Goal: Task Accomplishment & Management: Manage account settings

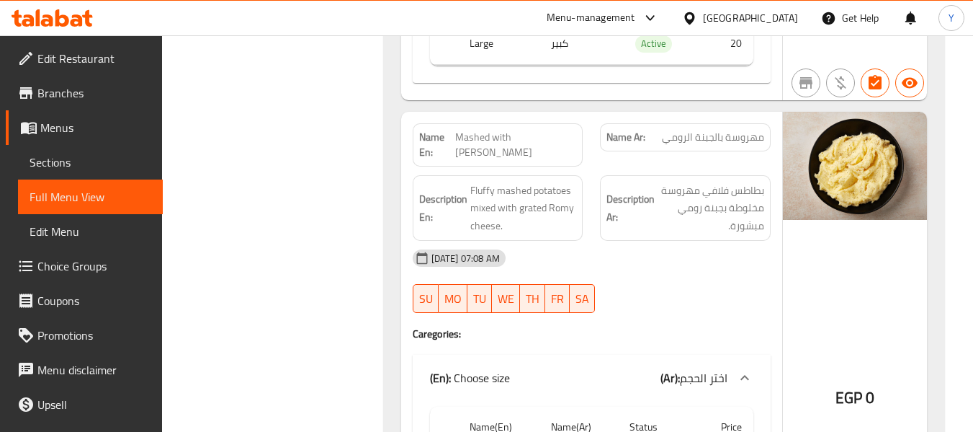
scroll to position [60948, 0]
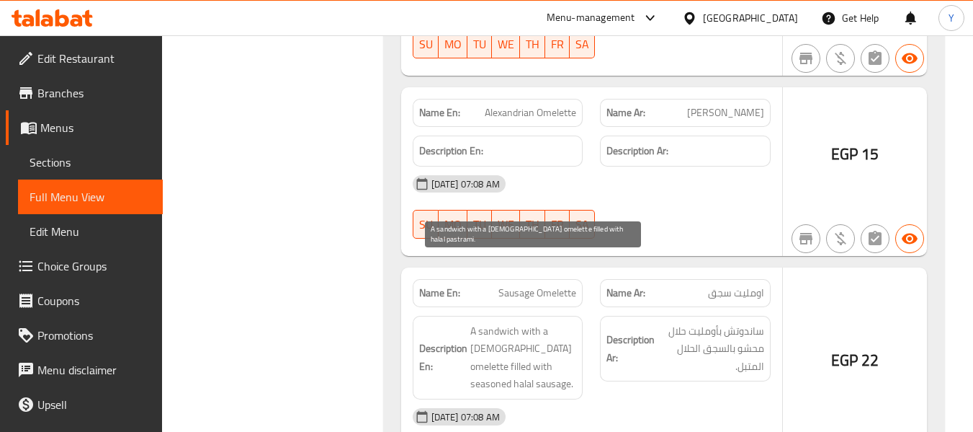
scroll to position [48528, 0]
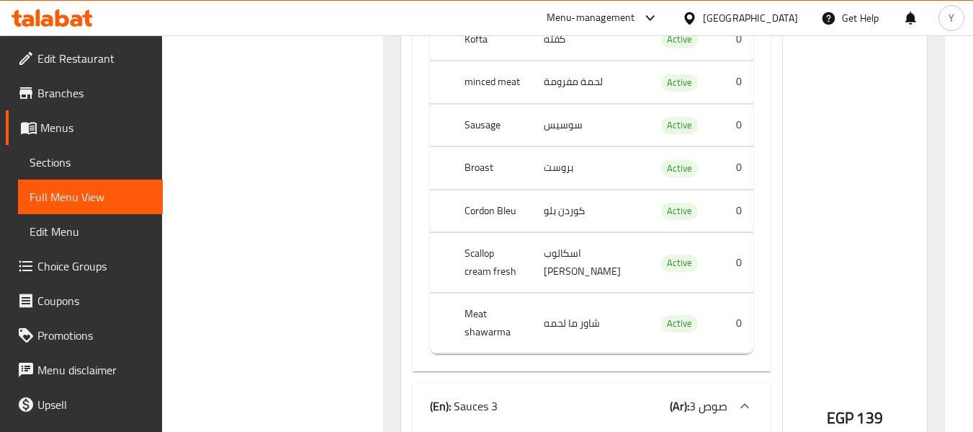
scroll to position [40892, 0]
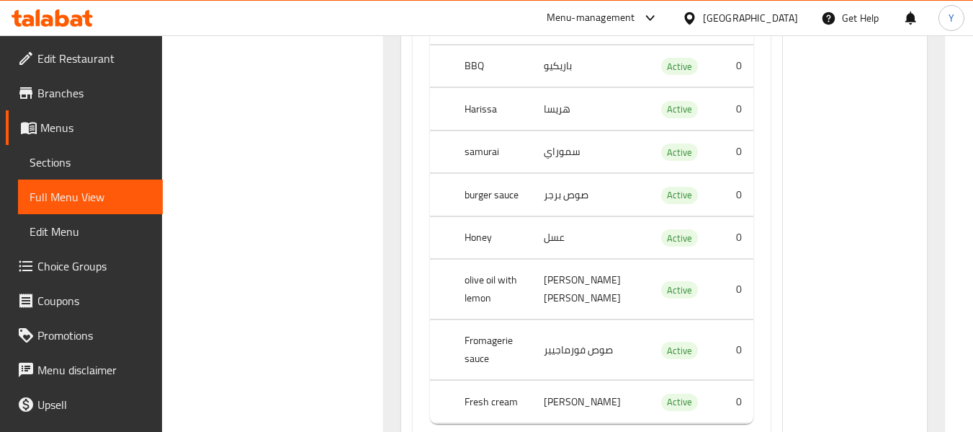
scroll to position [41497, 0]
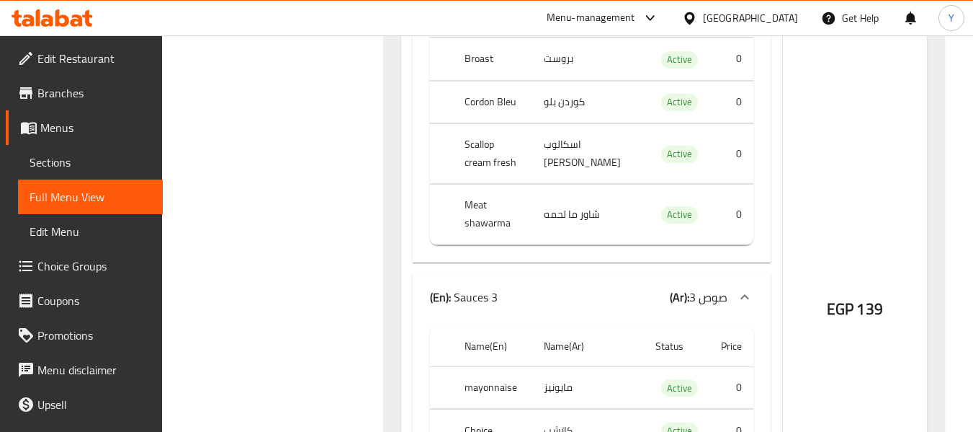
scroll to position [40920, 0]
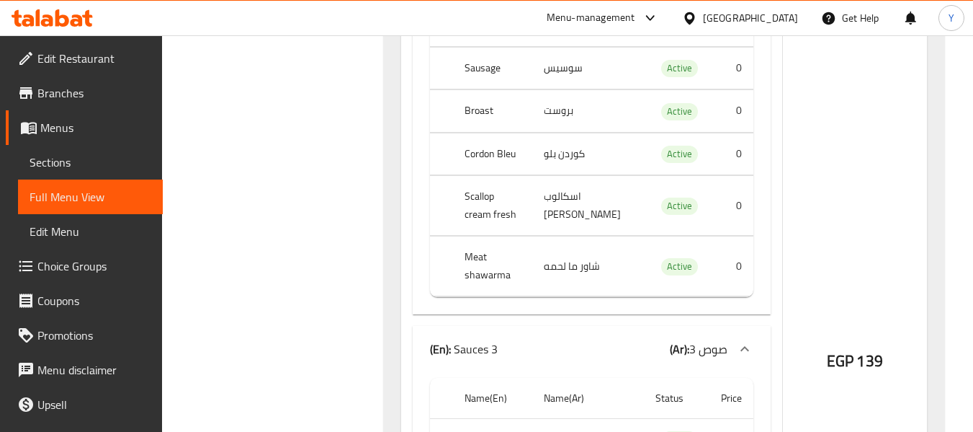
copy td "كاتشب"
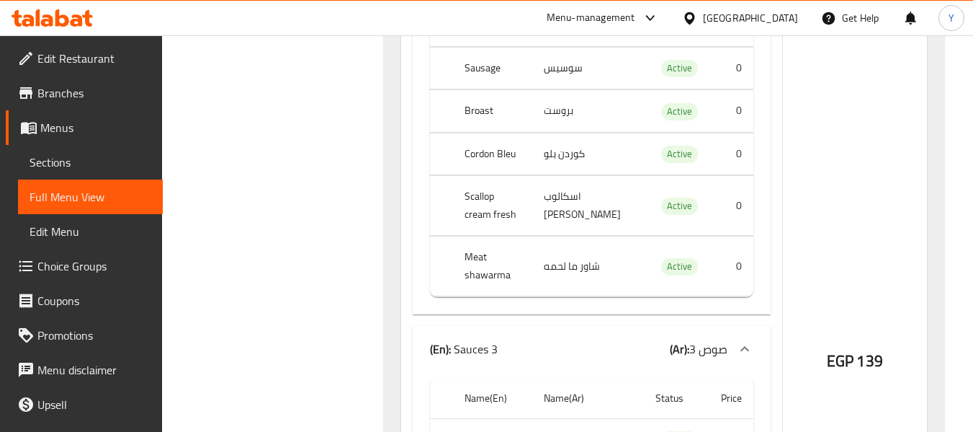
copy th "Choice"
click at [777, 179] on div "Name En: Large Tacos Marinade Name Ar: تاكوس ماريناد كبير Description En: 2 Pat…" at bounding box center [591, 377] width 381 height 1665
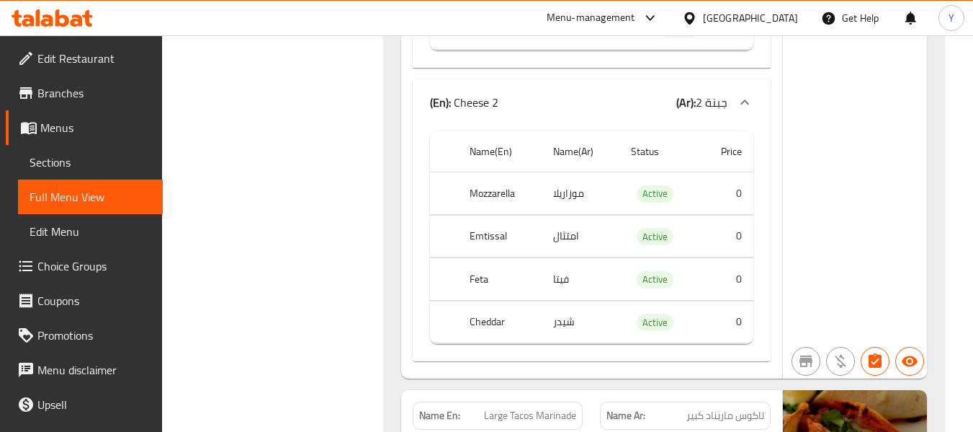
scroll to position [39969, 0]
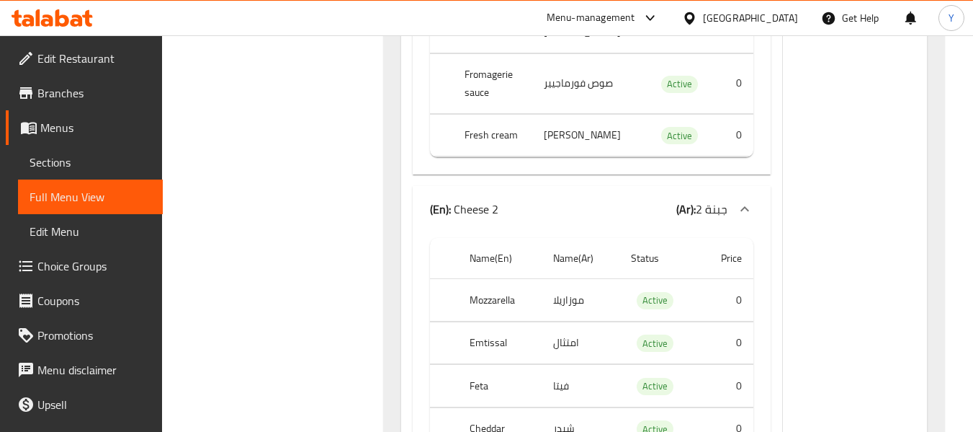
copy span "Large Tacos Marinade"
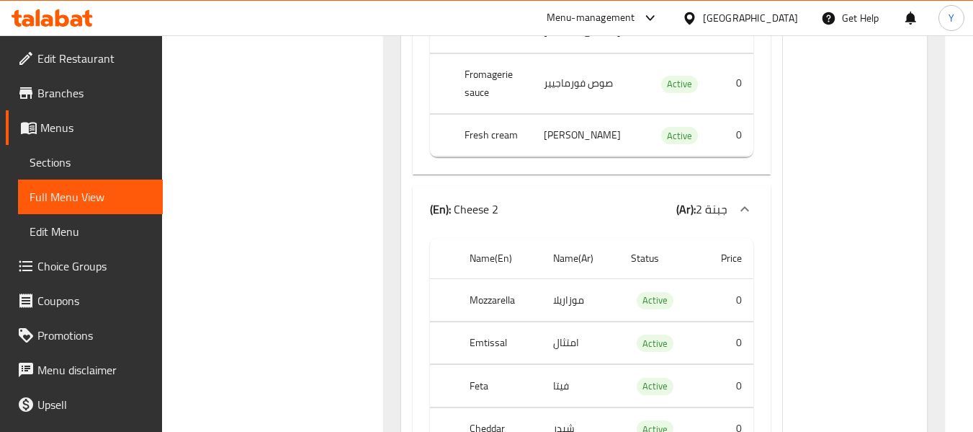
scroll to position [39998, 0]
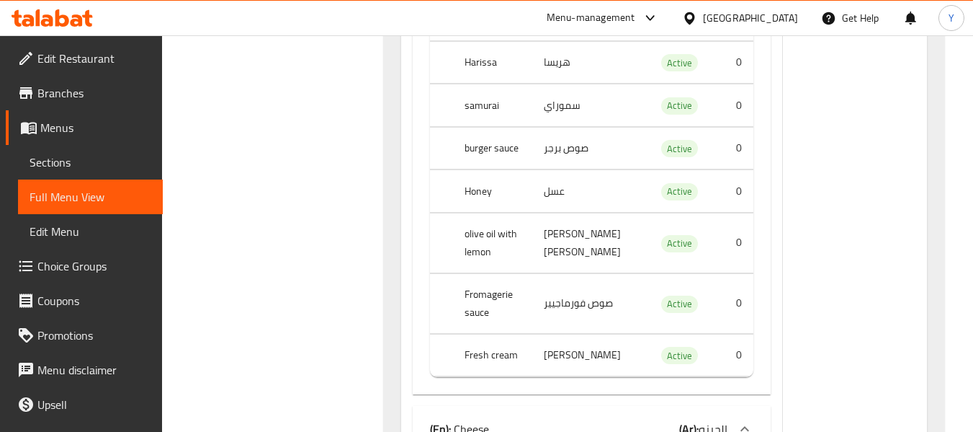
scroll to position [37520, 0]
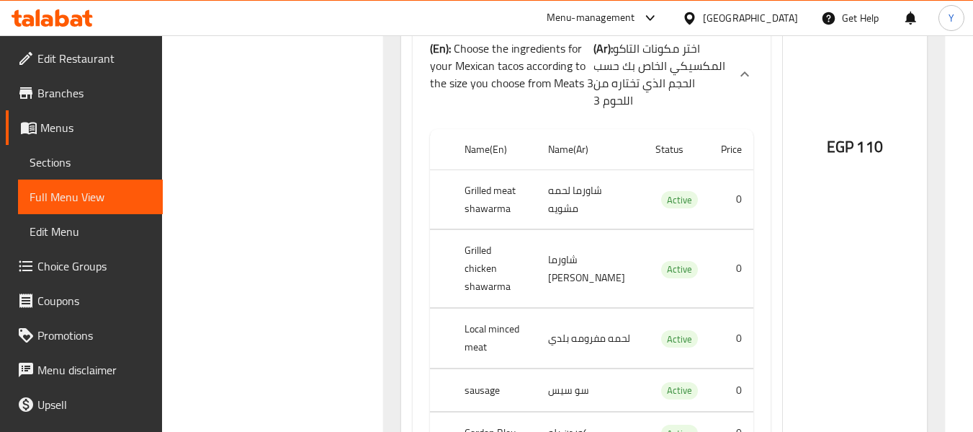
scroll to position [35215, 0]
click at [819, 298] on div "EGP 110" at bounding box center [855, 163] width 144 height 2149
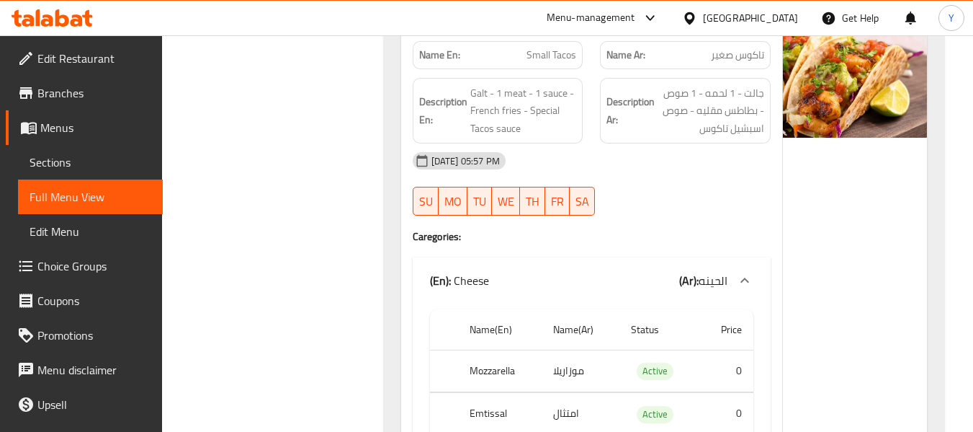
scroll to position [30028, 0]
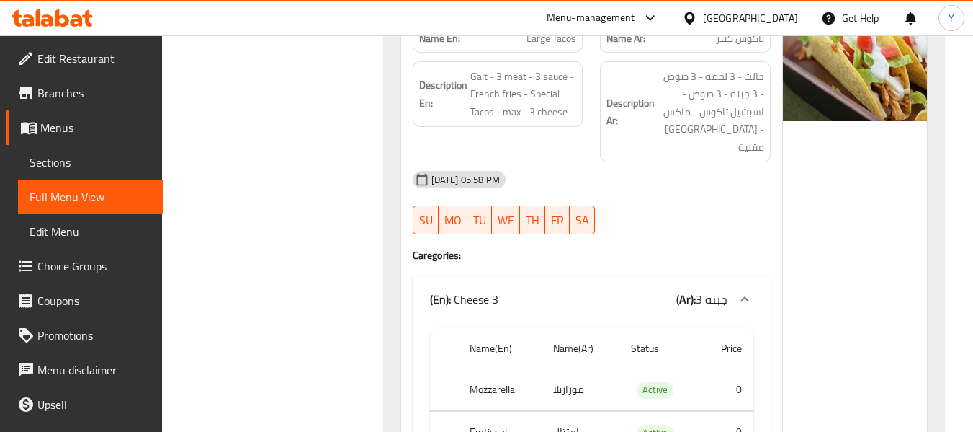
scroll to position [34056, 0]
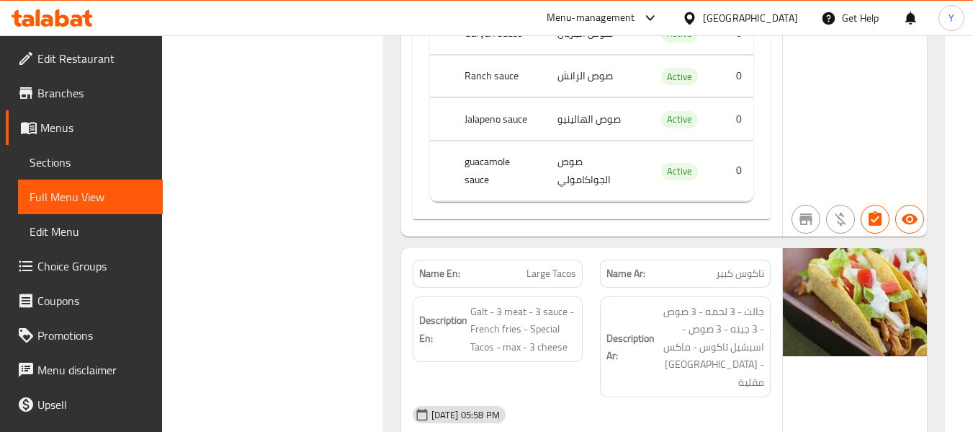
click at [705, 397] on div "28-08-2025 05:58 PM" at bounding box center [591, 414] width 375 height 35
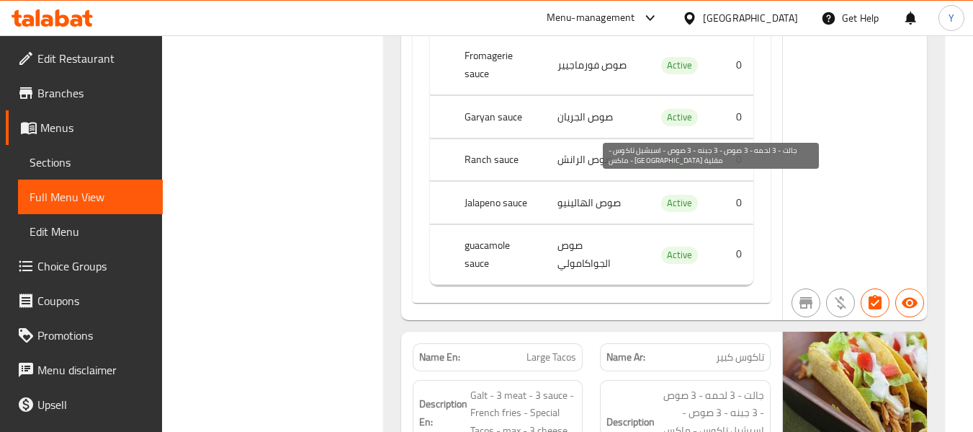
scroll to position [34349, 0]
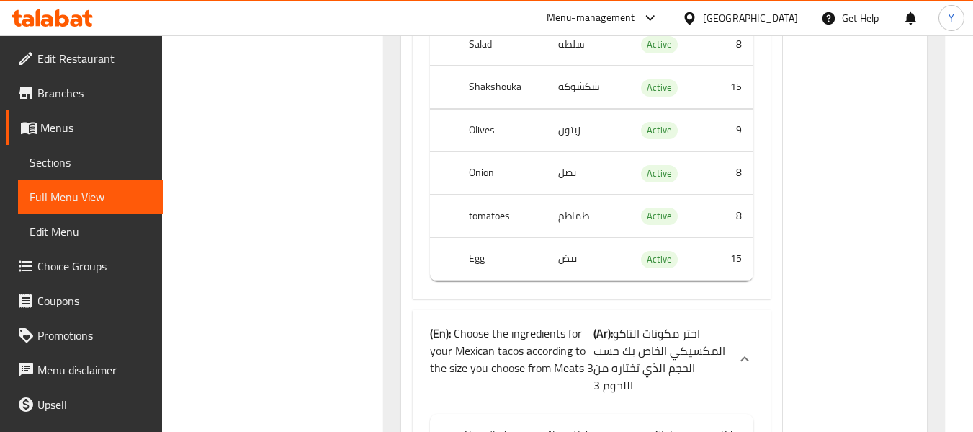
scroll to position [34926, 0]
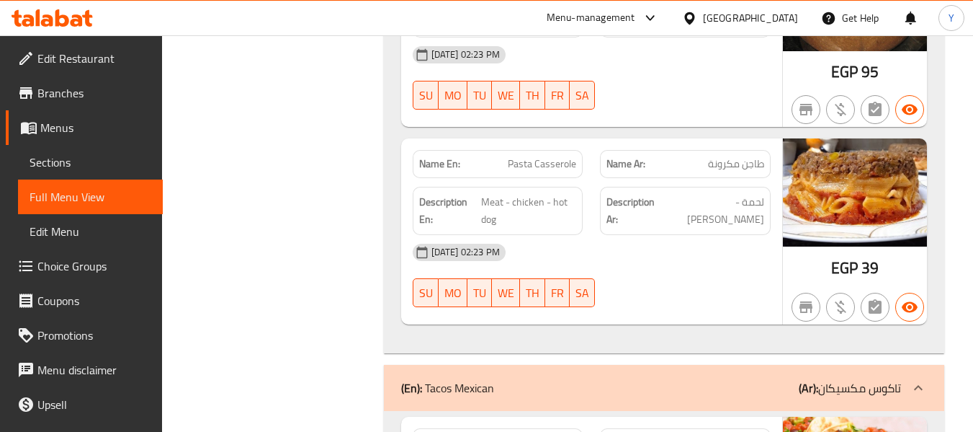
scroll to position [31798, 0]
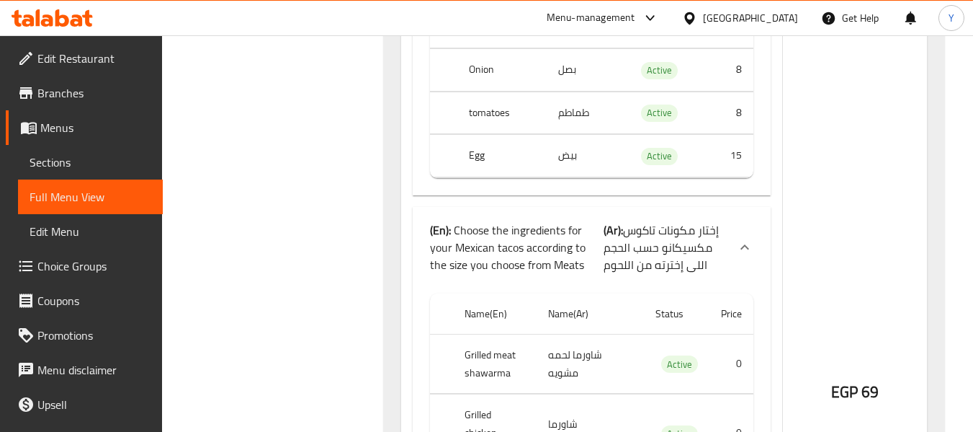
scroll to position [30760, 0]
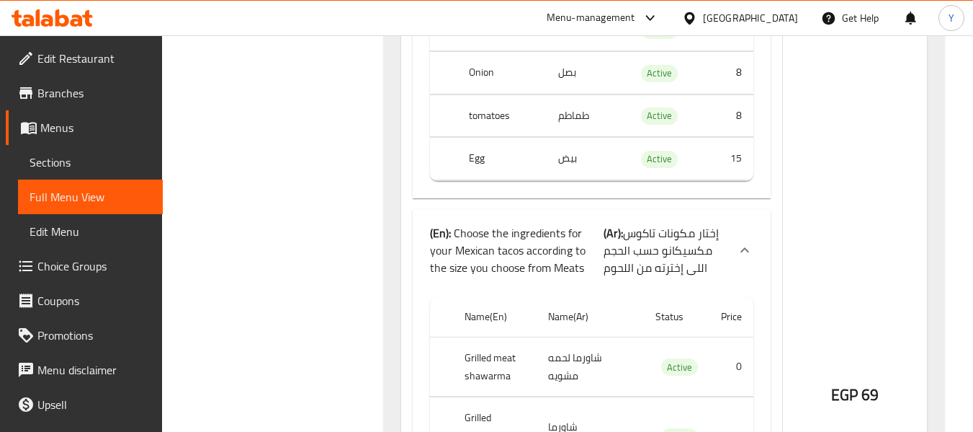
click at [886, 259] on div "EGP 69" at bounding box center [855, 358] width 144 height 2096
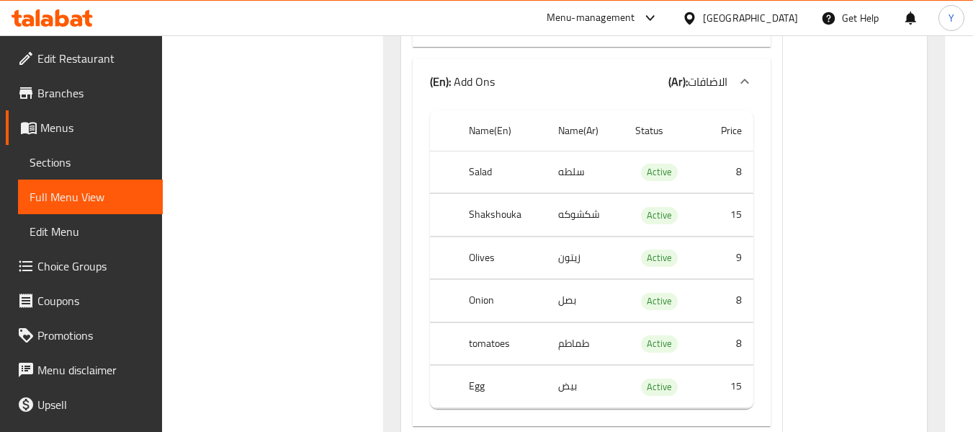
scroll to position [30530, 0]
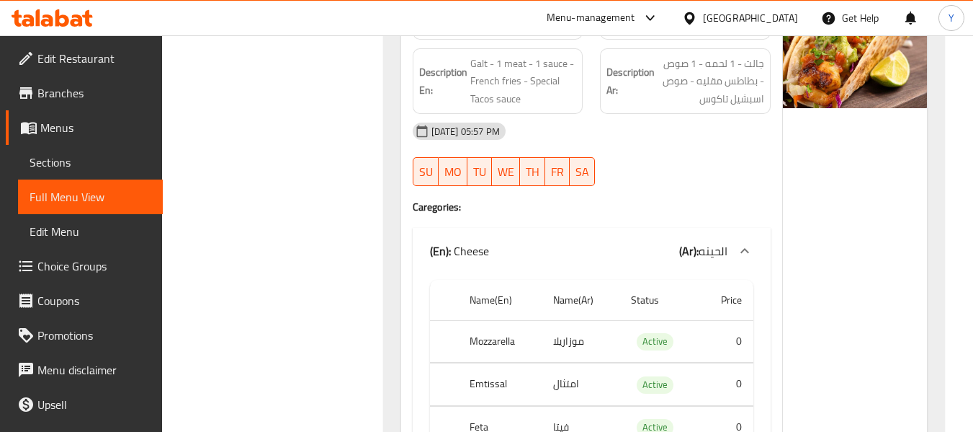
scroll to position [30069, 0]
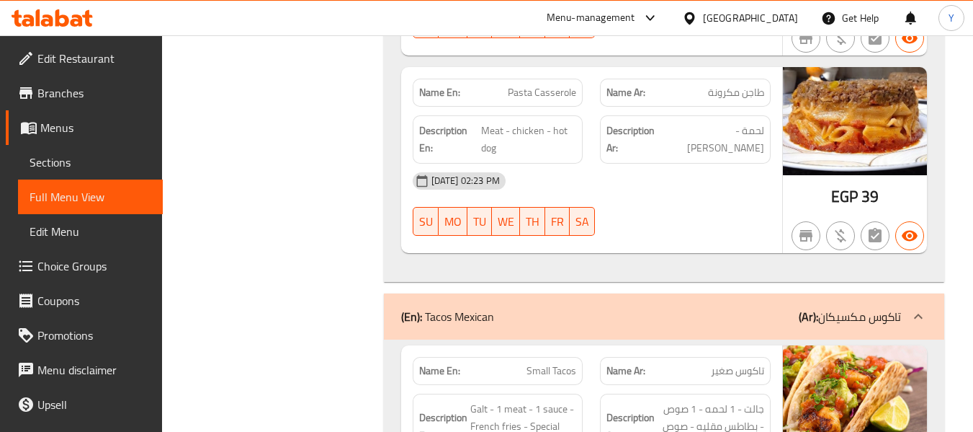
scroll to position [29723, 0]
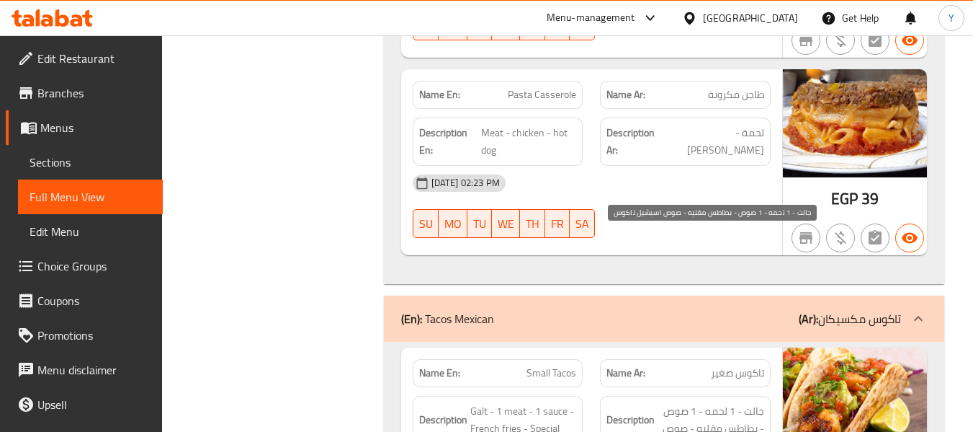
click at [715, 402] on span "جالت - 1 لحمه - 1 صوص - بطاطس مقليه - صوص اسبشيل تاكوس" at bounding box center [711, 428] width 107 height 53
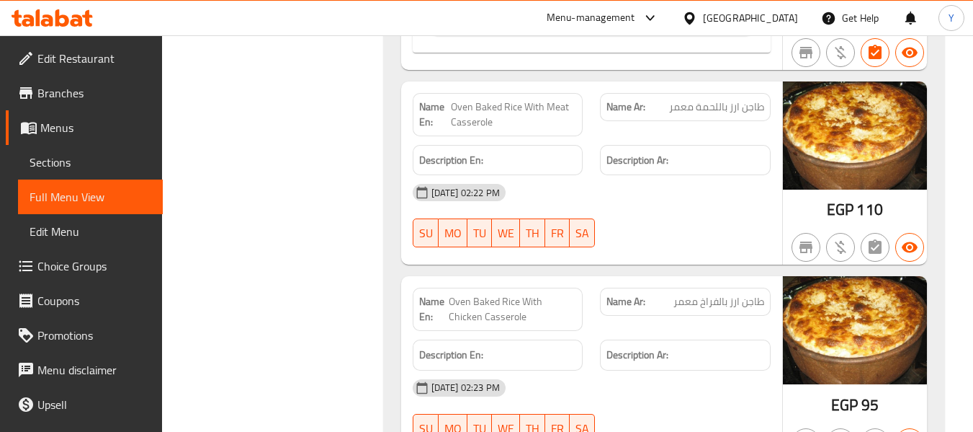
scroll to position [29320, 0]
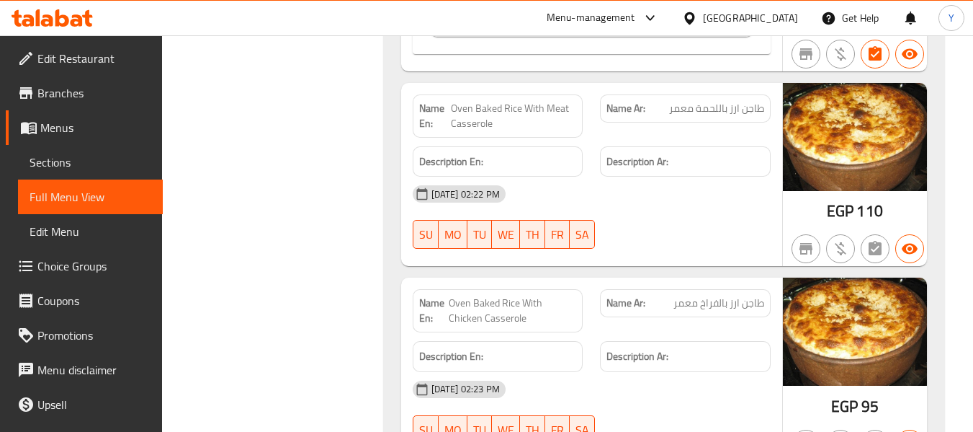
click at [483, 295] on span "Oven Baked Rice With Chicken Casserole" at bounding box center [513, 310] width 128 height 30
click at [558, 332] on div "Description En:" at bounding box center [498, 356] width 188 height 48
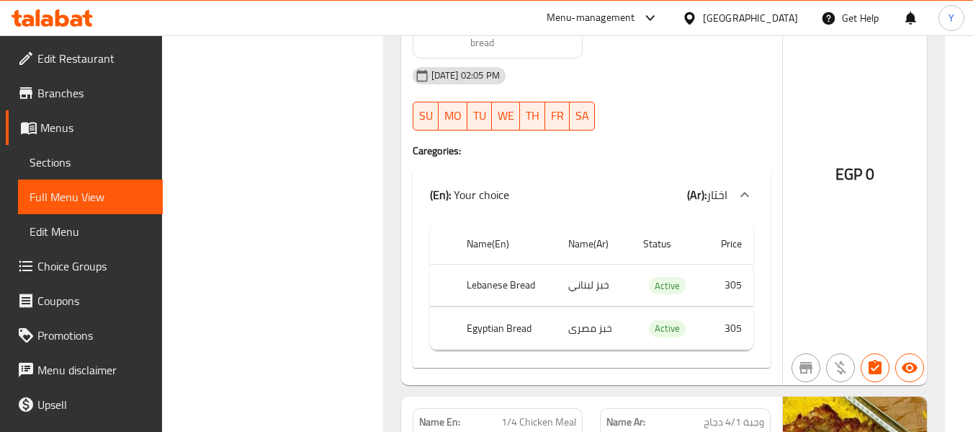
scroll to position [23787, 0]
click at [560, 413] on span "1/4 Chicken Meal" at bounding box center [538, 420] width 75 height 15
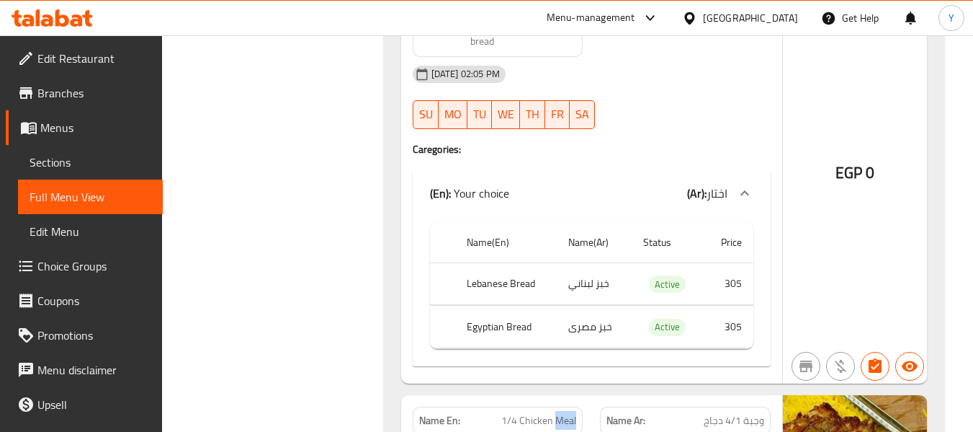
click at [560, 413] on span "1/4 Chicken Meal" at bounding box center [538, 420] width 75 height 15
copy span "1/4 Chicken Meal"
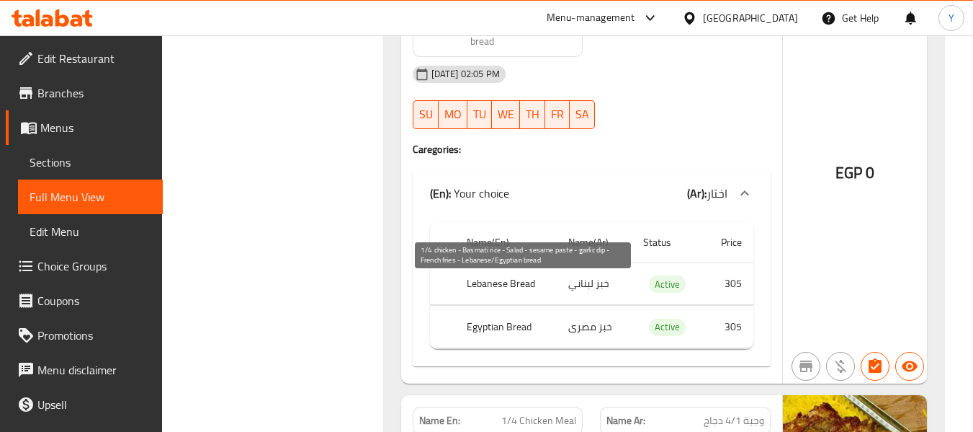
drag, startPoint x: 503, startPoint y: 325, endPoint x: 540, endPoint y: 324, distance: 37.5
copy span "garlic dip"
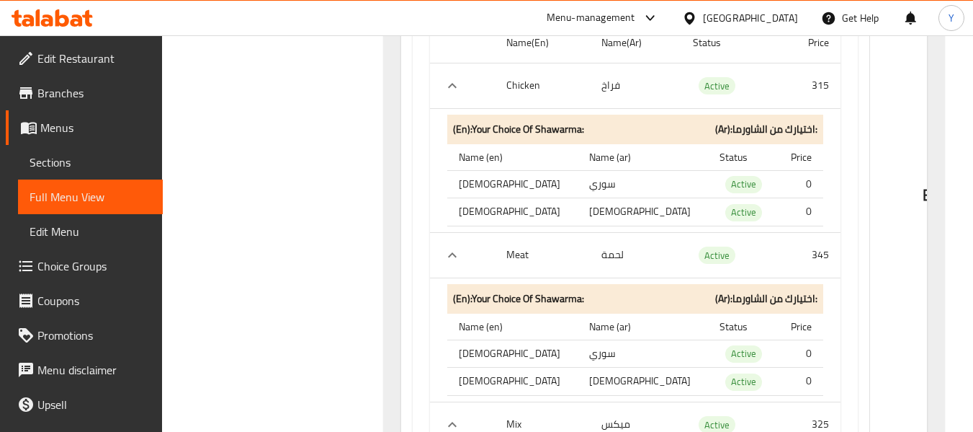
scroll to position [15430, 0]
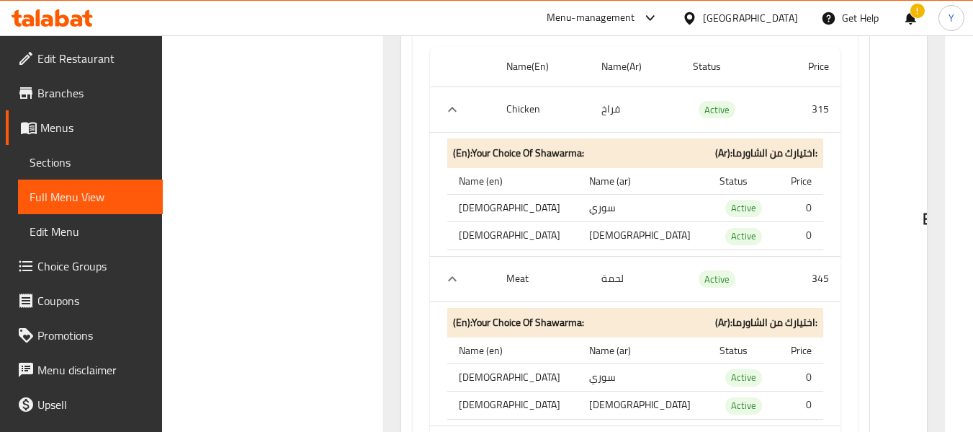
click at [870, 249] on div "EGP 0" at bounding box center [942, 180] width 144 height 898
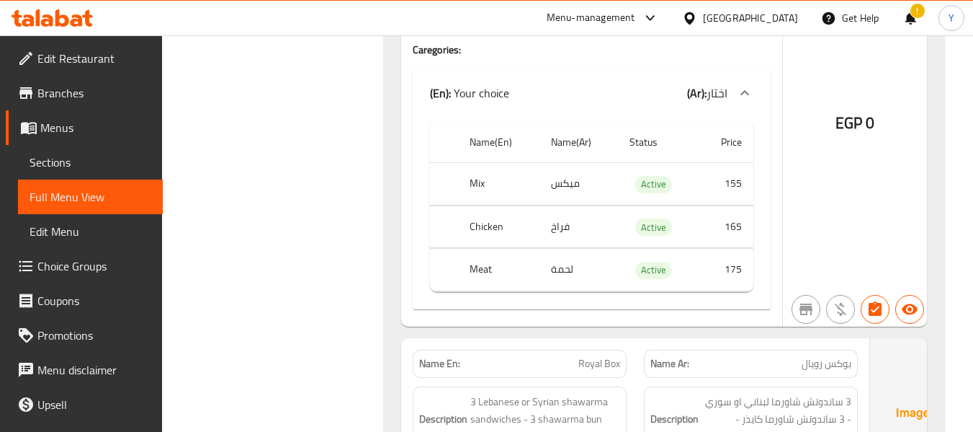
scroll to position [14309, 0]
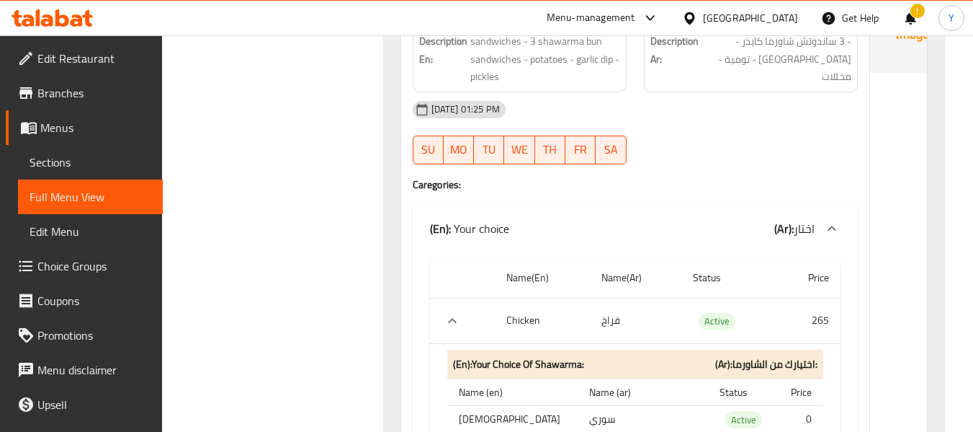
click at [870, 202] on div "EGP 0" at bounding box center [942, 400] width 144 height 880
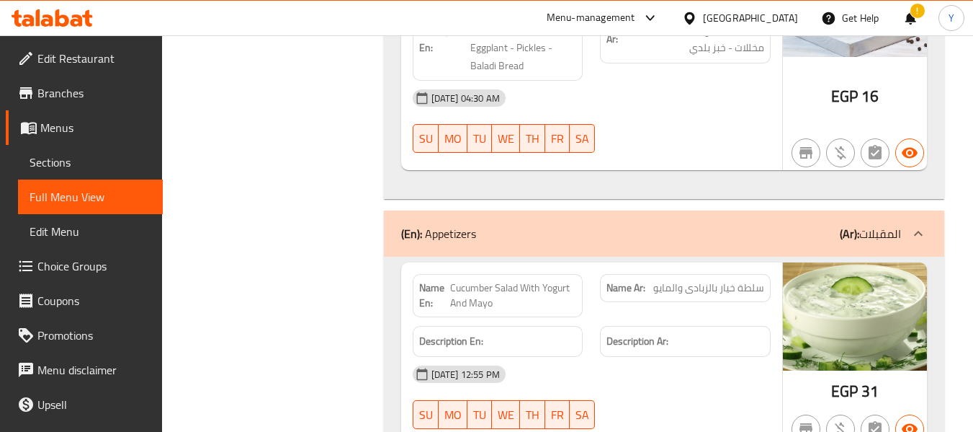
scroll to position [6154, 0]
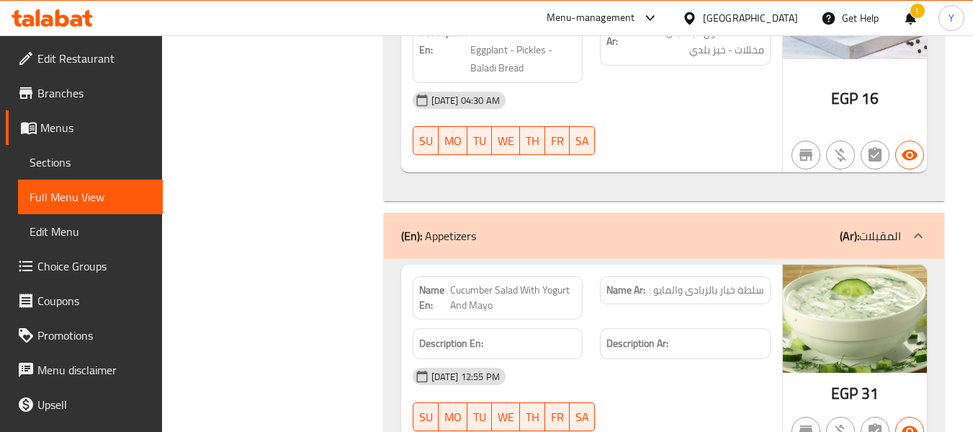
copy span "لبنة بزيت الزيتون + حبة ا"
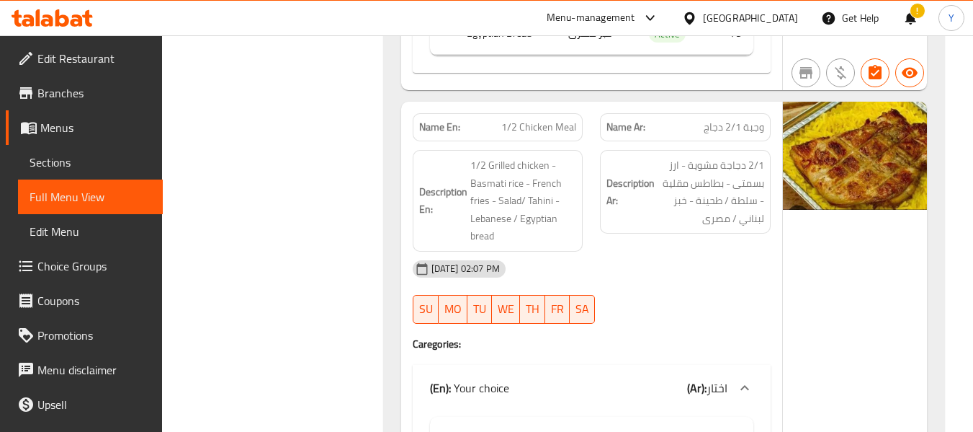
scroll to position [25379, 0]
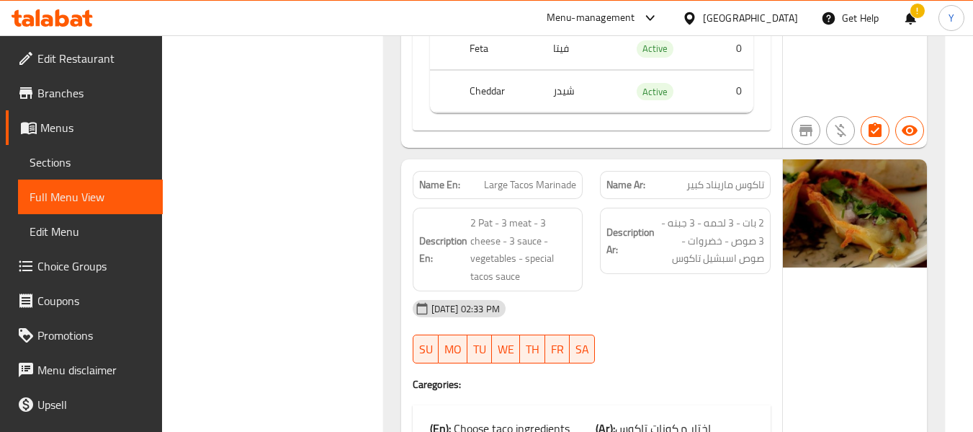
scroll to position [40341, 0]
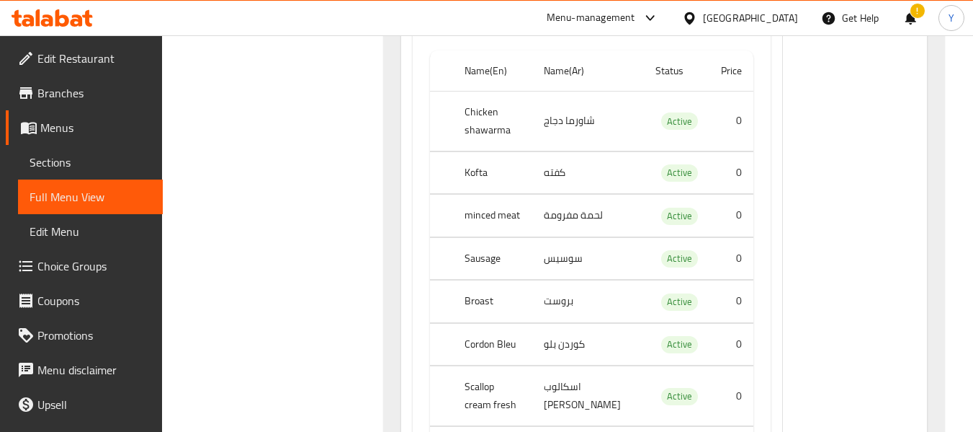
scroll to position [40744, 0]
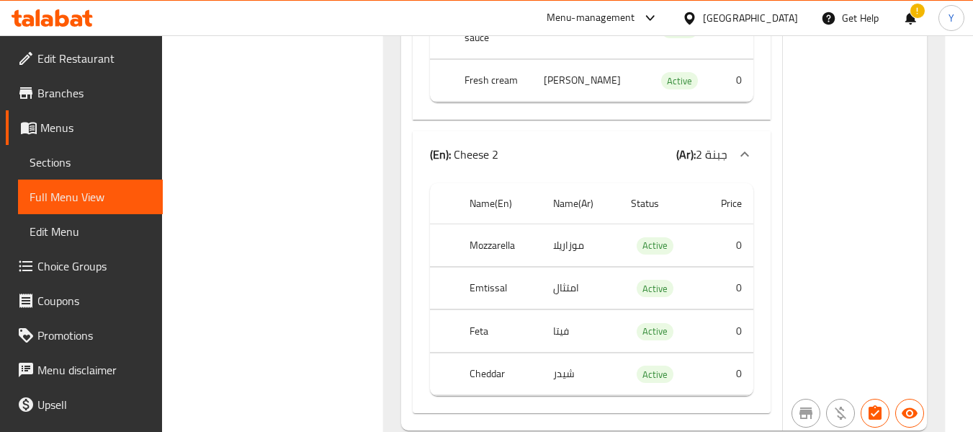
scroll to position [6265, 0]
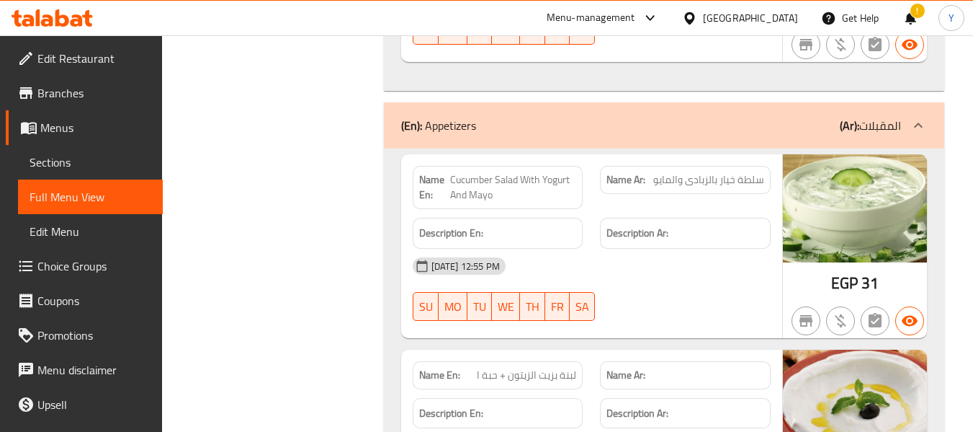
click at [528, 367] on span "لبنة بزيت الزيتون + حبة ا" at bounding box center [526, 374] width 99 height 15
copy span "لبنة بزيت الزيتون + حبة ا"
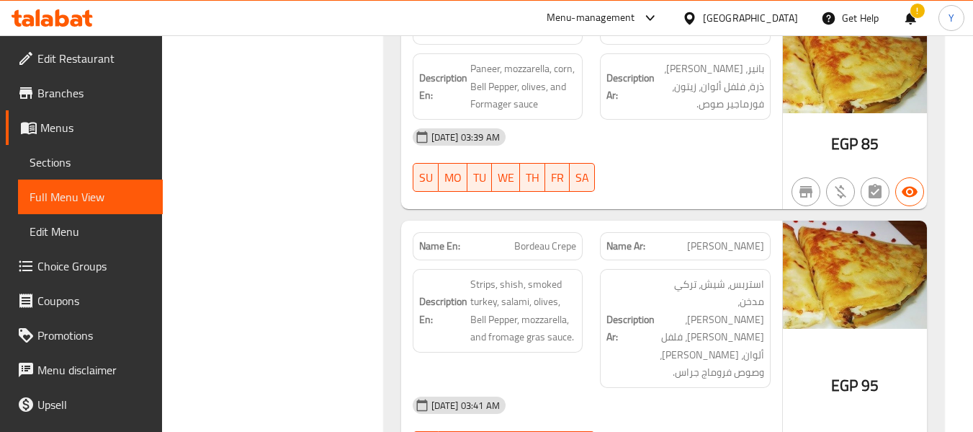
scroll to position [962, 0]
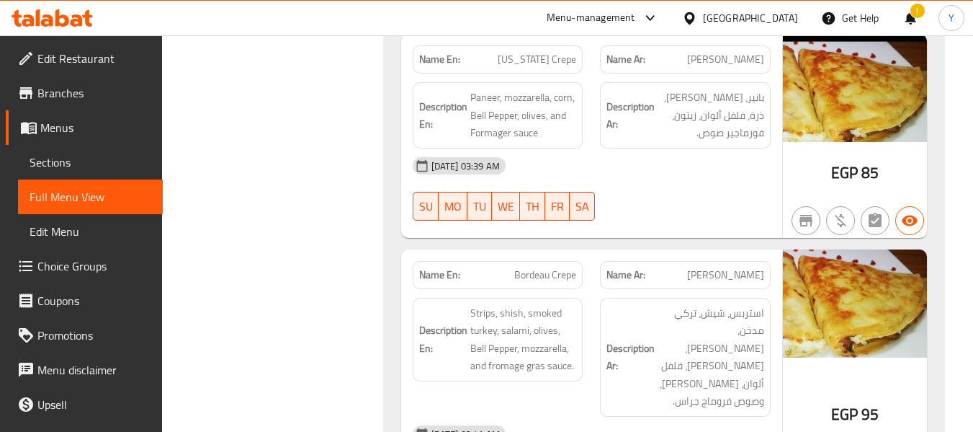
drag, startPoint x: 582, startPoint y: 209, endPoint x: 583, endPoint y: 220, distance: 11.5
click at [583, 252] on div "Name En: Bordeau Crepe" at bounding box center [498, 274] width 188 height 45
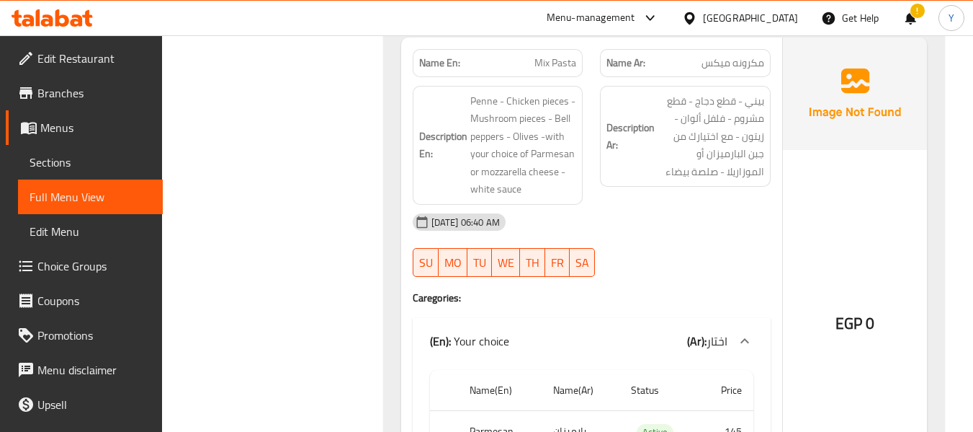
scroll to position [45058, 0]
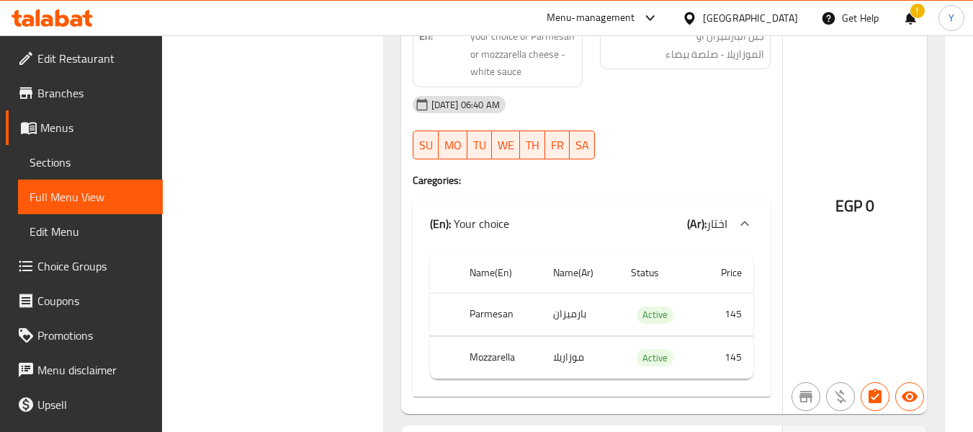
click at [386, 300] on div "Name En: Bolognaise De Pat Name Ar: بلونيز دي بات Description En: Penne pasta -…" at bounding box center [664, 5] width 560 height 5693
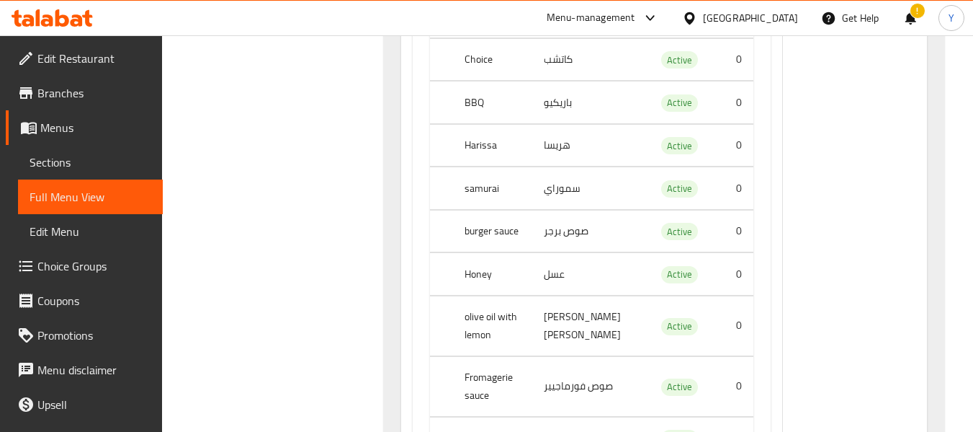
scroll to position [29933, 0]
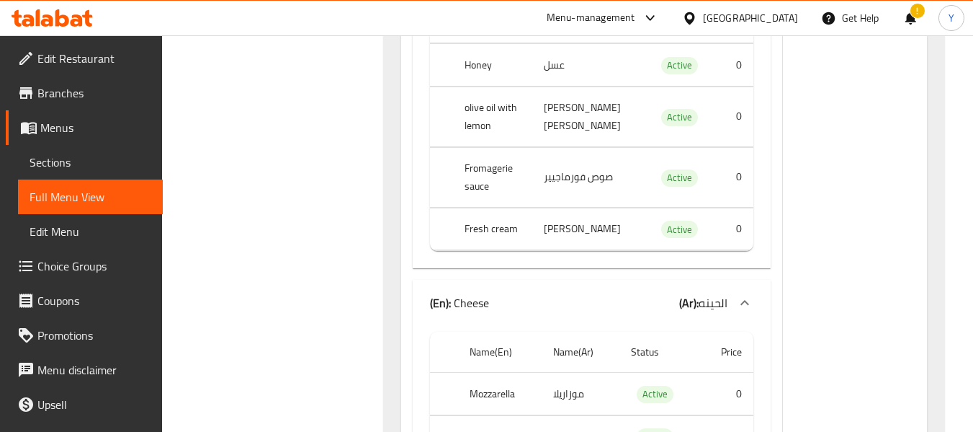
scroll to position [37800, 0]
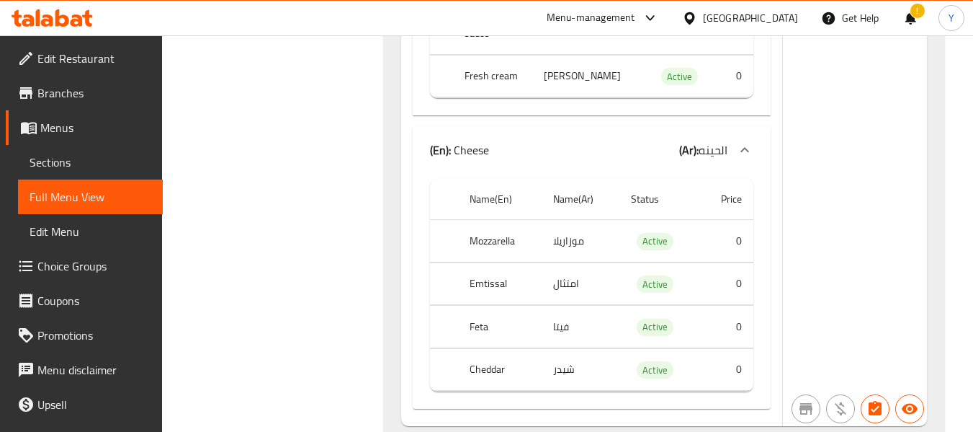
click at [45, 171] on span "Sections" at bounding box center [91, 161] width 122 height 17
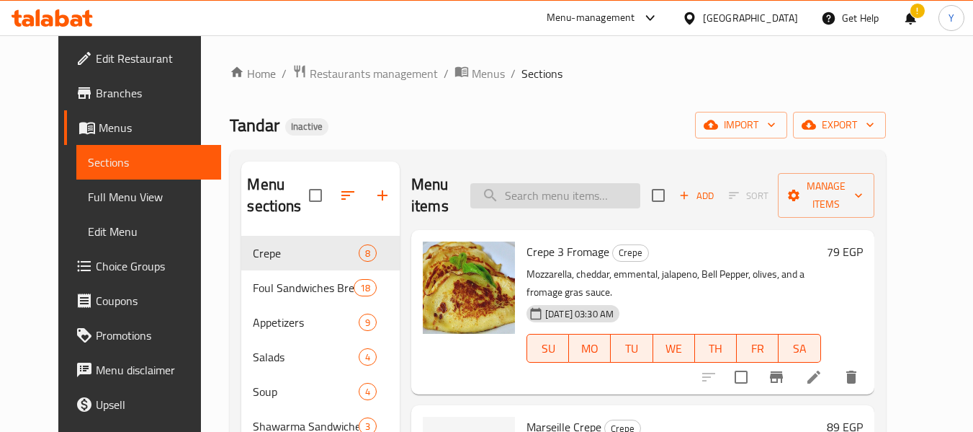
click at [538, 191] on input "search" at bounding box center [555, 195] width 170 height 25
paste input "1/4 Chicken Meal"
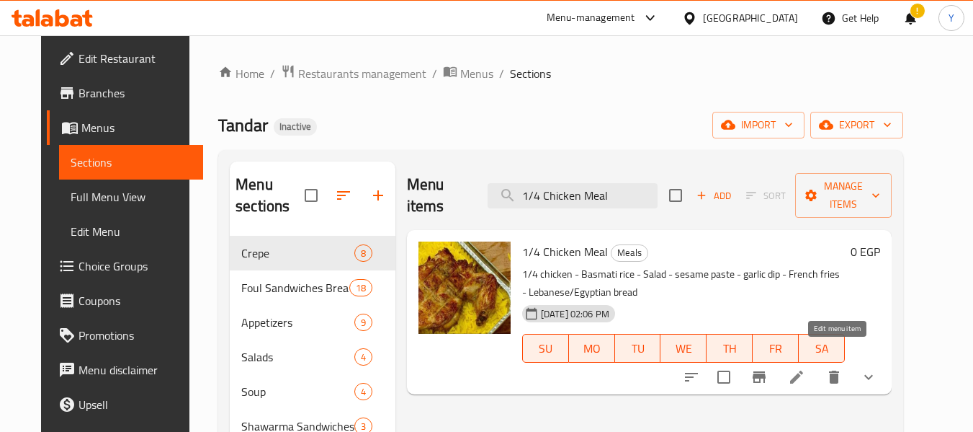
type input "1/4 Chicken Meal"
click at [803, 370] on icon at bounding box center [796, 376] width 13 height 13
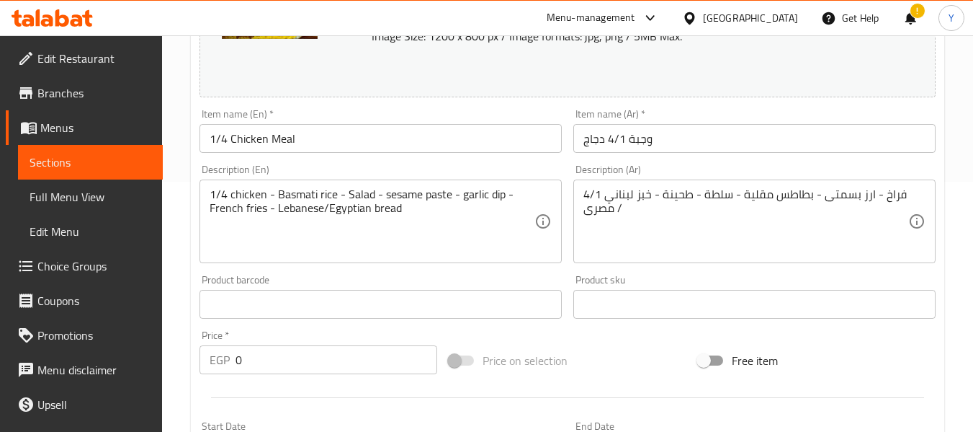
scroll to position [248, 0]
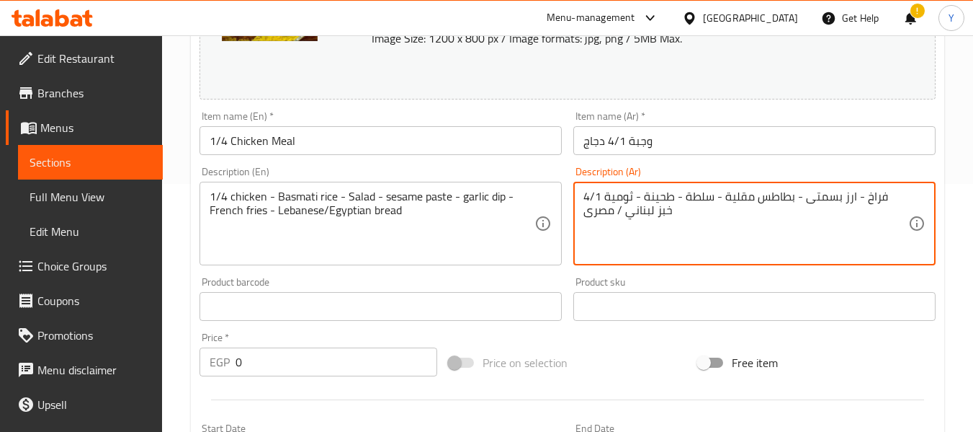
click at [622, 195] on textarea "4/1 فراخ - ارز بسمتى - بطاطس مقلية - سلطة - طحينة - ثومية خبز لبناني / مصرى" at bounding box center [746, 223] width 325 height 68
type textarea "4/1 فراخ - ارز بسمتى - بطاطس مقلية - سلطة - طحينة - ثومية - خبز لبناني / مصرى"
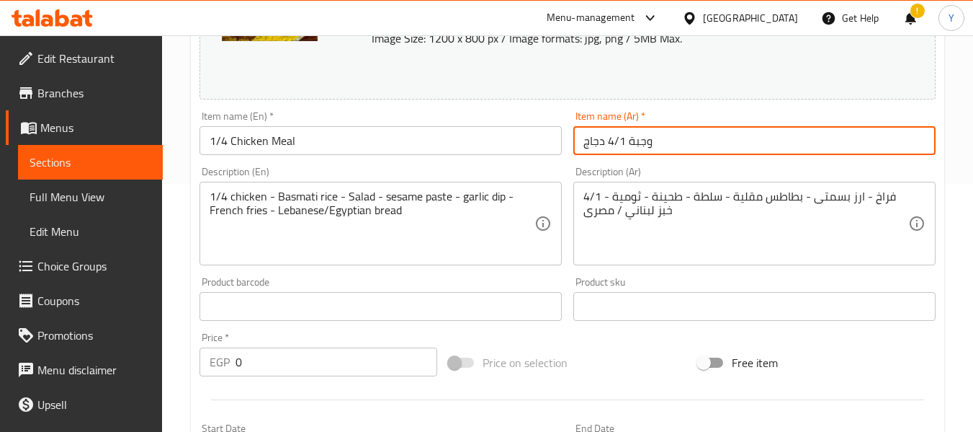
click at [648, 151] on input "وجبة 4/1 دجاج" at bounding box center [754, 140] width 362 height 29
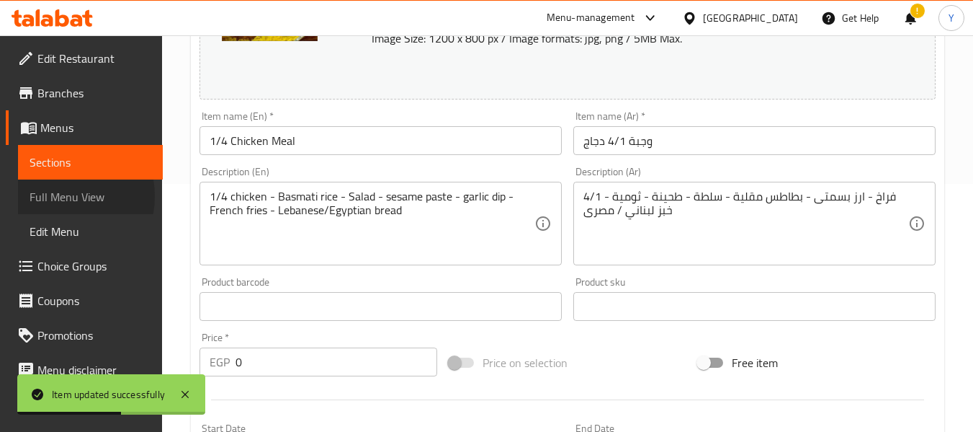
click at [61, 196] on span "Full Menu View" at bounding box center [91, 196] width 122 height 17
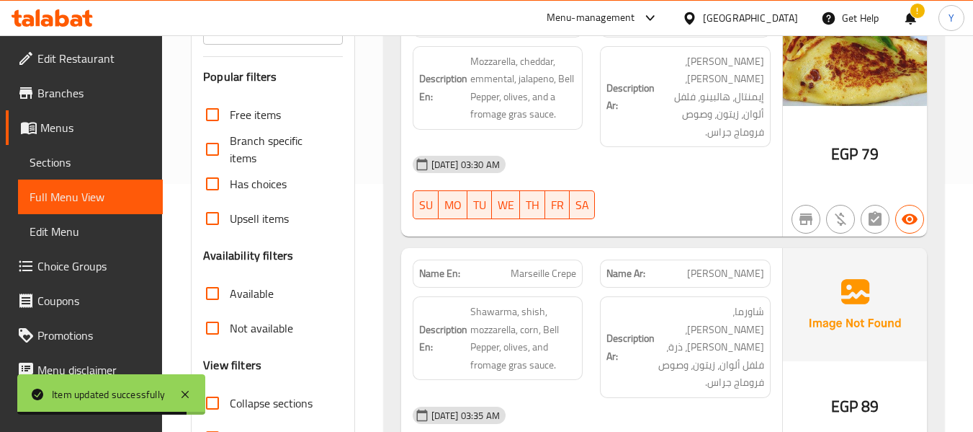
scroll to position [625, 0]
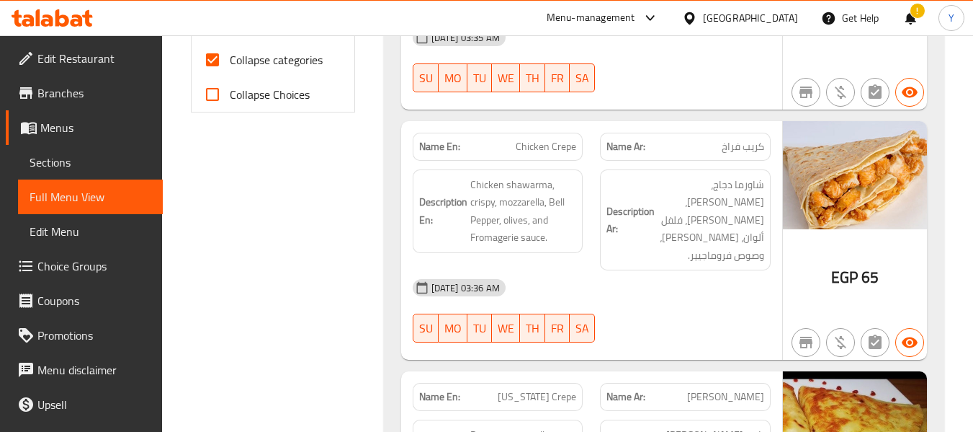
click at [252, 57] on span "Collapse categories" at bounding box center [276, 59] width 93 height 17
click at [230, 57] on input "Collapse categories" at bounding box center [212, 60] width 35 height 35
checkbox input "false"
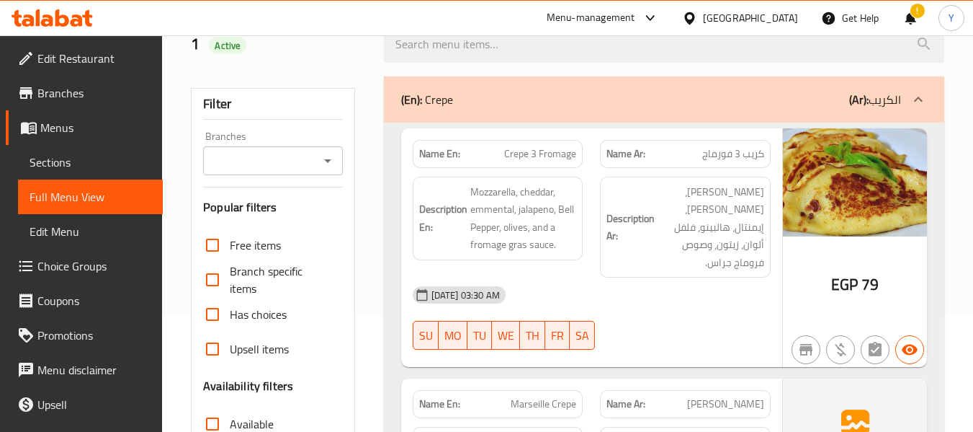
scroll to position [0, 0]
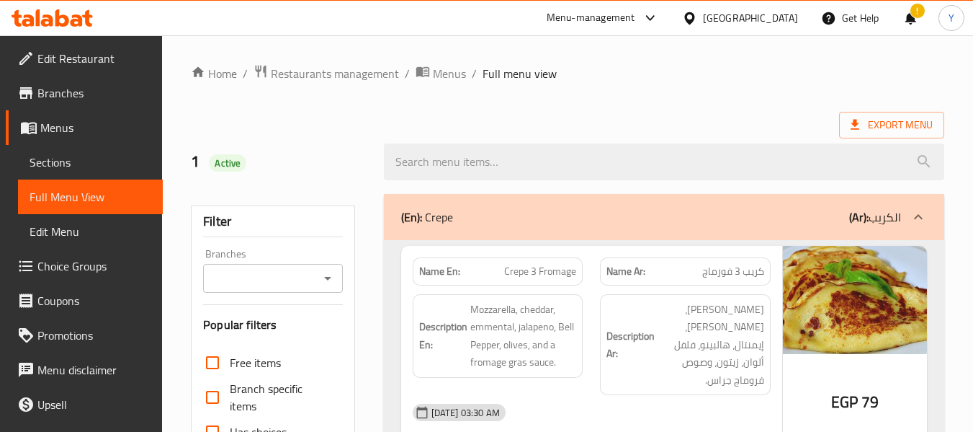
click at [643, 365] on h6 "Description Ar: موتزاريلا، شيدر، إيمنتال، هالبينو، فلفل ألوان، زيتون، وصوص فروم…" at bounding box center [686, 344] width 158 height 89
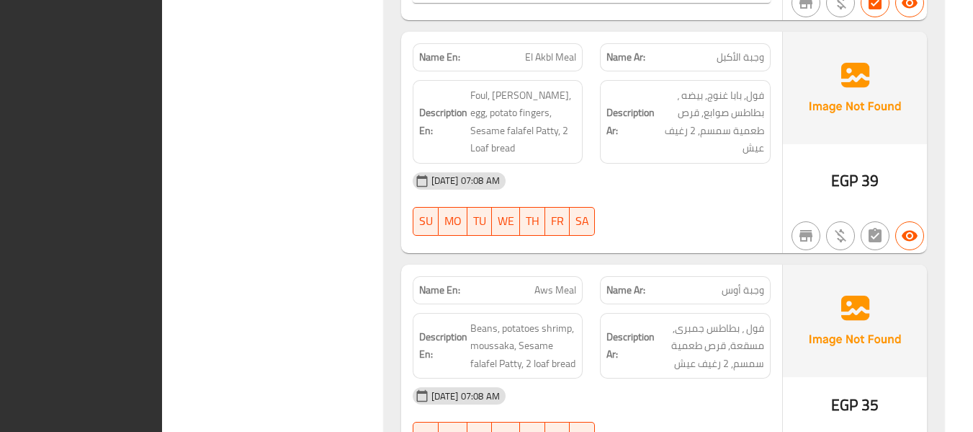
scroll to position [63938, 0]
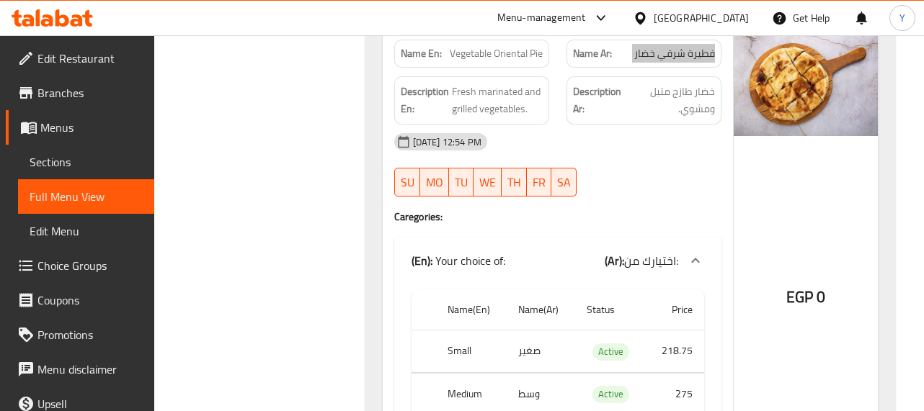
scroll to position [7379, 0]
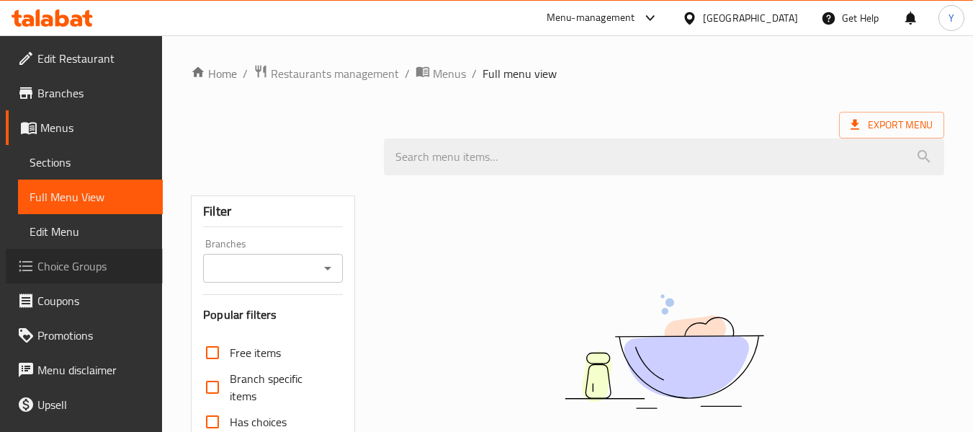
click at [107, 252] on link "Choice Groups" at bounding box center [84, 266] width 157 height 35
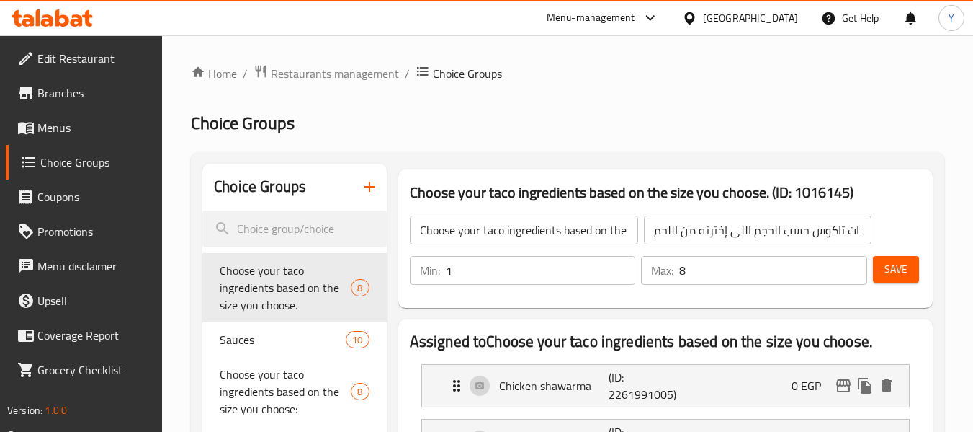
scroll to position [345, 0]
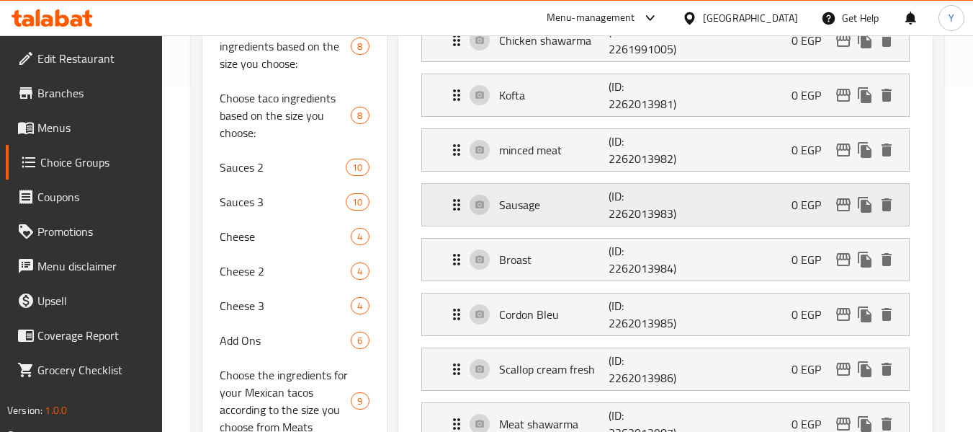
click at [684, 223] on div "Sausage (ID: 2262013983) 0 EGP" at bounding box center [670, 205] width 444 height 42
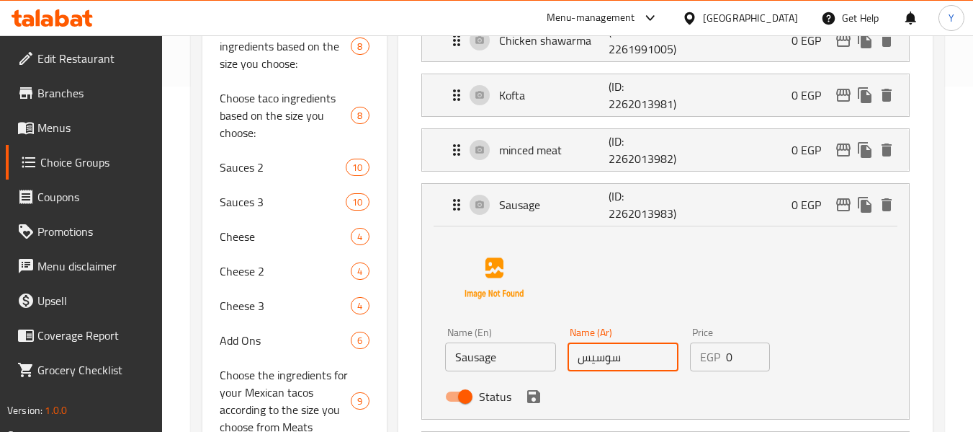
drag, startPoint x: 626, startPoint y: 357, endPoint x: 510, endPoint y: 362, distance: 116.1
click at [510, 362] on div "Name (En) Sausage Name (En) Name (Ar) سوسيس Name (Ar) Price EGP 0 Price Status" at bounding box center [622, 368] width 367 height 94
click at [530, 400] on icon "save" at bounding box center [533, 396] width 13 height 13
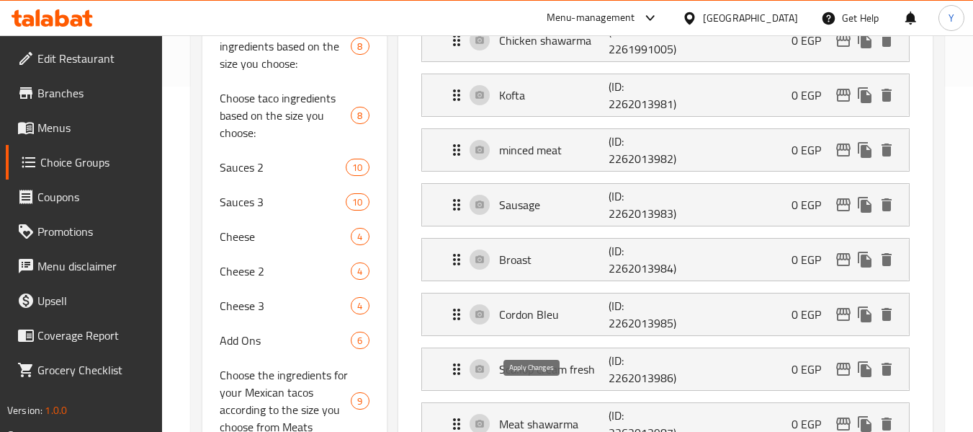
type input "سجق"
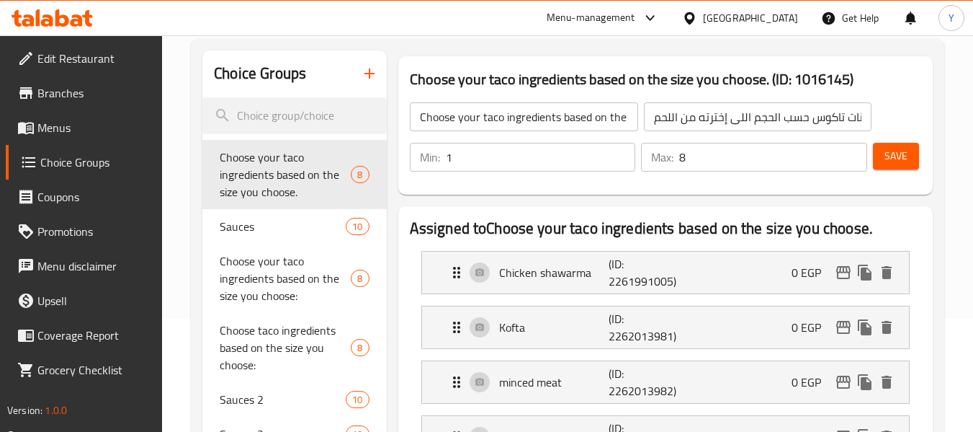
scroll to position [104, 0]
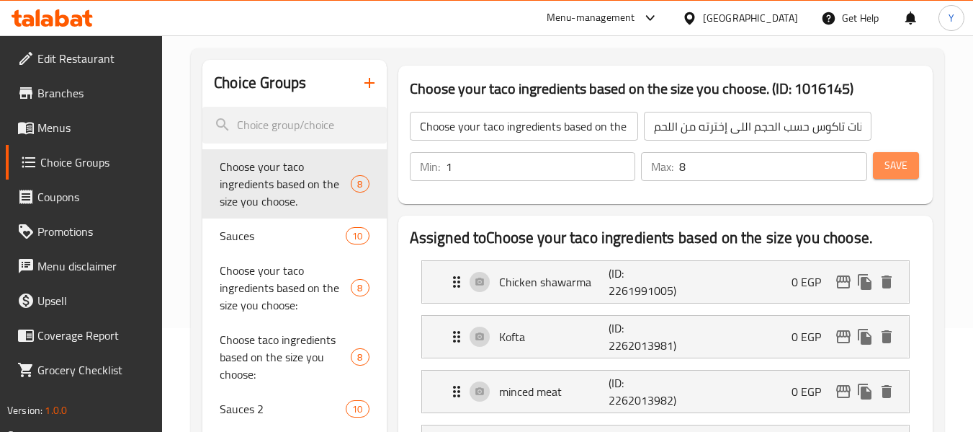
click at [893, 158] on span "Save" at bounding box center [896, 165] width 23 height 18
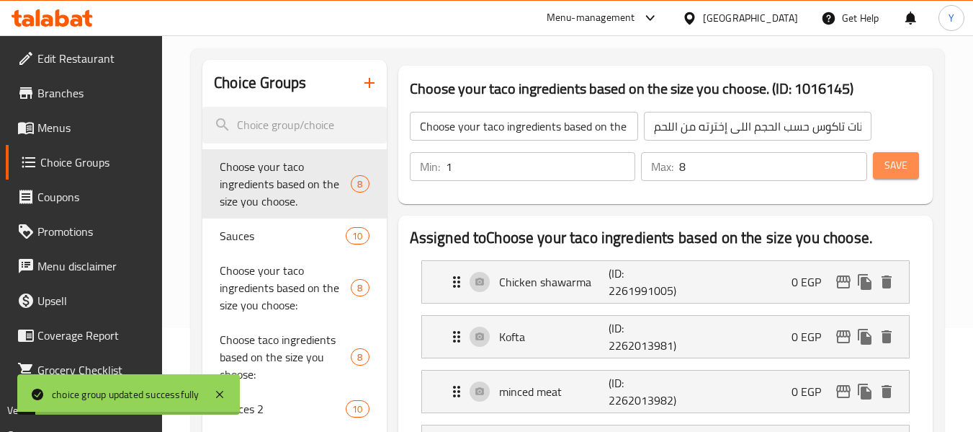
click at [893, 158] on span "Save" at bounding box center [896, 165] width 23 height 18
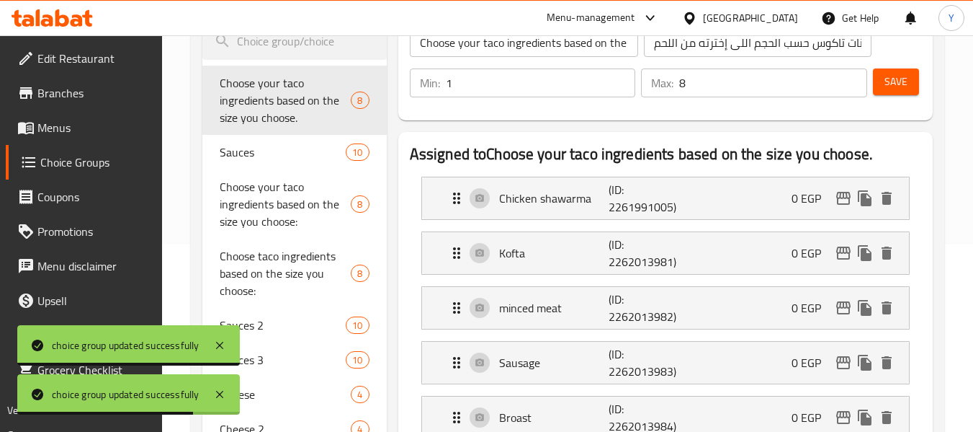
scroll to position [177, 0]
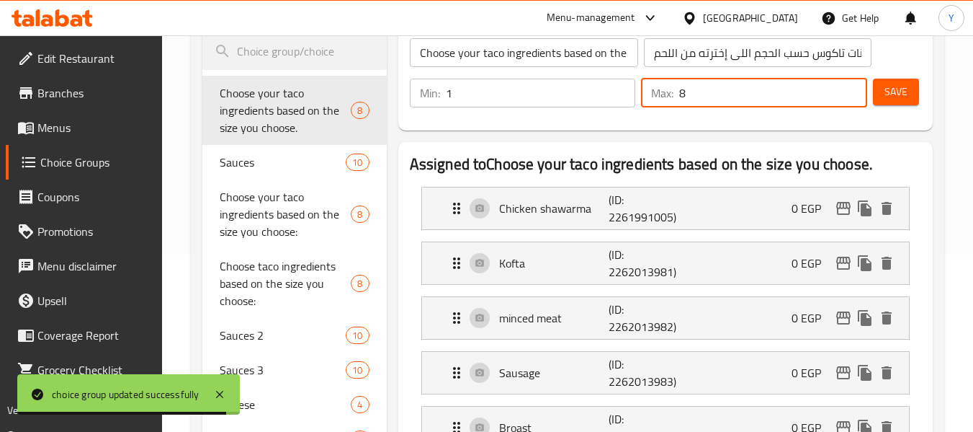
drag, startPoint x: 748, startPoint y: 95, endPoint x: 591, endPoint y: 79, distance: 157.9
click at [591, 79] on div "Min: 1 ​ Max: 8 ​" at bounding box center [638, 93] width 469 height 40
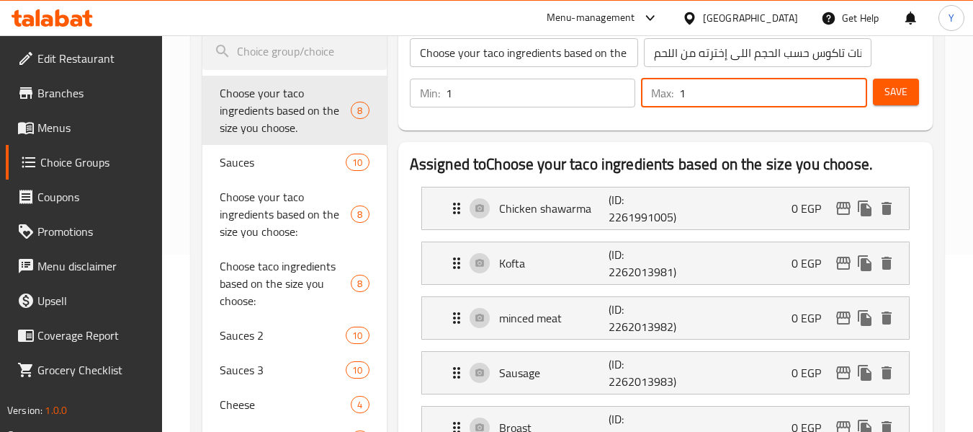
type input "1"
click at [898, 91] on span "Save" at bounding box center [896, 92] width 23 height 18
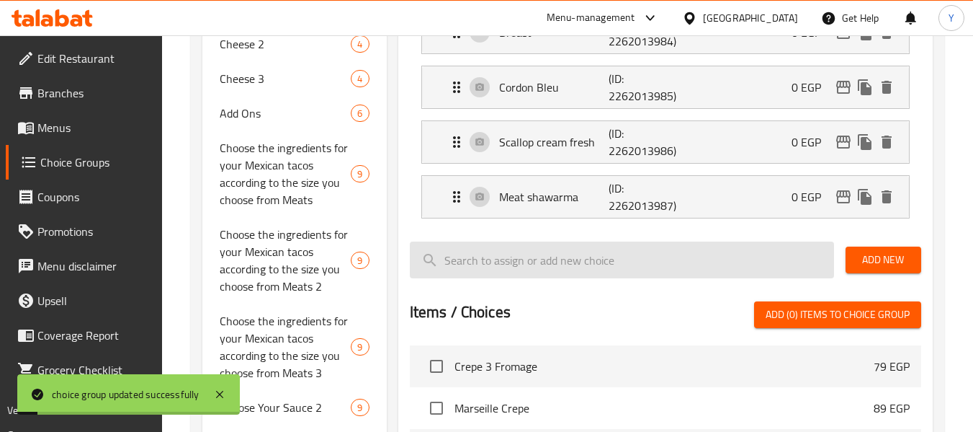
scroll to position [570, 0]
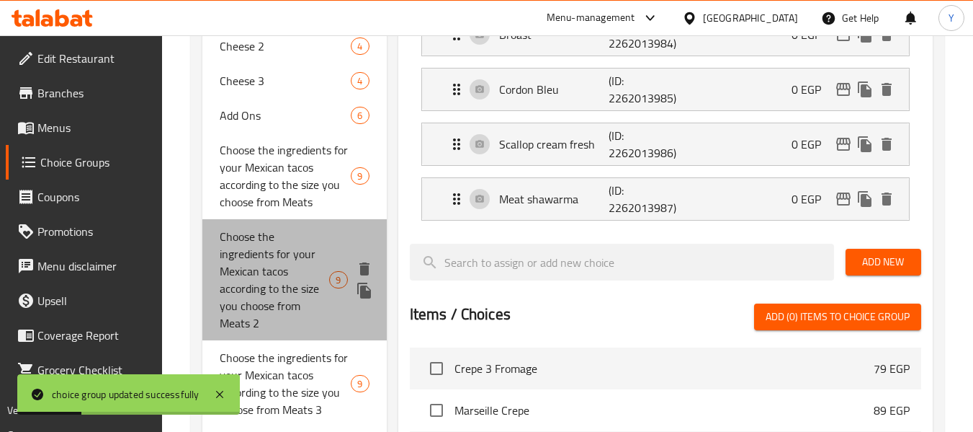
click at [279, 283] on span "Choose the ingredients for your Mexican tacos according to the size you choose …" at bounding box center [275, 280] width 110 height 104
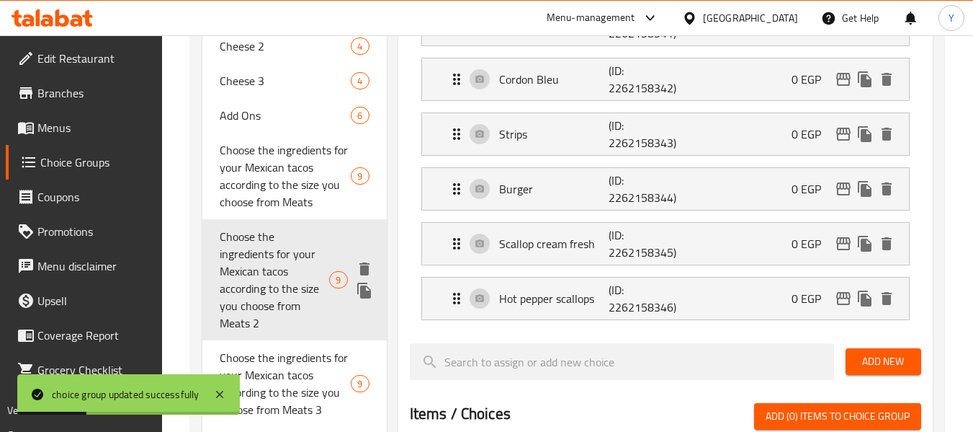
type input "Choose the ingredients for your Mexican tacos according to the size you choose …"
type input "اختر مكونات التاكو المكسيكي الخاص بك حسب الحجم الذي تختاره من اللحوم 2"
type input "2"
type input "9"
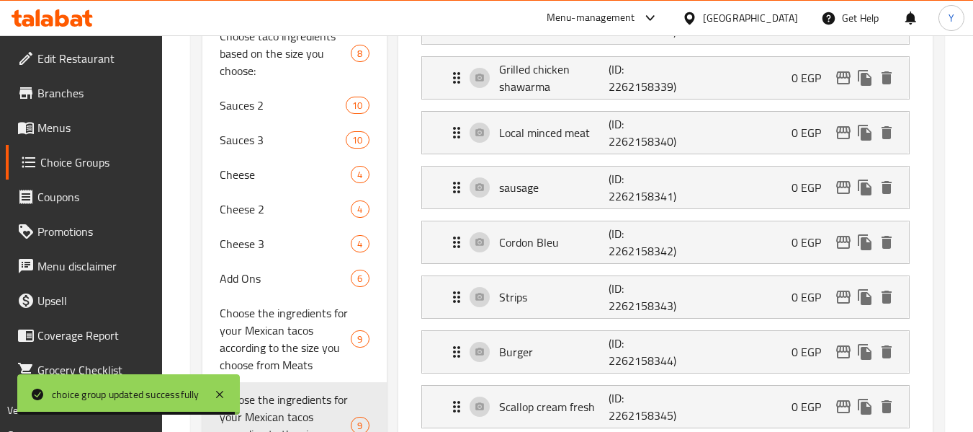
scroll to position [397, 0]
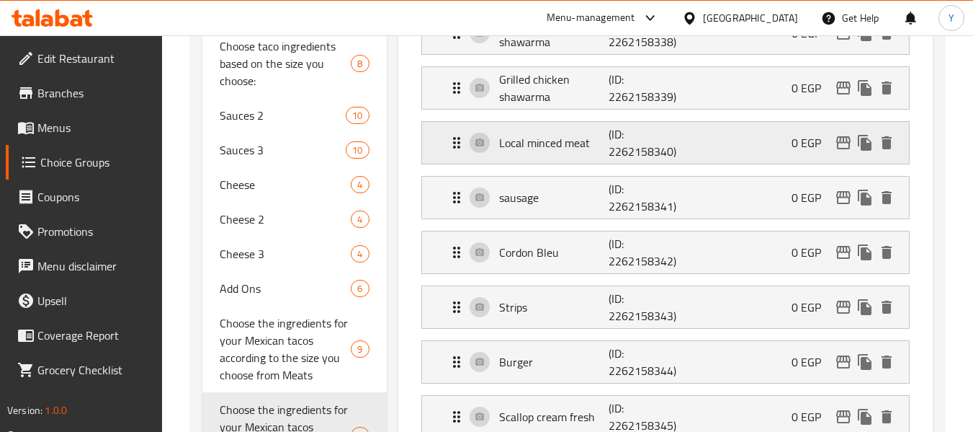
click at [673, 142] on p "(ID: 2262158340)" at bounding box center [645, 142] width 73 height 35
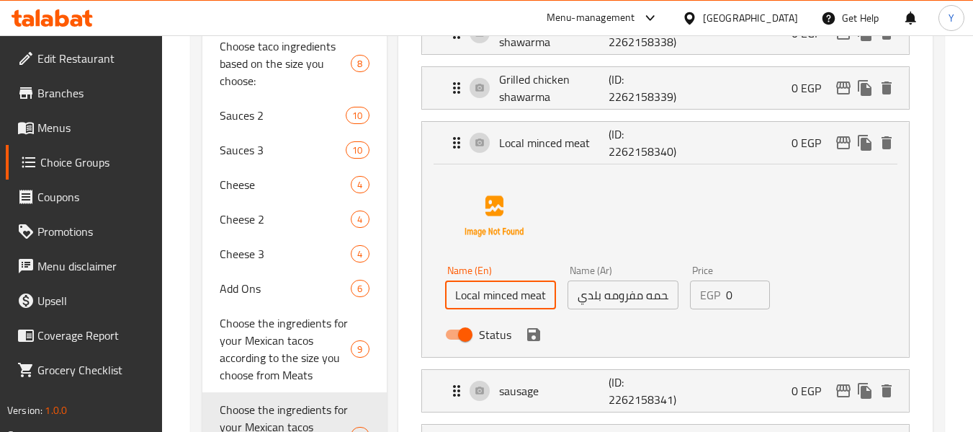
drag, startPoint x: 481, startPoint y: 295, endPoint x: 385, endPoint y: 293, distance: 95.8
click at [529, 334] on icon "save" at bounding box center [533, 334] width 13 height 13
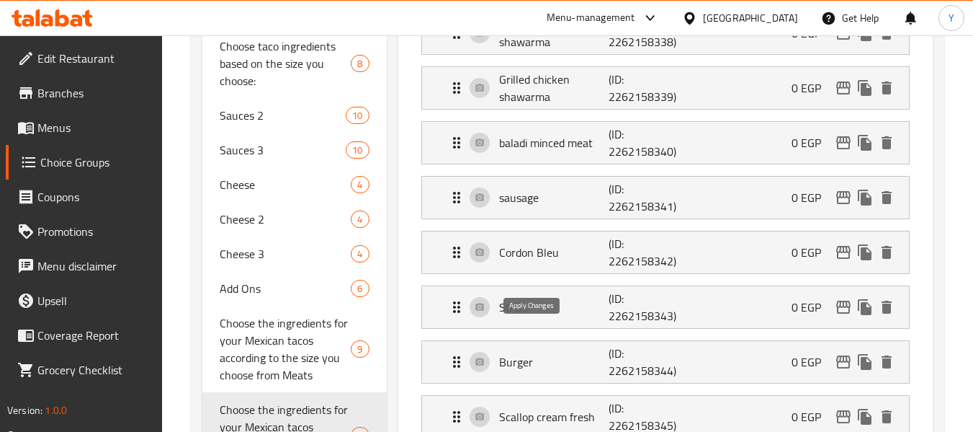
type input "baladi minced meat"
click at [663, 204] on p "(ID: 2262158341)" at bounding box center [645, 197] width 73 height 35
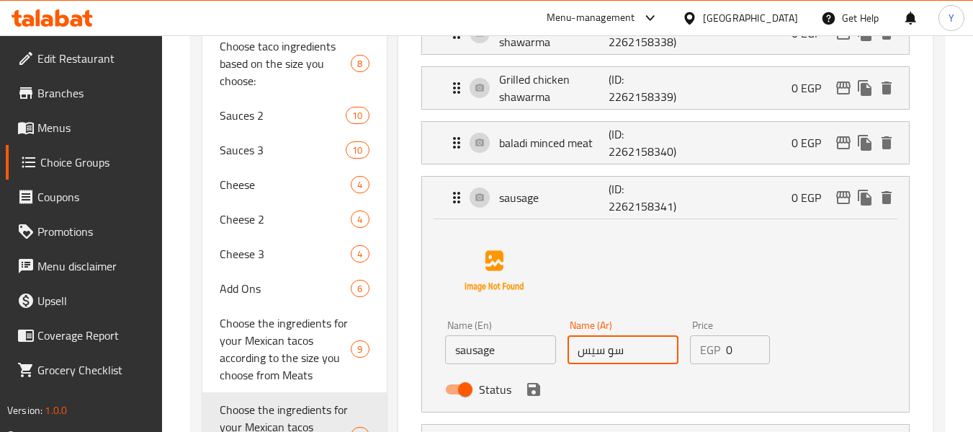
drag, startPoint x: 614, startPoint y: 349, endPoint x: 455, endPoint y: 375, distance: 161.3
click at [455, 375] on div "Name (En) sausage Name (En) Name (Ar) سو سيس Name (Ar) Price EGP 0 Price Status" at bounding box center [622, 361] width 367 height 94
click at [532, 396] on icon "save" at bounding box center [533, 388] width 17 height 17
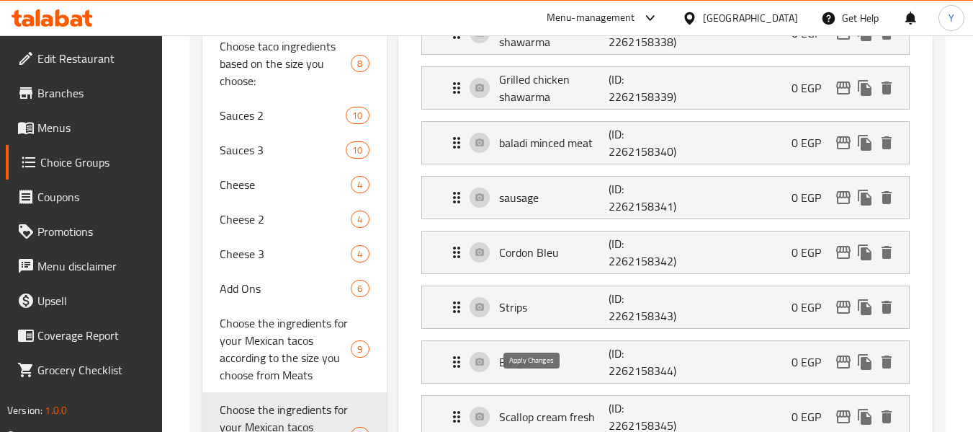
type input "سجق"
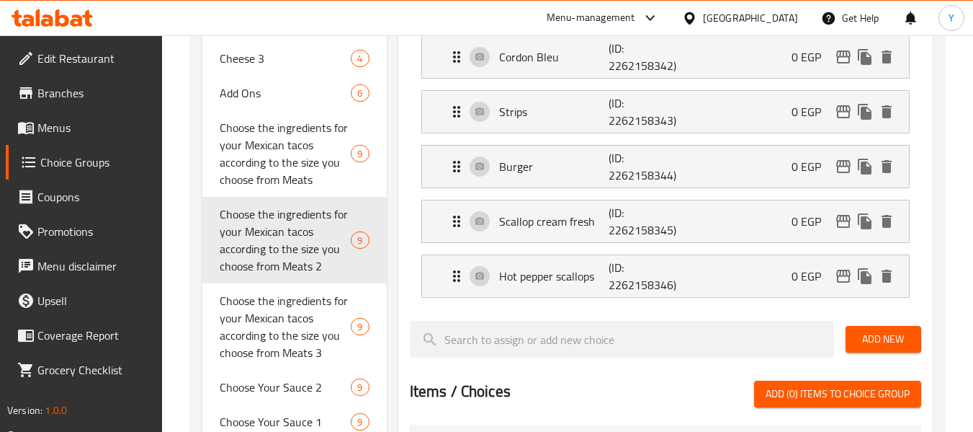
scroll to position [605, 0]
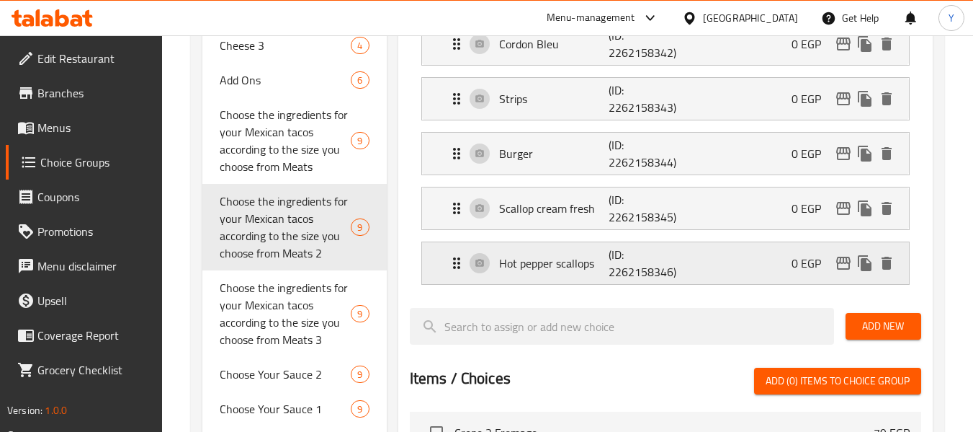
click at [636, 278] on p "(ID: 2262158346)" at bounding box center [645, 263] width 73 height 35
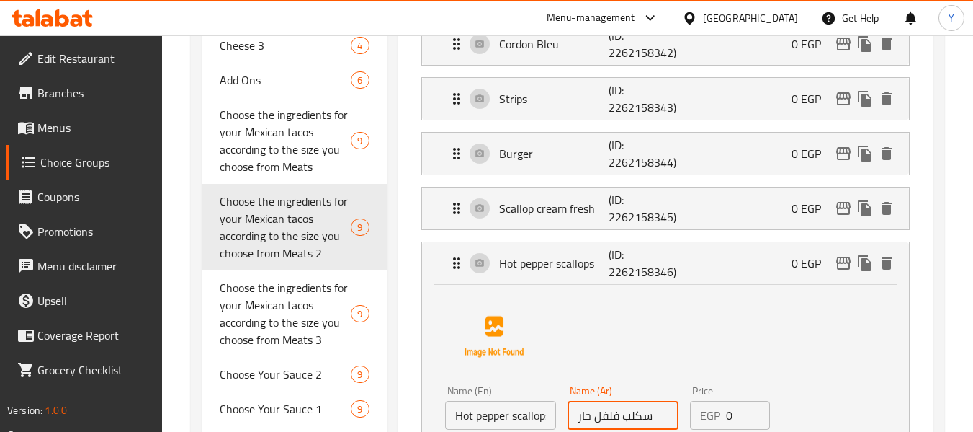
click at [634, 411] on input "سكلب فلفل حار" at bounding box center [623, 415] width 111 height 29
click at [630, 415] on input "سكالب فلفل حار" at bounding box center [623, 415] width 111 height 29
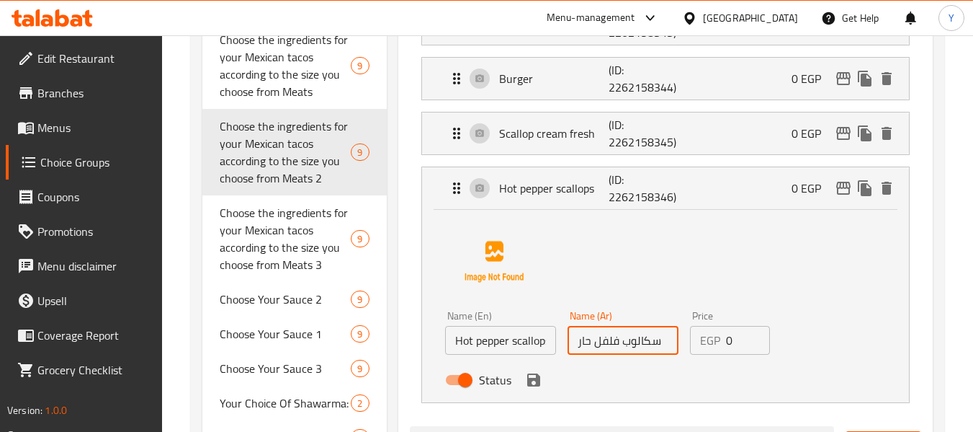
scroll to position [703, 0]
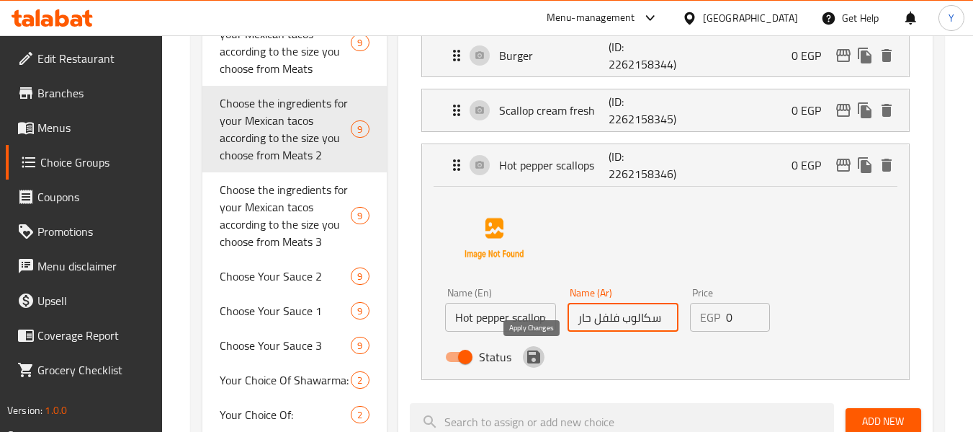
click at [532, 352] on icon "save" at bounding box center [533, 356] width 13 height 13
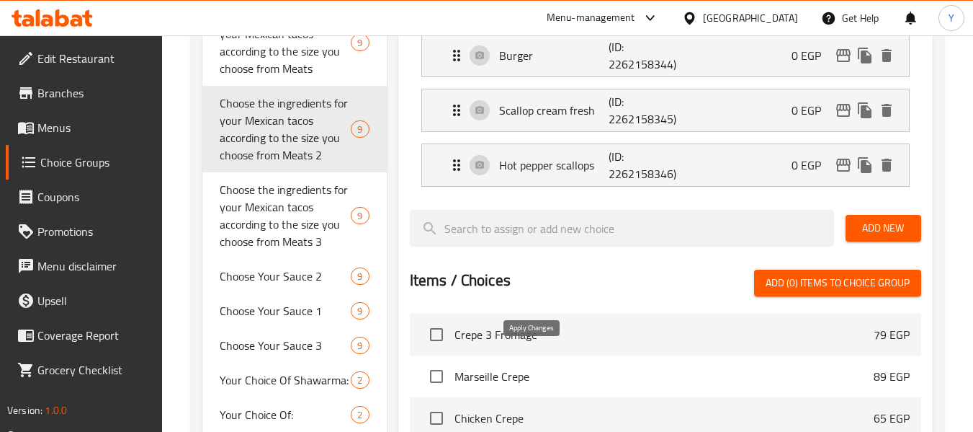
type input "سكالوب فلفل حار"
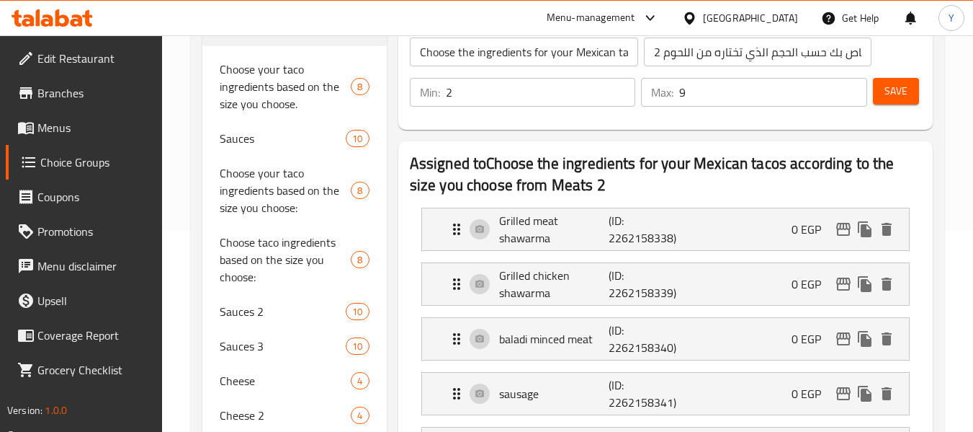
scroll to position [191, 0]
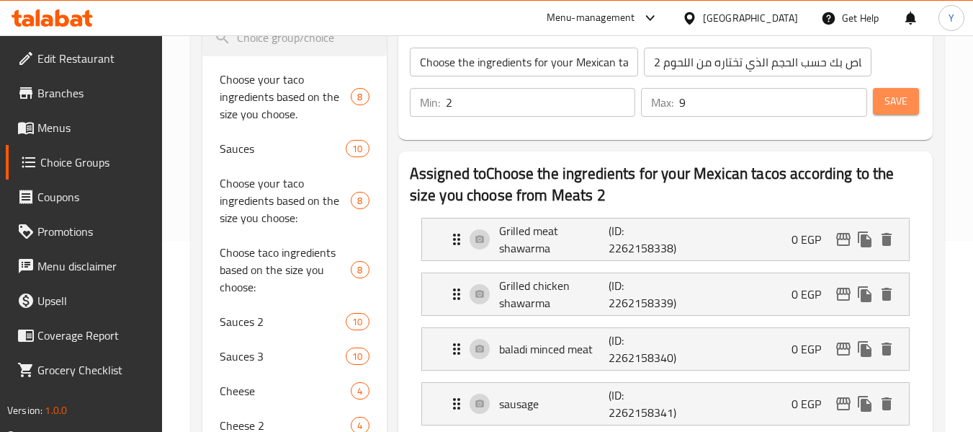
click at [905, 108] on span "Save" at bounding box center [896, 101] width 23 height 18
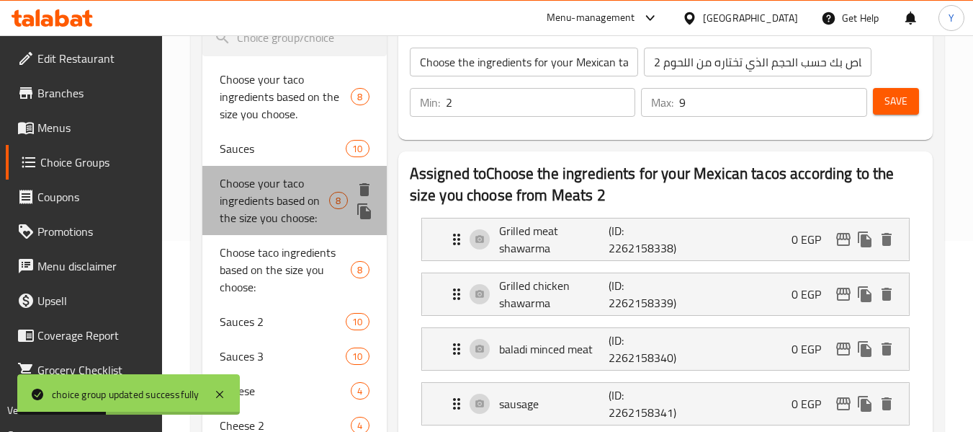
click at [264, 177] on span "Choose your taco ingredients based on the size you choose:" at bounding box center [275, 200] width 110 height 52
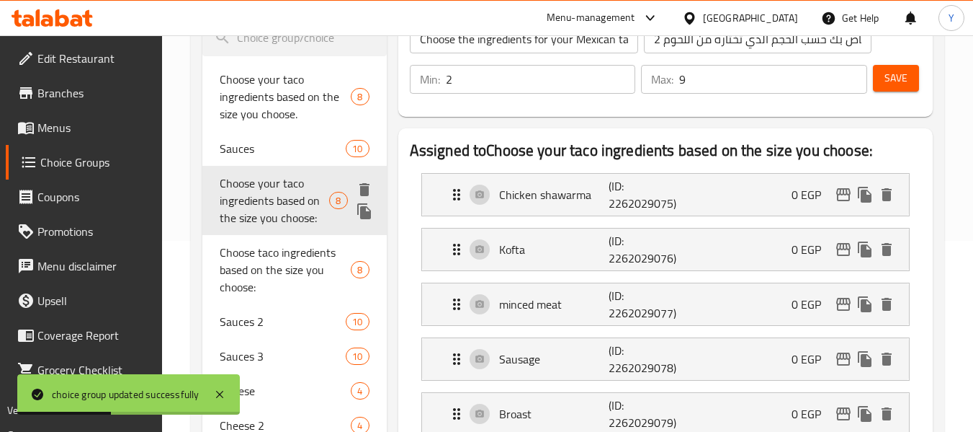
type input "Choose your taco ingredients based on the size you choose:"
type input "إختار مكونات تاكوس حسب الحجم اللى إخترته"
type input "8"
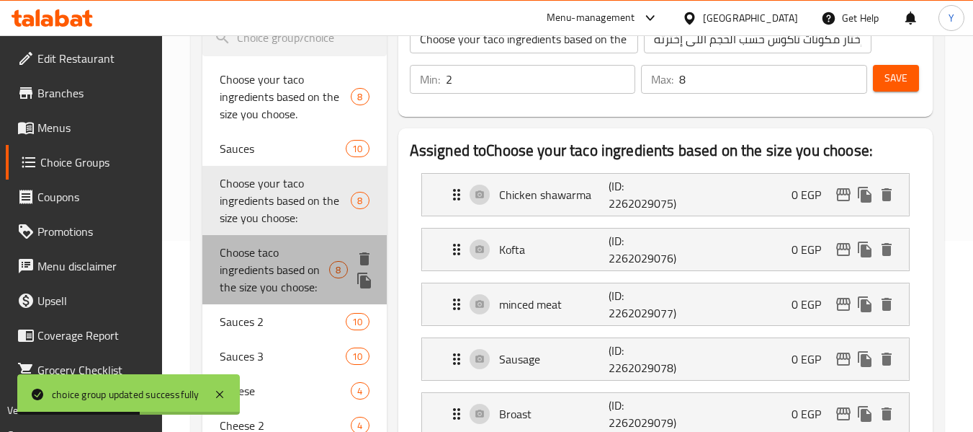
click at [262, 284] on span "Choose taco ingredients based on the size you choose:" at bounding box center [275, 269] width 110 height 52
type input "Choose taco ingredients based on the size you choose:"
type input "إختار مكونات تاكوس حسب الحجم اللى إخترت"
type input "3"
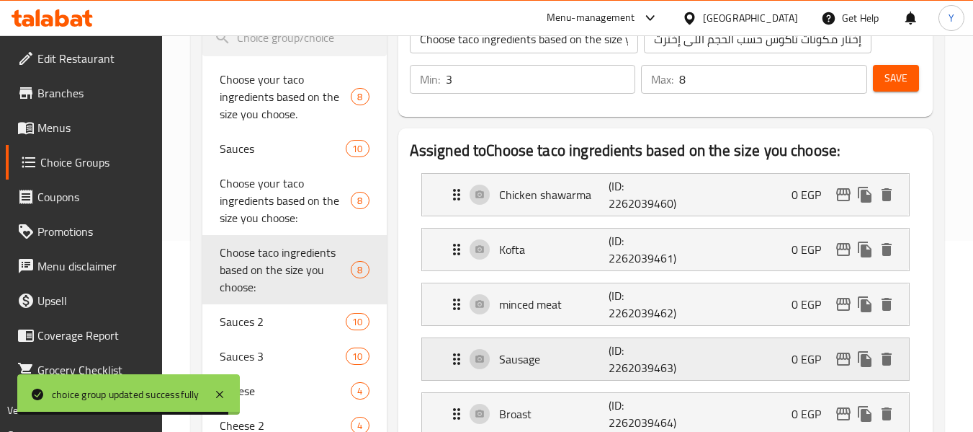
click at [612, 367] on p "(ID: 2262039463)" at bounding box center [645, 358] width 73 height 35
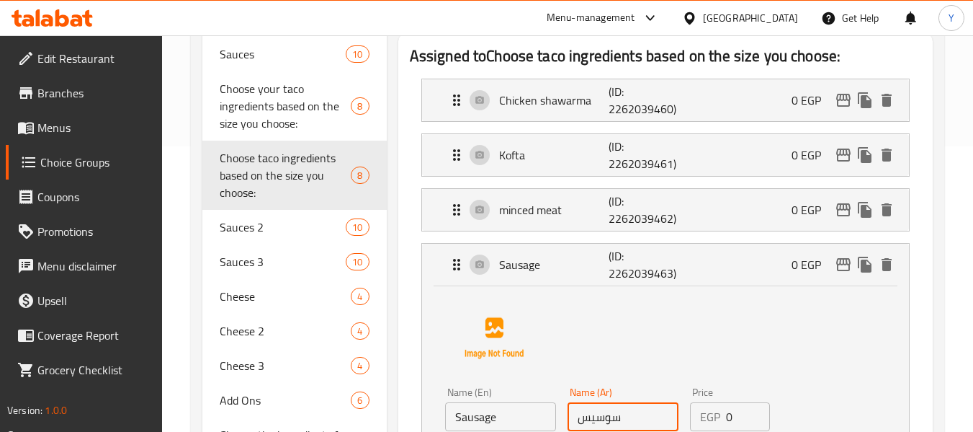
scroll to position [359, 0]
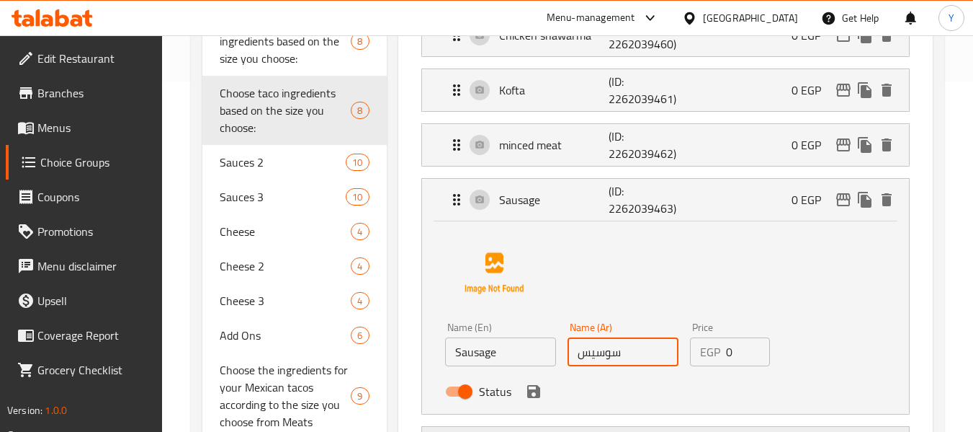
drag, startPoint x: 613, startPoint y: 421, endPoint x: 533, endPoint y: 428, distance: 80.3
click at [533, 428] on nav "Chicken shawarma (ID: 2262039460) 0 EGP Name (En) Chicken shawarma Name (En) Na…" at bounding box center [665, 323] width 511 height 643
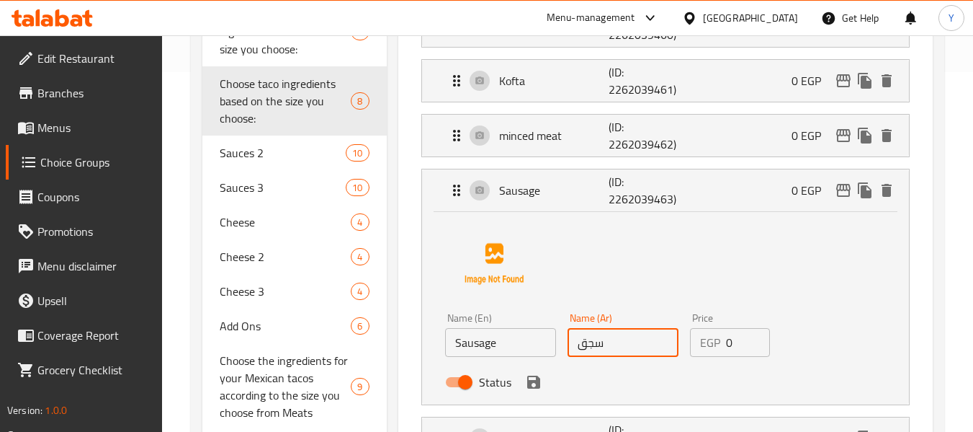
click at [533, 393] on div "Status" at bounding box center [622, 381] width 367 height 39
click at [527, 385] on icon "save" at bounding box center [533, 381] width 13 height 13
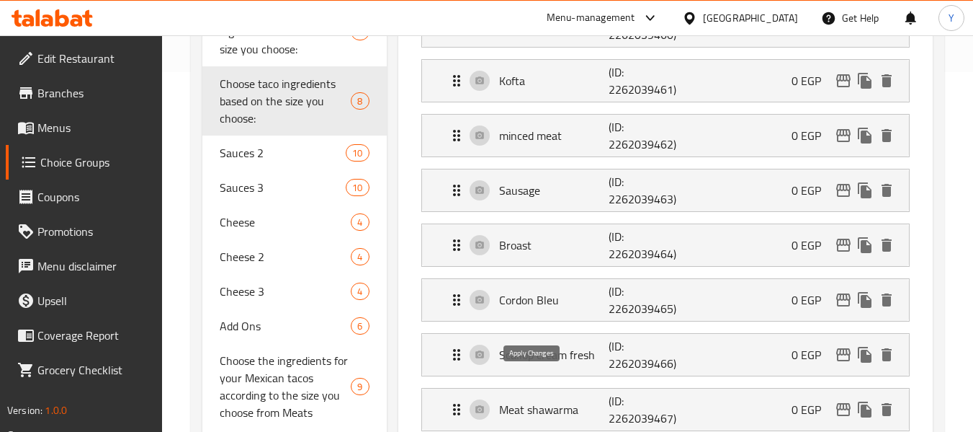
type input "سجق"
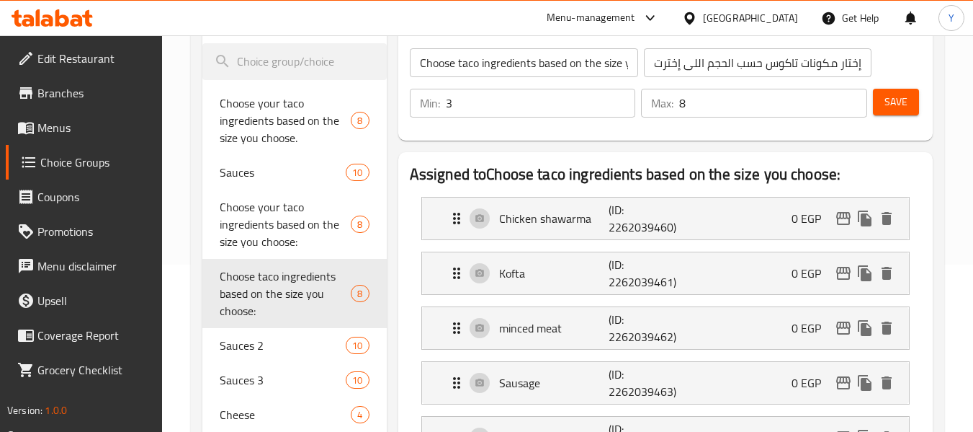
scroll to position [160, 0]
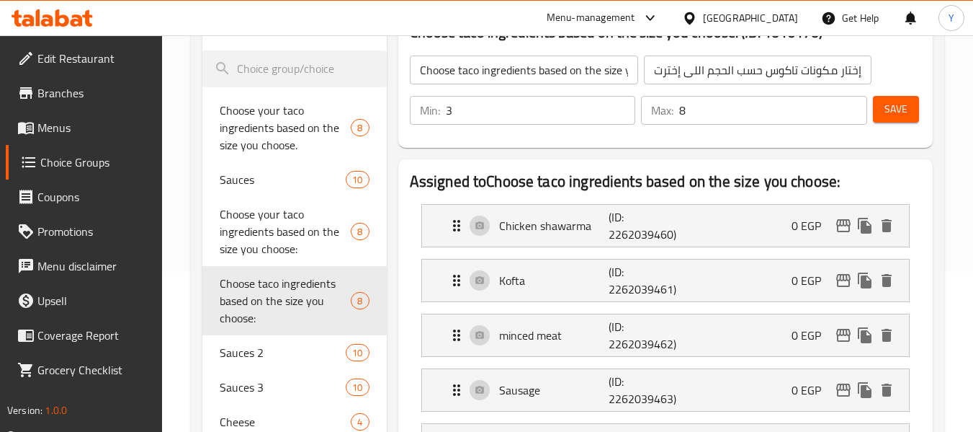
click at [906, 122] on div "Save" at bounding box center [891, 110] width 43 height 35
click at [901, 110] on span "Save" at bounding box center [896, 109] width 23 height 18
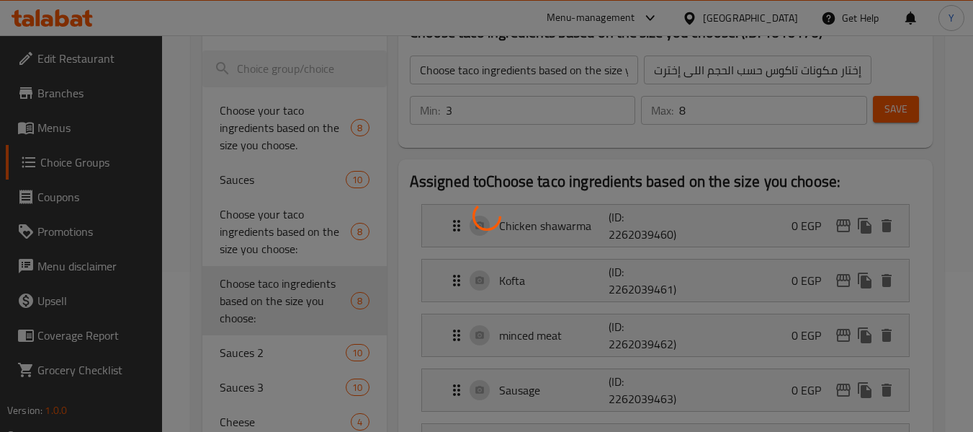
click at [901, 110] on div at bounding box center [486, 216] width 973 height 432
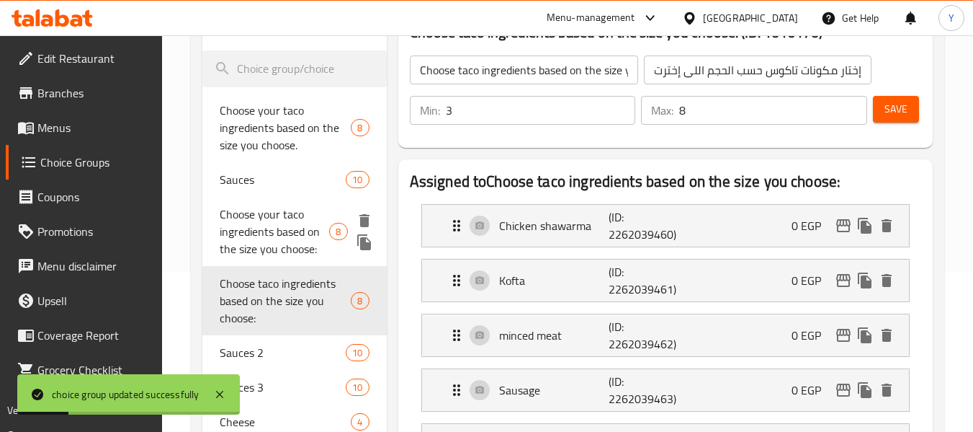
click at [235, 213] on span "Choose your taco ingredients based on the size you choose:" at bounding box center [275, 231] width 110 height 52
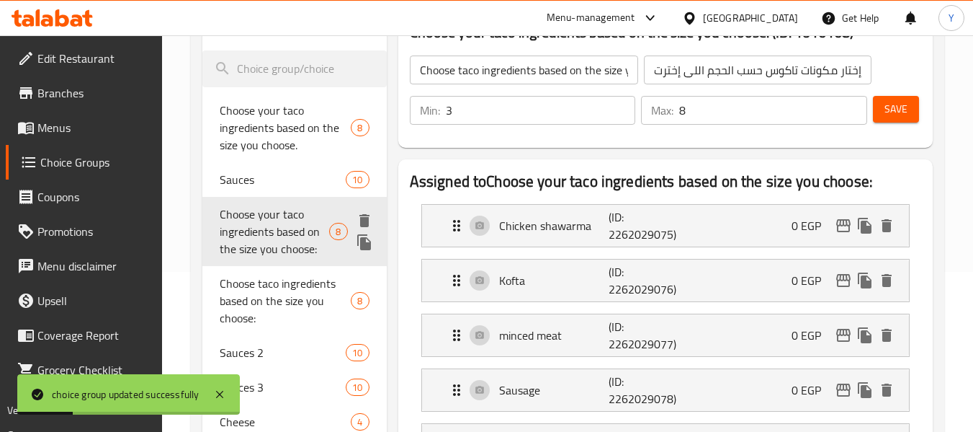
type input "Choose your taco ingredients based on the size you choose:"
type input "إختار مكونات تاكوس حسب الحجم اللى إخترته"
type input "2"
click at [560, 386] on p "Sausage" at bounding box center [554, 389] width 110 height 17
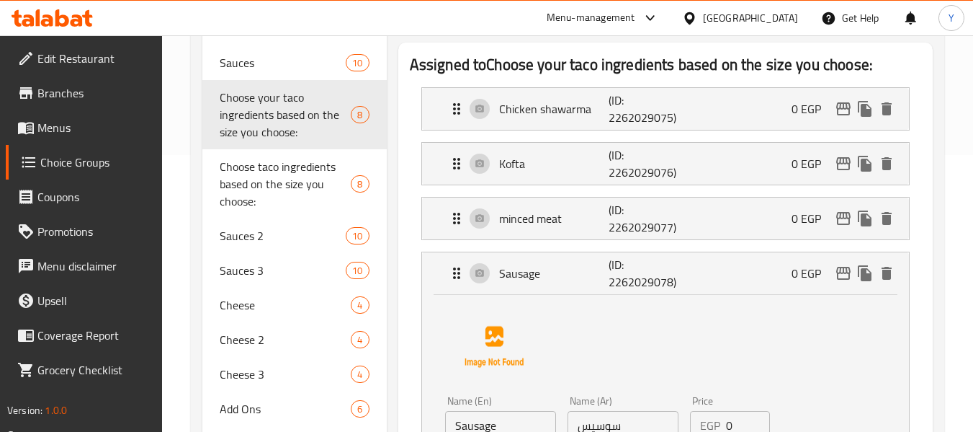
scroll to position [220, 0]
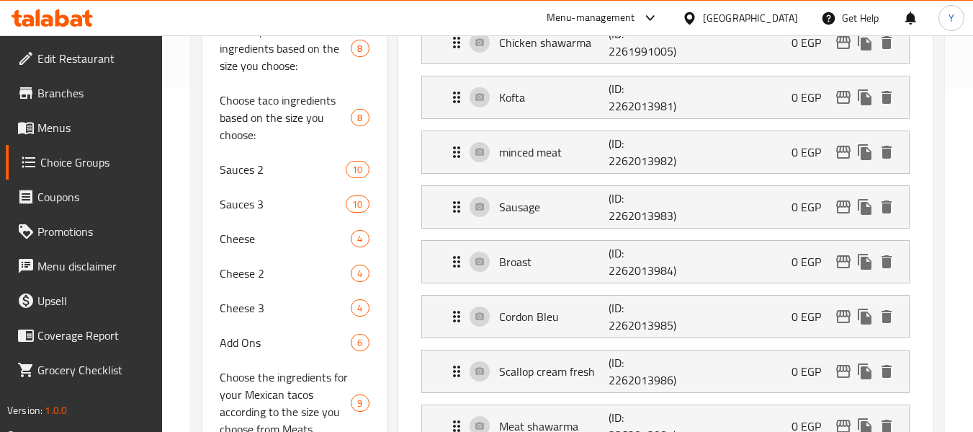
scroll to position [345, 0]
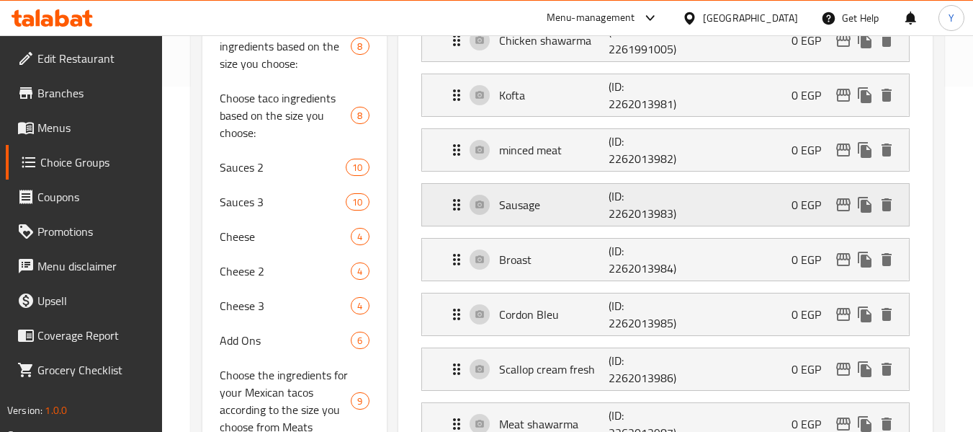
click at [633, 216] on p "(ID: 2262013983)" at bounding box center [645, 204] width 73 height 35
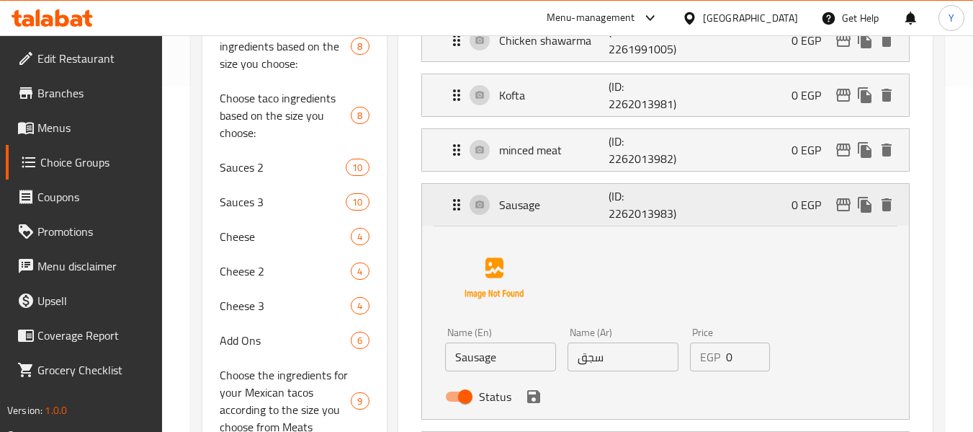
click at [633, 216] on p "(ID: 2262013983)" at bounding box center [645, 204] width 73 height 35
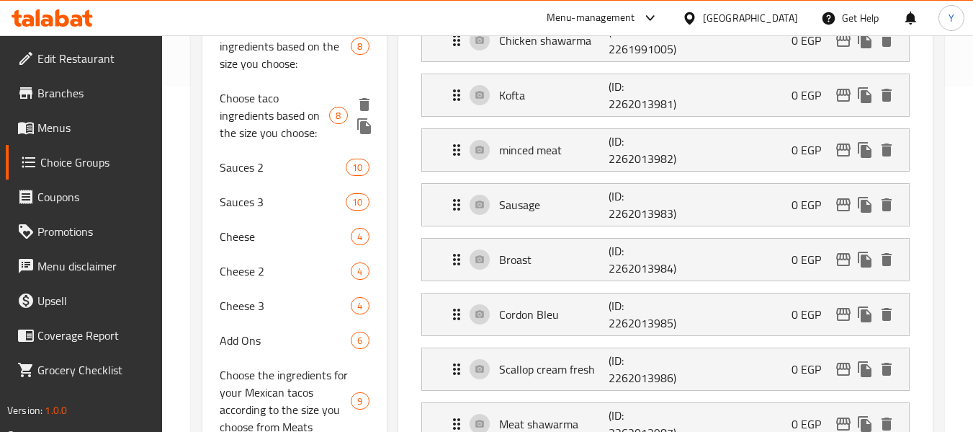
click at [310, 122] on span "Choose taco ingredients based on the size you choose:" at bounding box center [275, 115] width 110 height 52
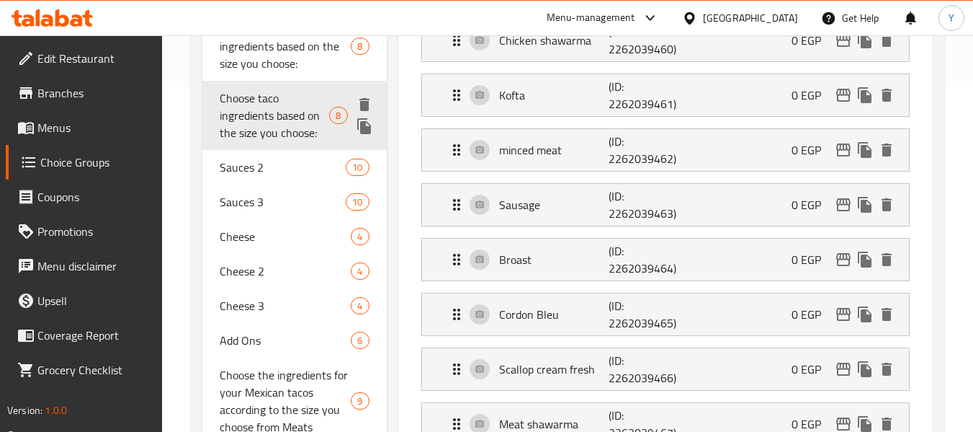
type input "Choose taco ingredients based on the size you choose:"
type input "إختار مكونات تاكوس حسب الحجم اللى إخترت"
type input "3"
type input "8"
click at [620, 204] on p "(ID: 2262039463)" at bounding box center [645, 204] width 73 height 35
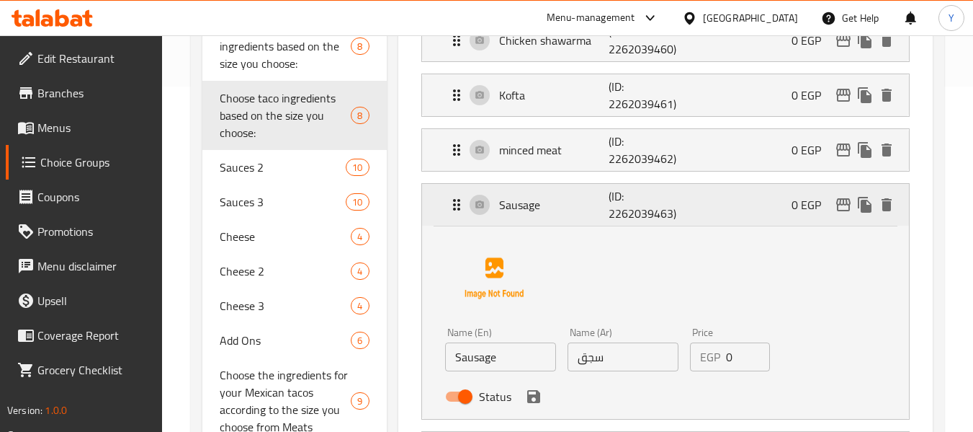
click at [620, 204] on p "(ID: 2262039463)" at bounding box center [645, 204] width 73 height 35
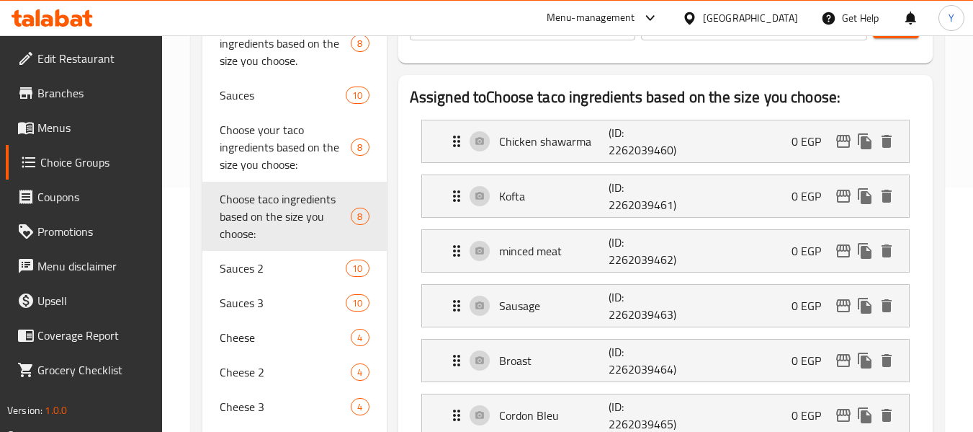
scroll to position [220, 0]
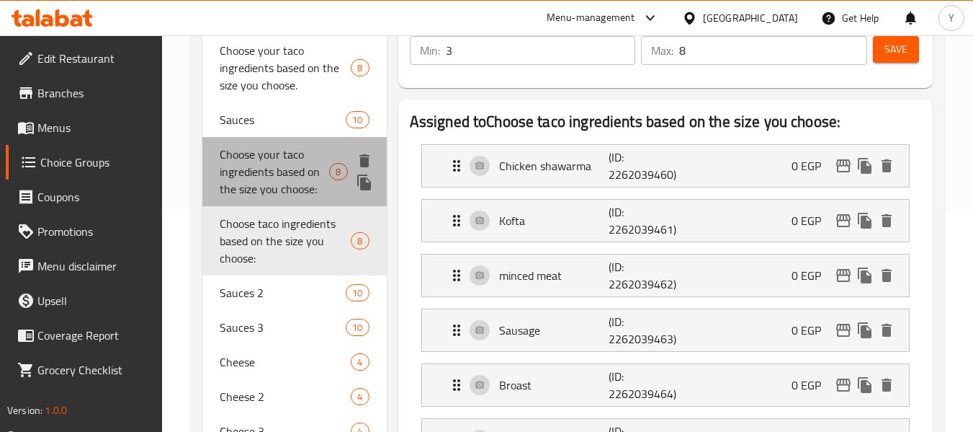
click at [215, 164] on div "Choose your taco ingredients based on the size you choose: 8" at bounding box center [294, 171] width 184 height 69
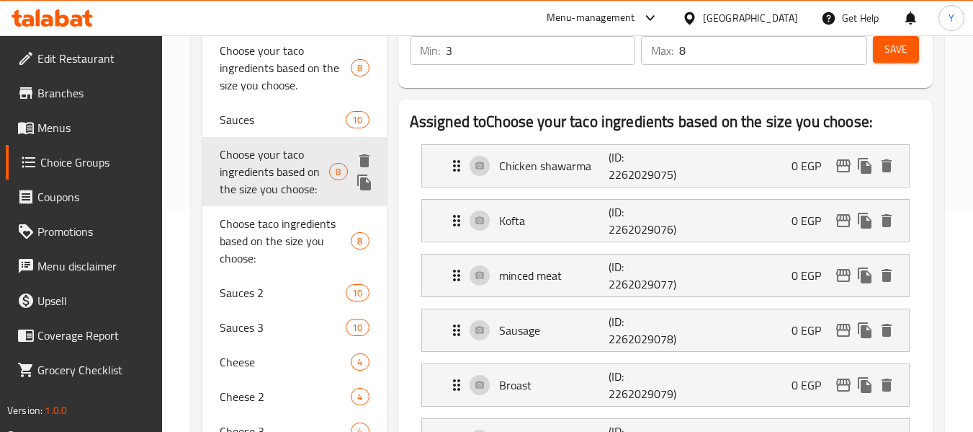
type input "Choose your taco ingredients based on the size you choose:"
type input "إختار مكونات تاكوس حسب الحجم اللى إخترته"
type input "2"
click at [495, 353] on li "Sausage (ID: 2262029078) 0 EGP Name (En) Sausage Name (En) Name (Ar) سوسيس Name…" at bounding box center [665, 330] width 511 height 55
click at [527, 321] on p "Sausage" at bounding box center [554, 329] width 110 height 17
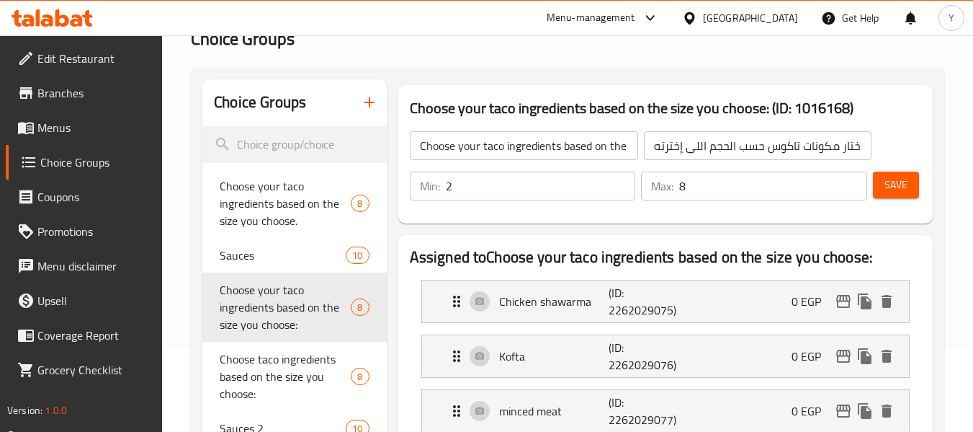
scroll to position [81, 0]
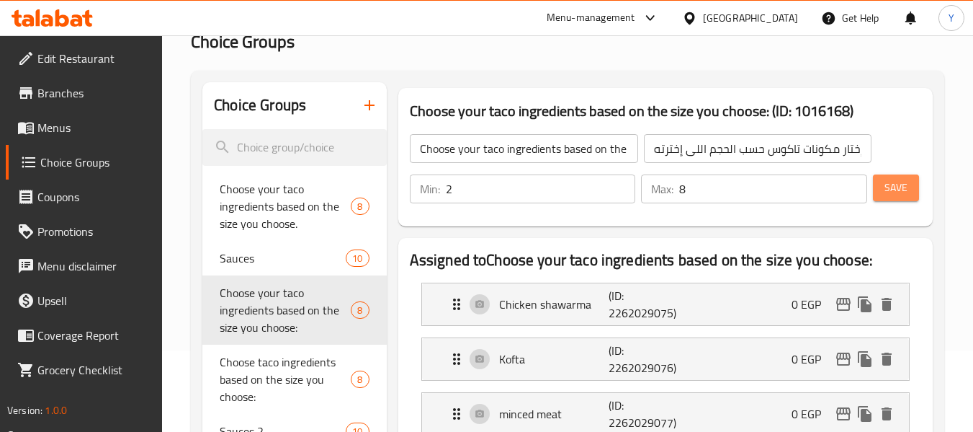
click at [912, 193] on button "Save" at bounding box center [896, 187] width 46 height 27
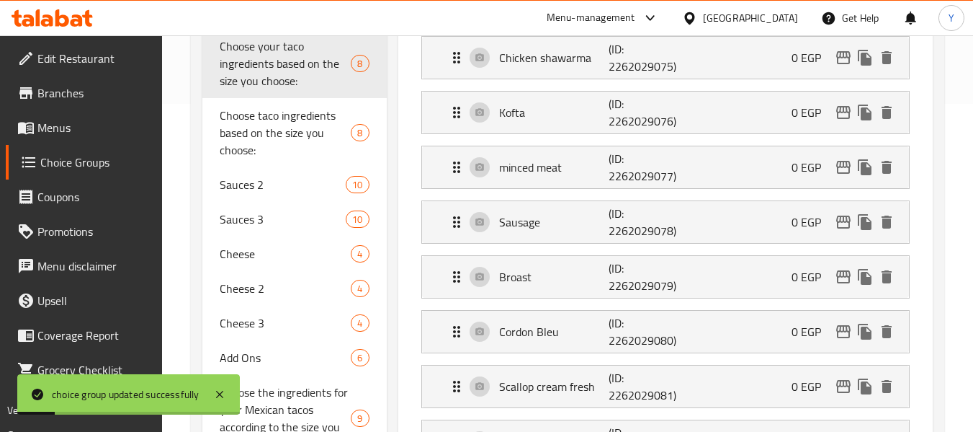
scroll to position [331, 0]
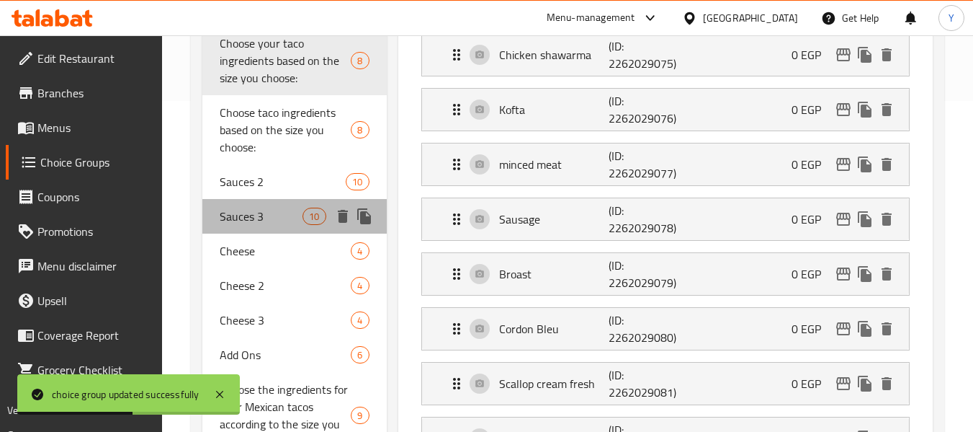
click at [264, 199] on div "Sauces 3 10" at bounding box center [294, 216] width 184 height 35
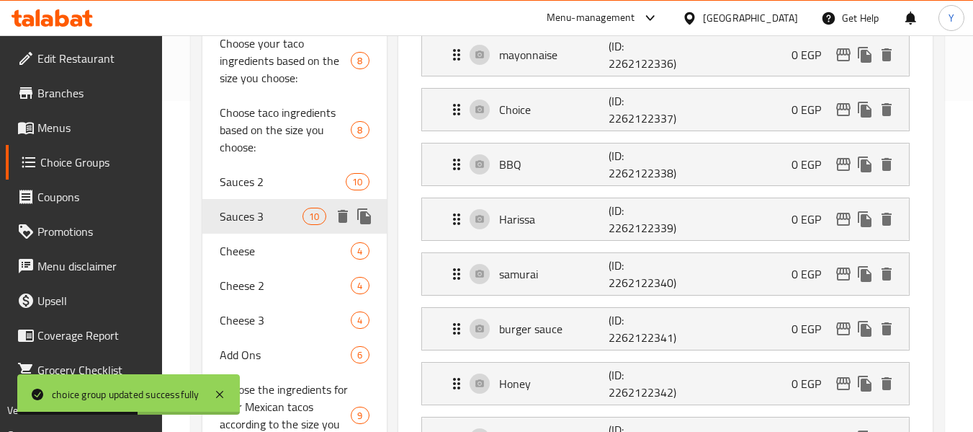
type input "Sauces 3"
type input "صوص 3"
type input "3"
type input "10"
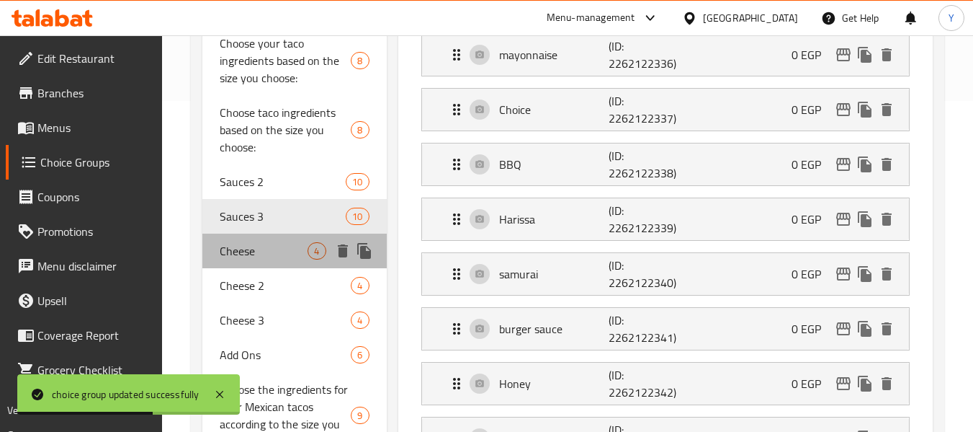
click at [262, 249] on span "Cheese" at bounding box center [264, 250] width 88 height 17
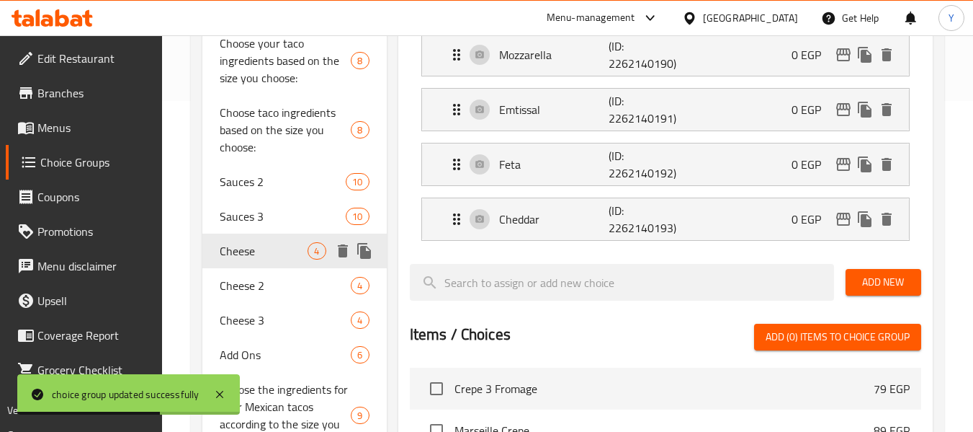
type input "Cheese"
type input "الحينه"
type input "1"
type input "4"
click at [591, 108] on p "Emtissal" at bounding box center [554, 109] width 110 height 17
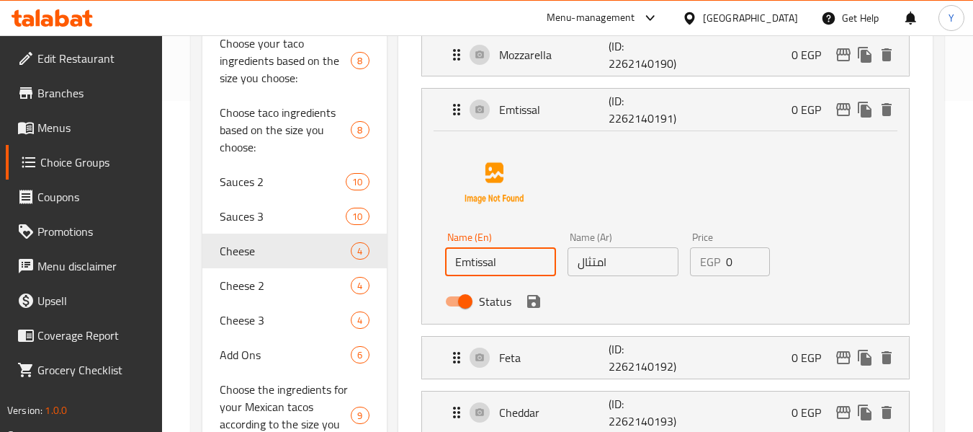
click at [488, 262] on input "Emtissal" at bounding box center [500, 261] width 111 height 29
paste input "mental"
type input "Emmental"
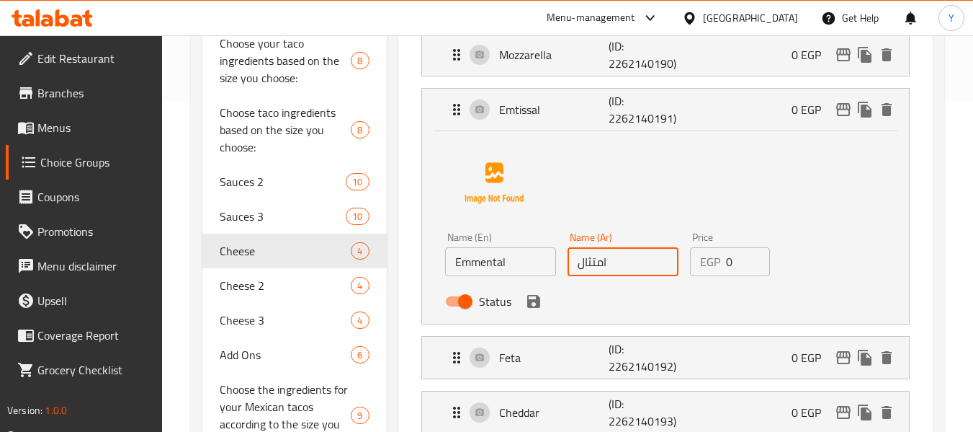
drag, startPoint x: 598, startPoint y: 262, endPoint x: 588, endPoint y: 259, distance: 10.3
click at [588, 259] on input "امتثال" at bounding box center [623, 261] width 111 height 29
click at [594, 265] on input "امنتال" at bounding box center [623, 261] width 111 height 29
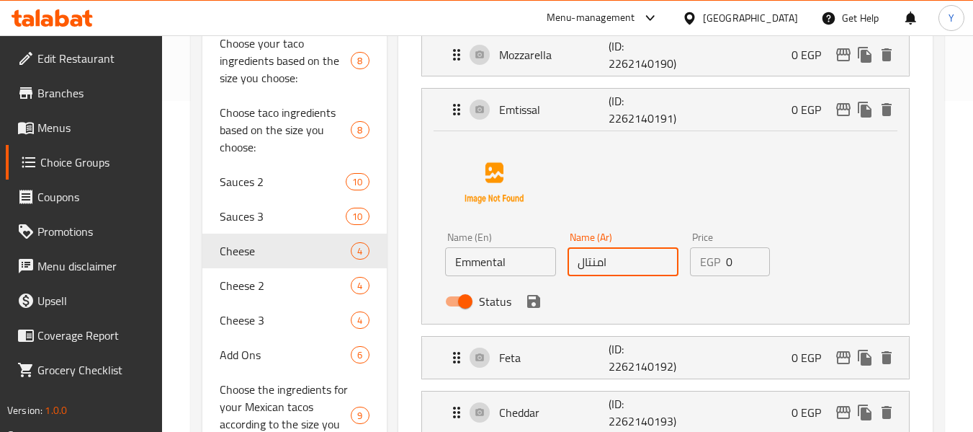
type input "امنتال"
click at [534, 297] on icon "save" at bounding box center [533, 300] width 17 height 17
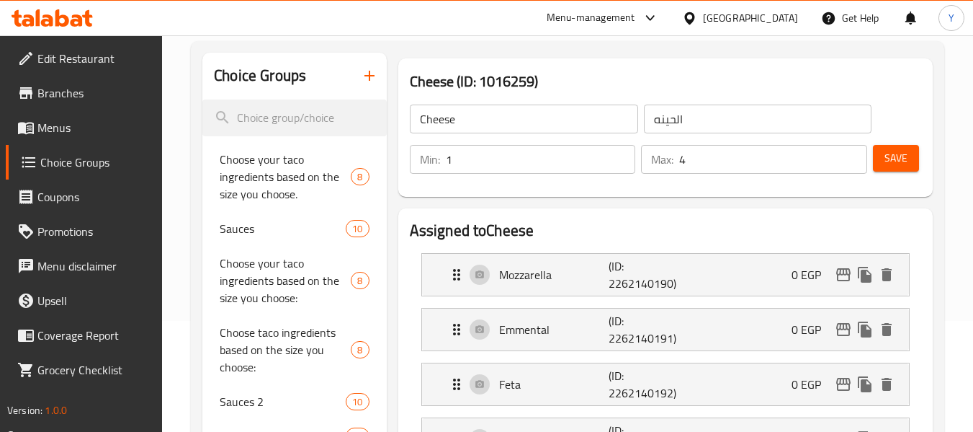
scroll to position [109, 0]
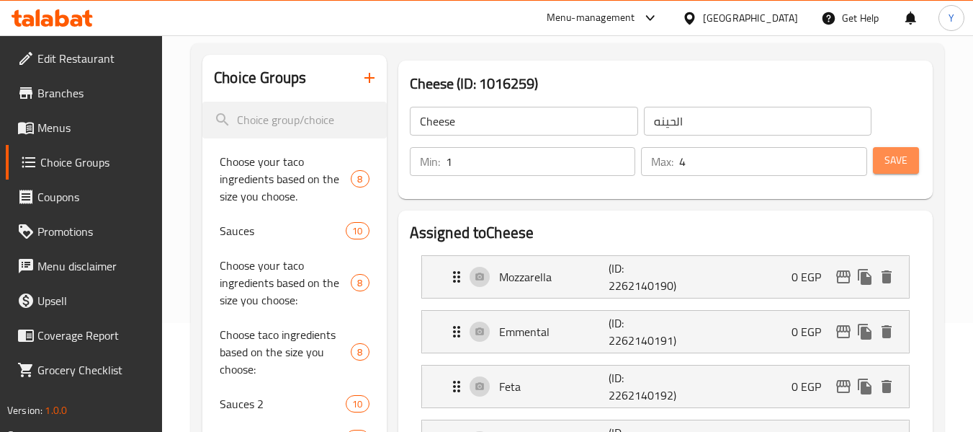
click at [906, 163] on span "Save" at bounding box center [896, 160] width 23 height 18
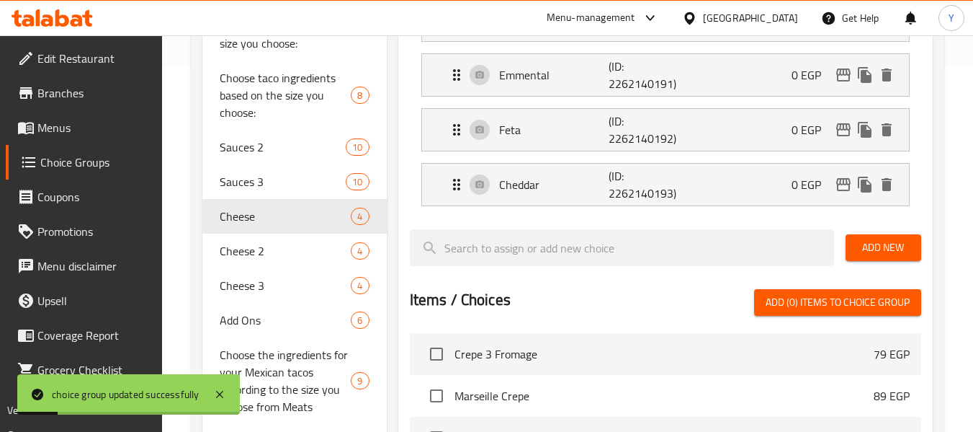
scroll to position [372, 0]
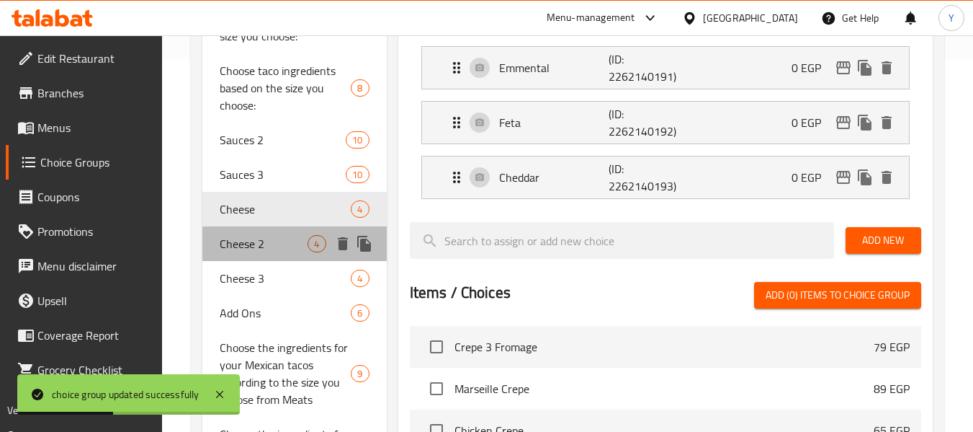
click at [235, 246] on span "Cheese 2" at bounding box center [264, 243] width 88 height 17
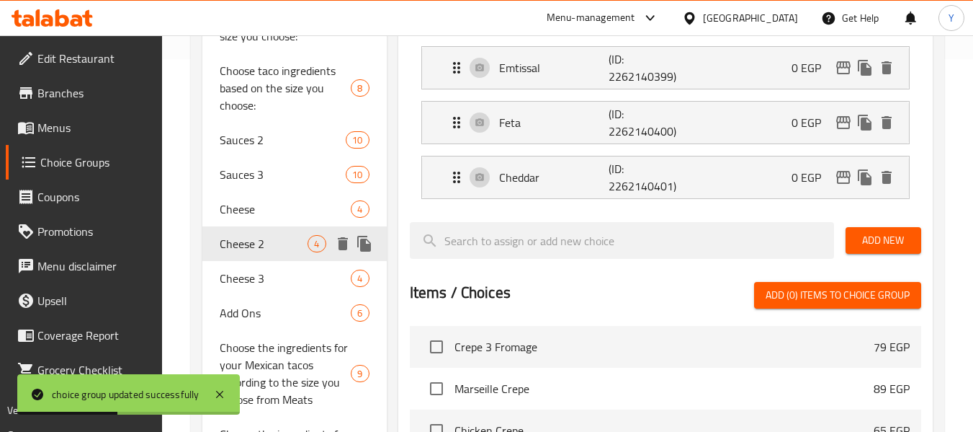
type input "Cheese 2"
type input "جبنة 2"
type input "2"
click at [627, 59] on p "(ID: 2262140399)" at bounding box center [645, 67] width 73 height 35
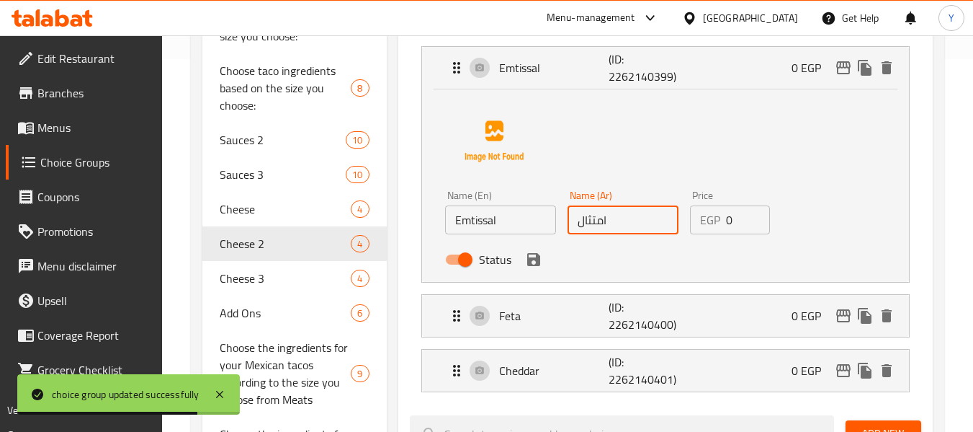
click at [588, 222] on input "امتثال" at bounding box center [623, 219] width 111 height 29
paste input "نت"
click at [588, 222] on input "امتثال" at bounding box center [623, 219] width 111 height 29
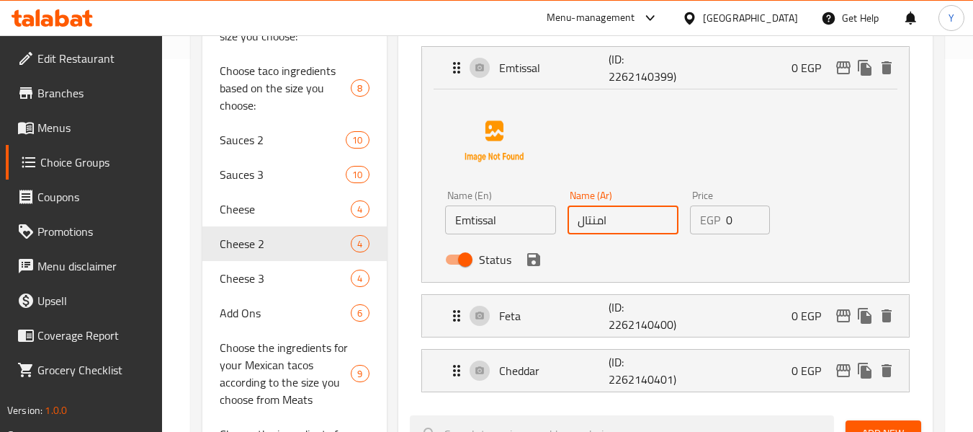
type input "امنتال"
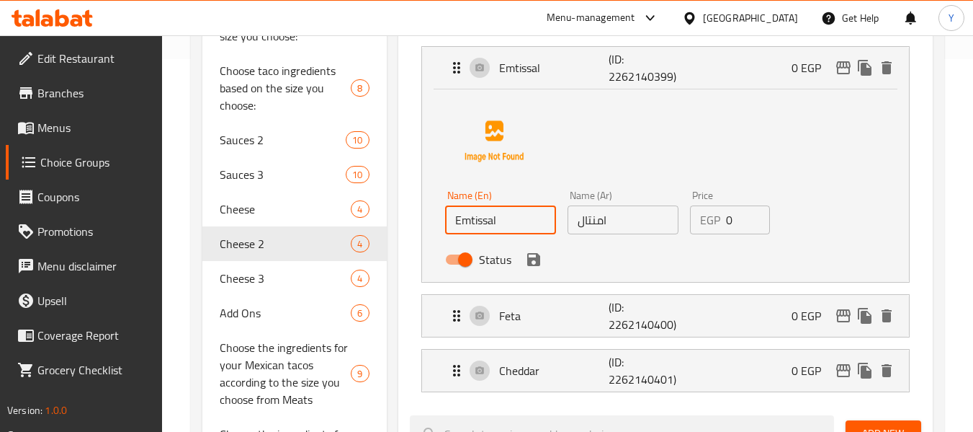
click at [474, 218] on input "Emtissal" at bounding box center [500, 219] width 111 height 29
paste input "mental"
click at [534, 256] on icon "save" at bounding box center [533, 259] width 17 height 17
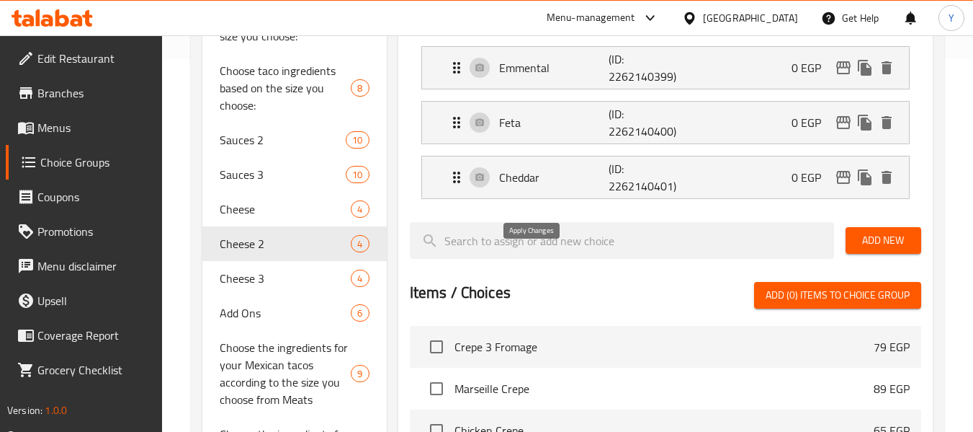
type input "Emmental"
click at [534, 256] on div "Assigned to Cheese 2 Mozzarella (ID: 2262140398) 0 EGP Name (En) Mozzarella Nam…" at bounding box center [665, 268] width 535 height 643
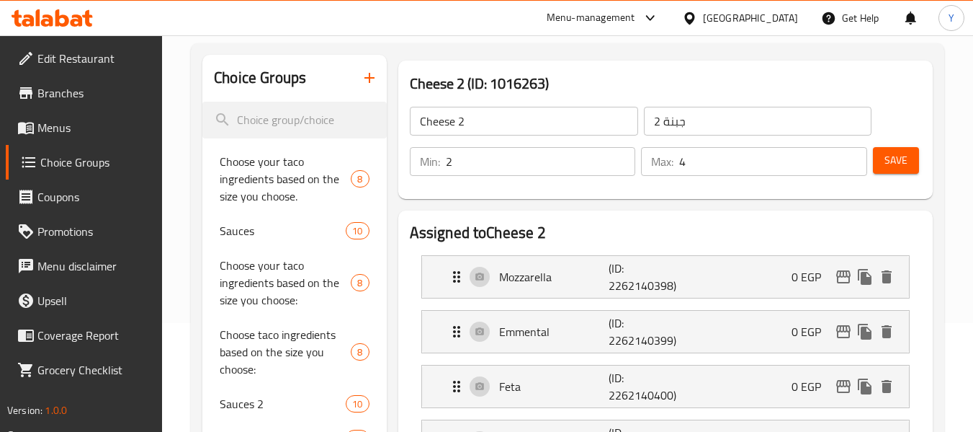
scroll to position [102, 0]
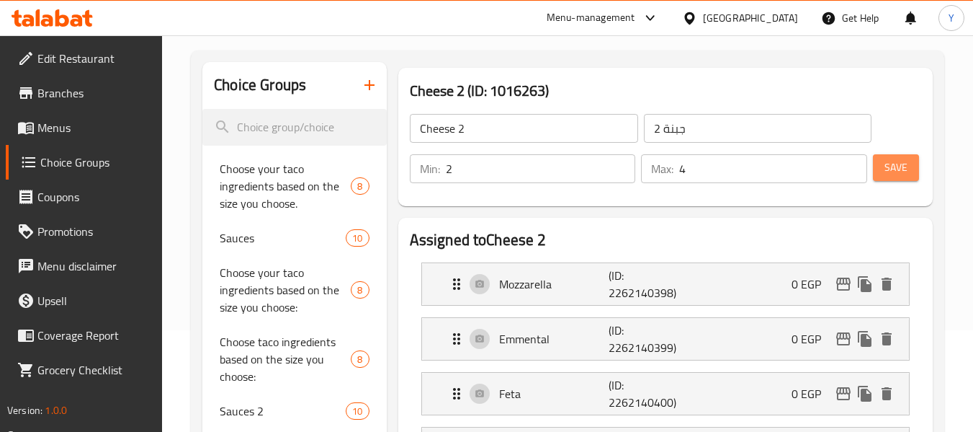
click at [893, 165] on span "Save" at bounding box center [896, 167] width 23 height 18
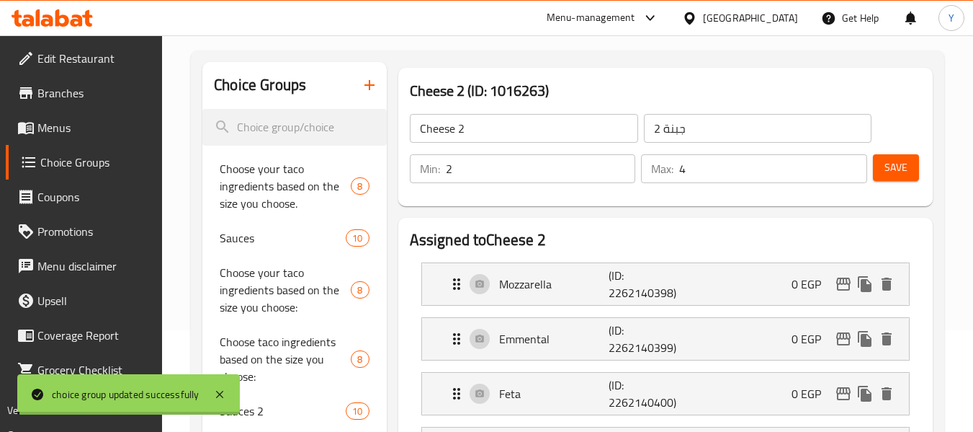
scroll to position [419, 0]
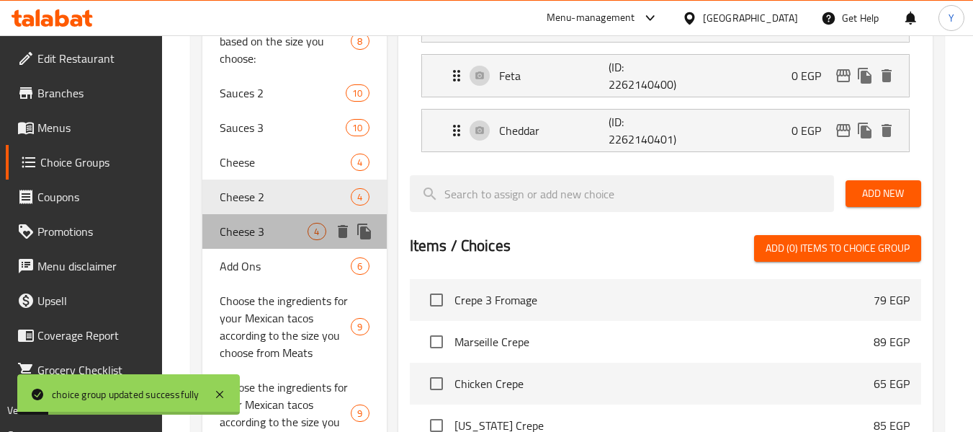
click at [232, 234] on span "Cheese 3" at bounding box center [264, 231] width 88 height 17
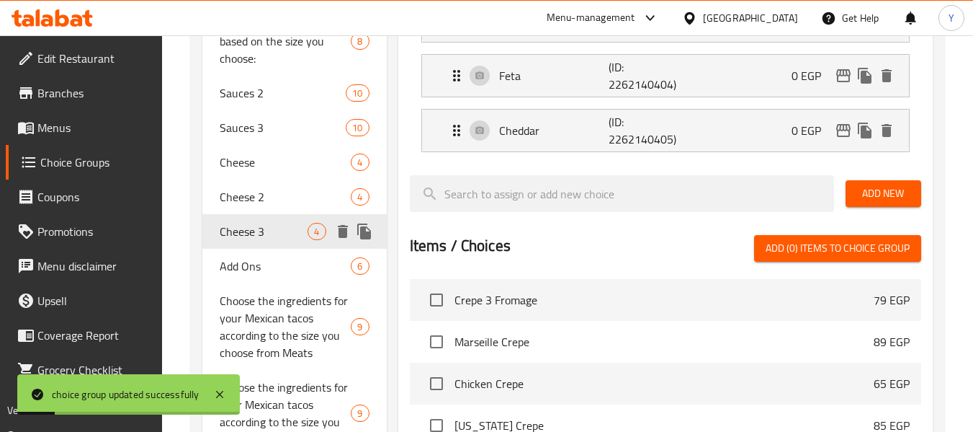
type input "Cheese 3"
type input "جبنه 3"
type input "1"
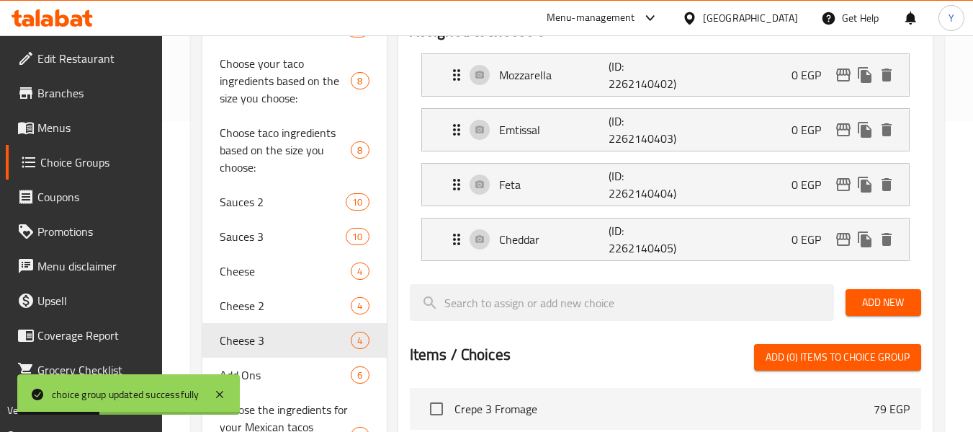
scroll to position [306, 0]
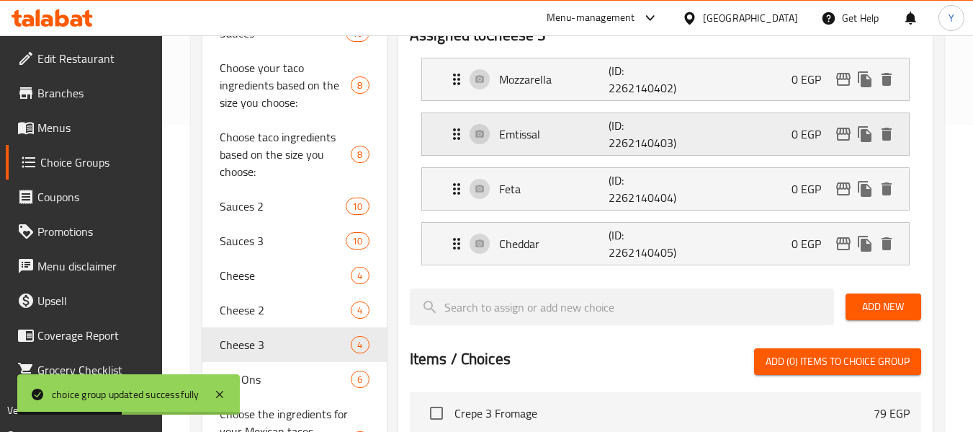
click at [590, 115] on div "Emtissal (ID: 2262140403) 0 EGP" at bounding box center [670, 134] width 444 height 42
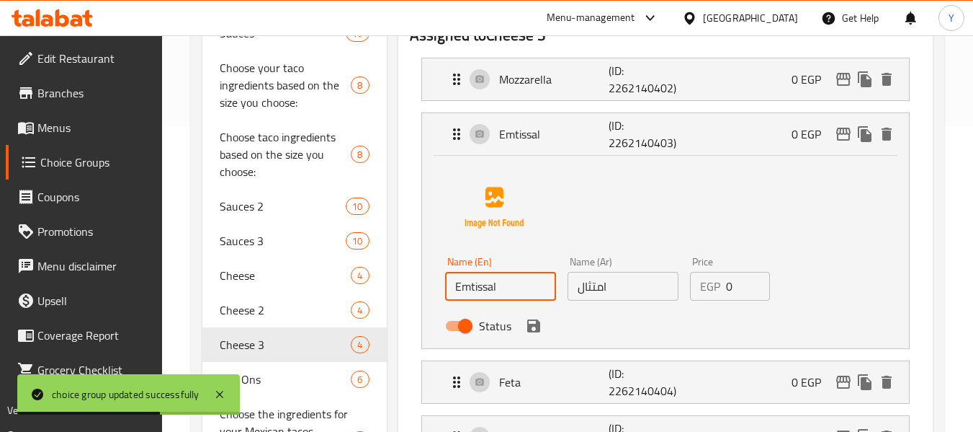
click at [484, 290] on input "Emtissal" at bounding box center [500, 286] width 111 height 29
paste input "mental"
type input "Emmental"
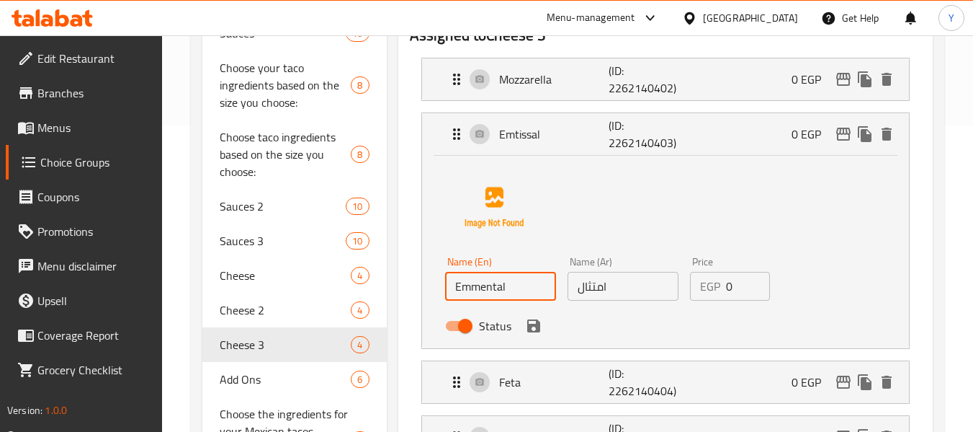
click at [595, 290] on input "امتثال" at bounding box center [623, 286] width 111 height 29
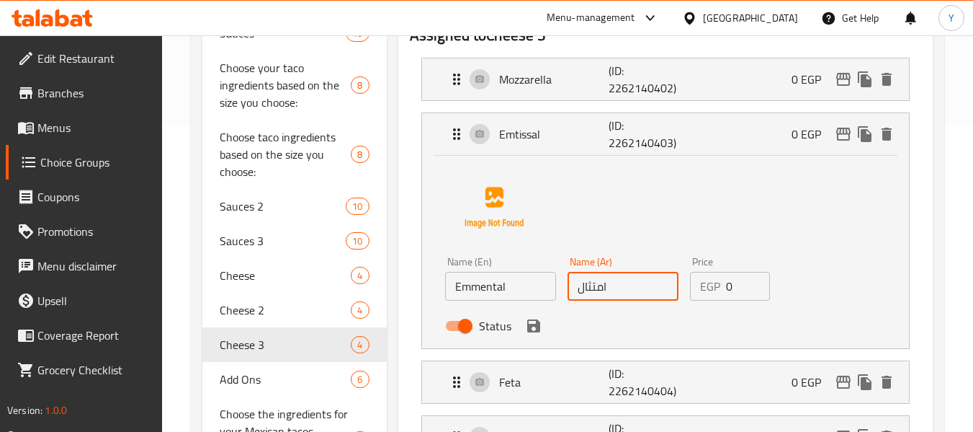
click at [595, 290] on input "امتثال" at bounding box center [623, 286] width 111 height 29
paste input "منت"
click at [531, 323] on icon "save" at bounding box center [533, 325] width 17 height 17
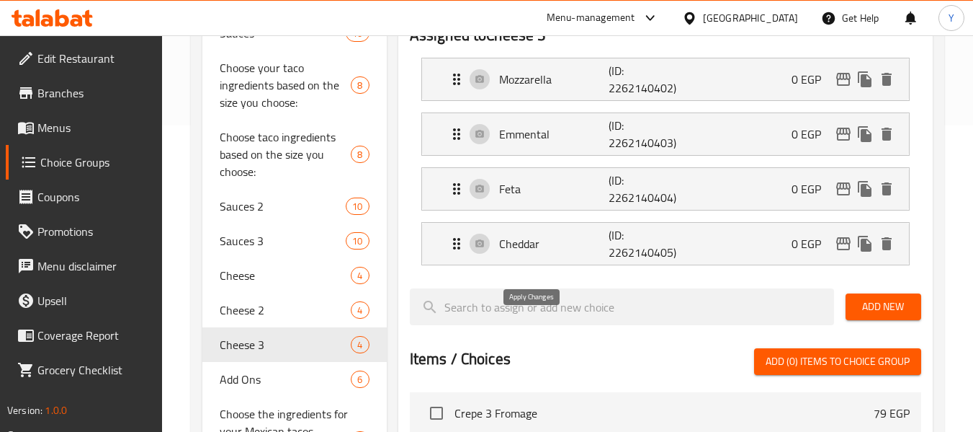
type input "إمنتال"
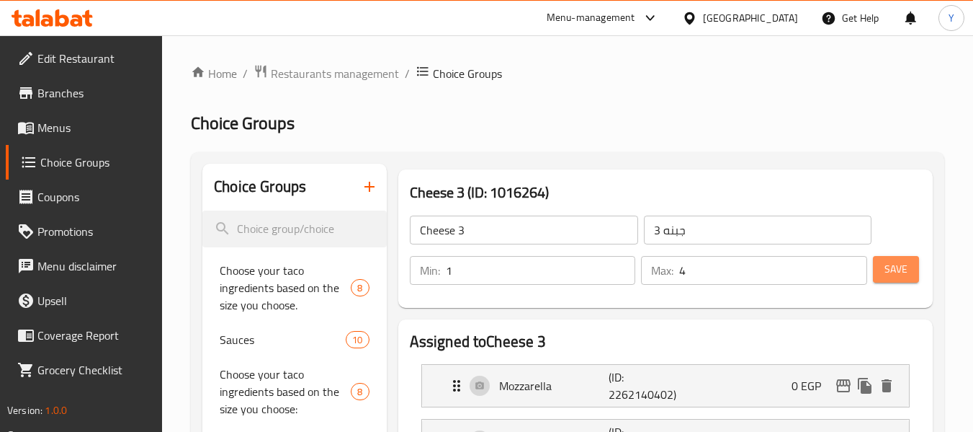
click at [902, 264] on span "Save" at bounding box center [896, 269] width 23 height 18
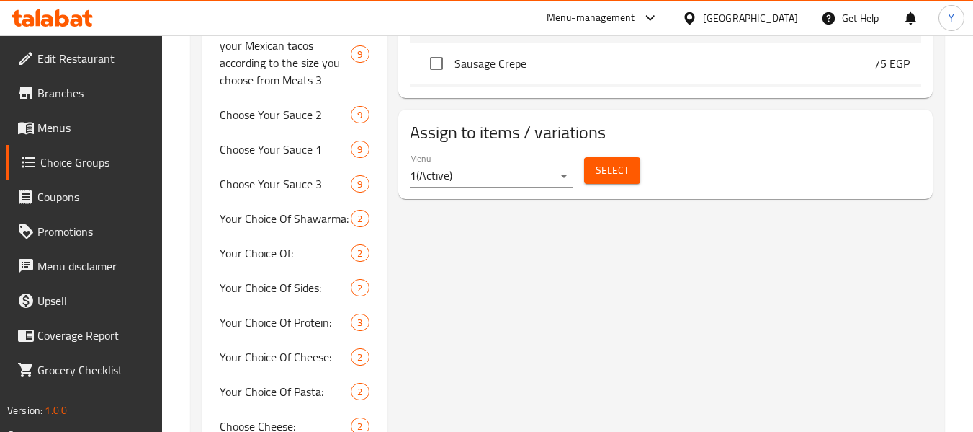
scroll to position [893, 0]
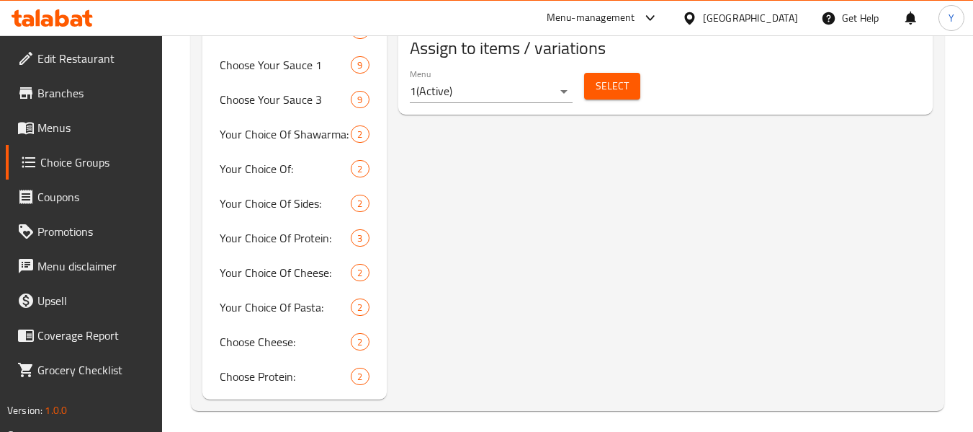
scroll to position [957, 0]
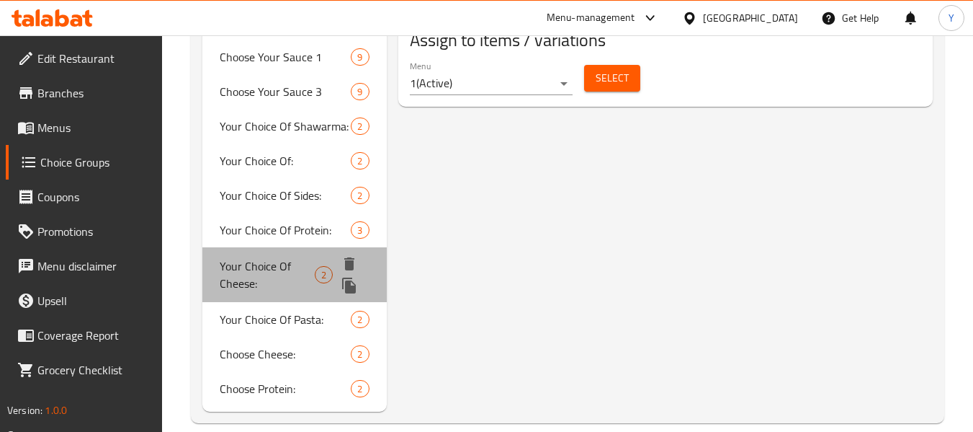
click at [288, 272] on span "Your Choice Of Cheese:" at bounding box center [267, 274] width 94 height 35
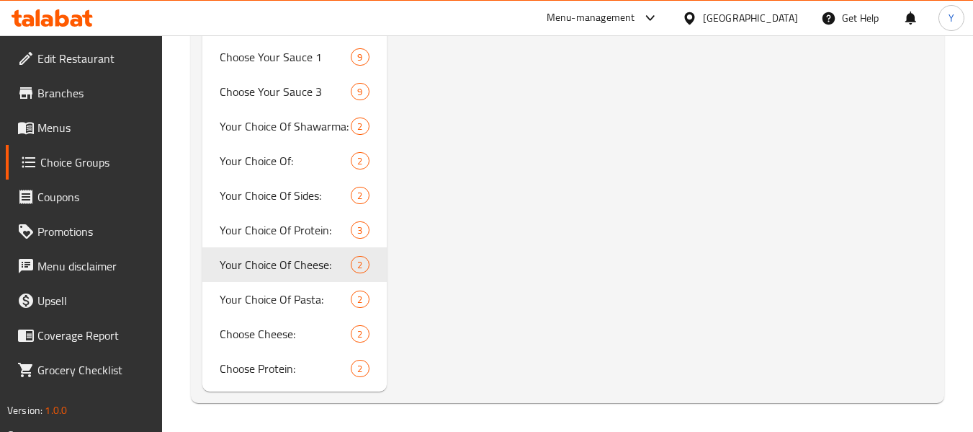
type input "Your Choice Of Cheese:"
type input "اختيارك من الجبن:"
type input "1"
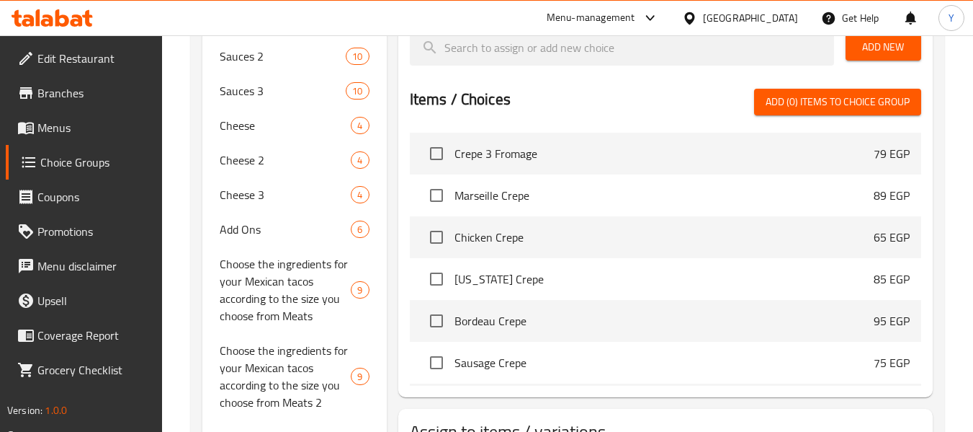
scroll to position [424, 0]
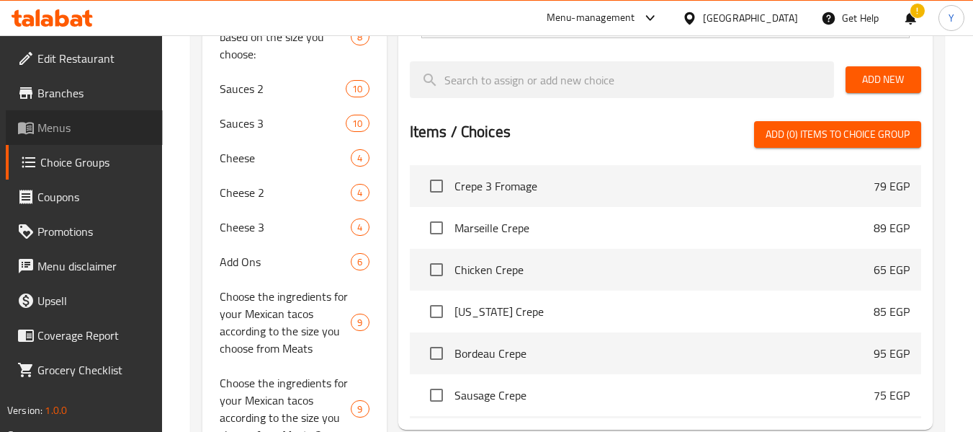
click at [36, 131] on span at bounding box center [27, 127] width 20 height 17
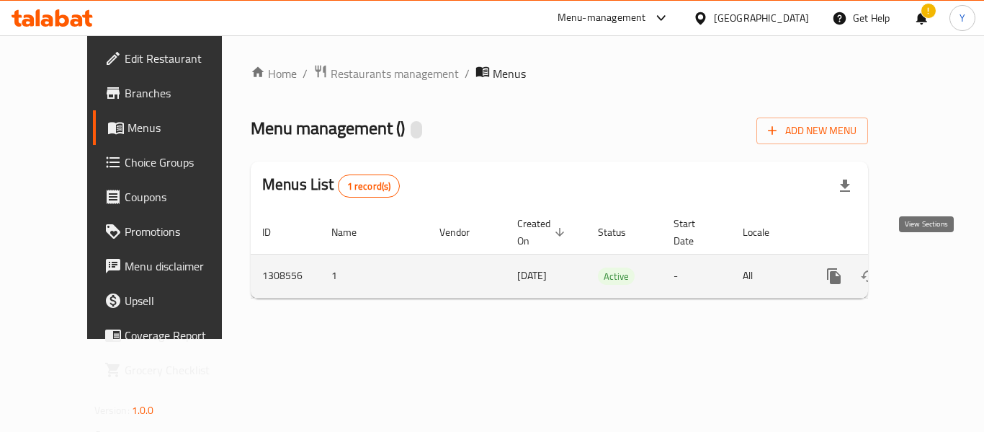
click at [929, 267] on icon "enhanced table" at bounding box center [937, 275] width 17 height 17
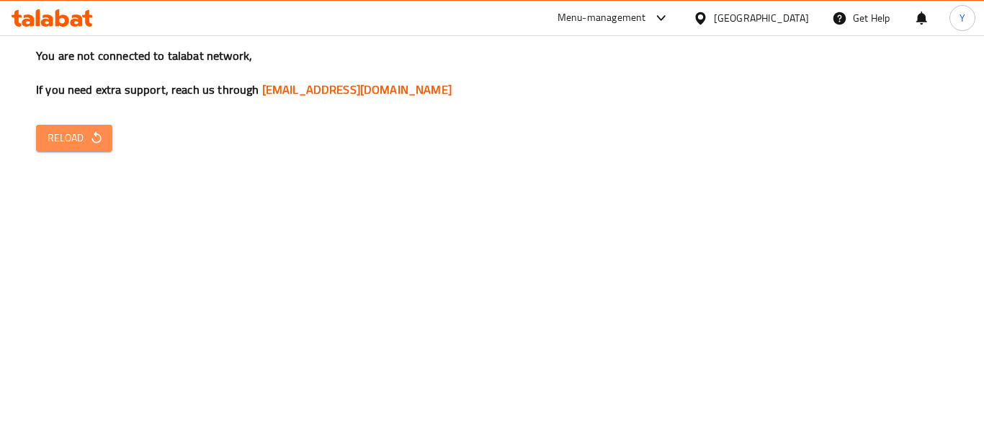
click at [73, 130] on span "Reload" at bounding box center [74, 138] width 53 height 18
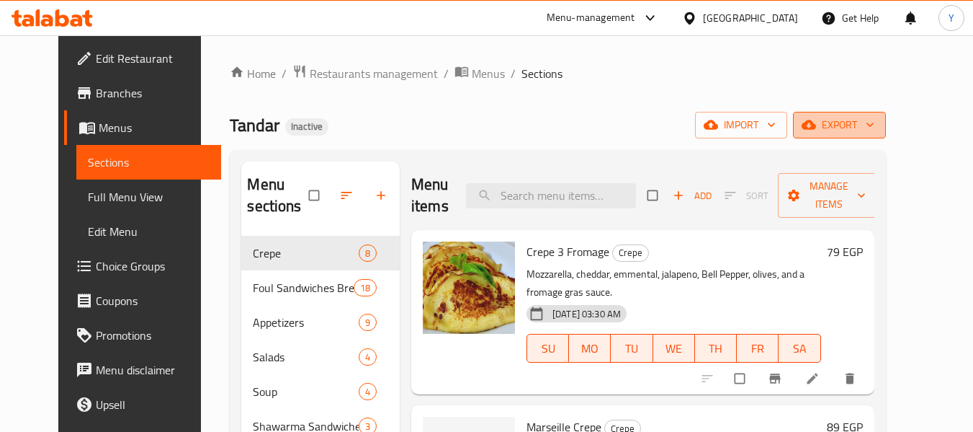
click at [875, 125] on span "export" at bounding box center [840, 125] width 70 height 18
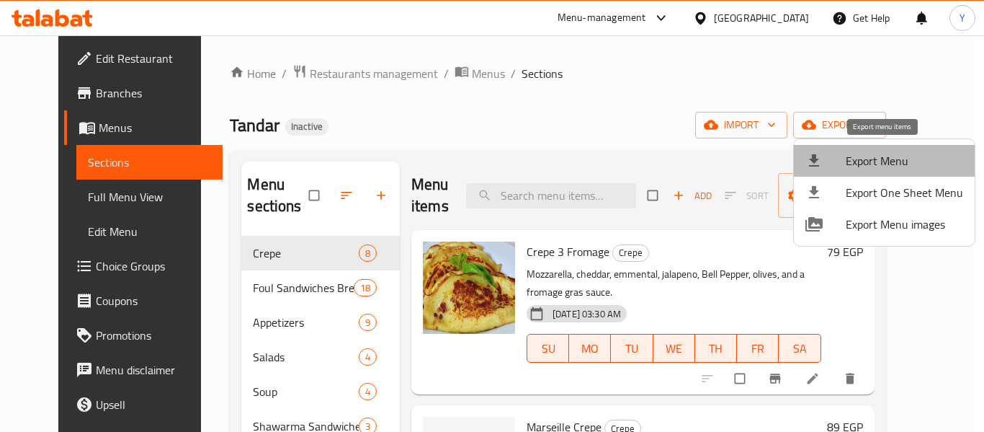
click at [899, 156] on span "Export Menu" at bounding box center [904, 160] width 117 height 17
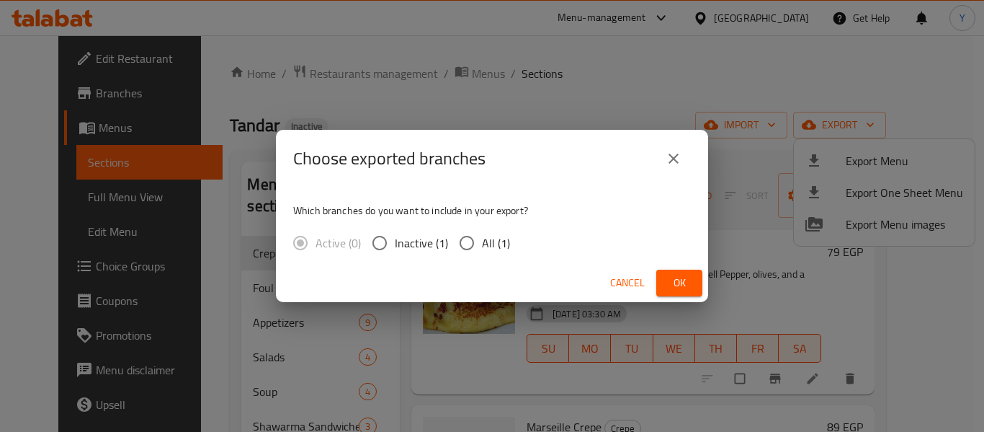
click at [465, 236] on input "All (1)" at bounding box center [467, 243] width 30 height 30
radio input "true"
click at [680, 274] on span "Ok" at bounding box center [679, 283] width 23 height 18
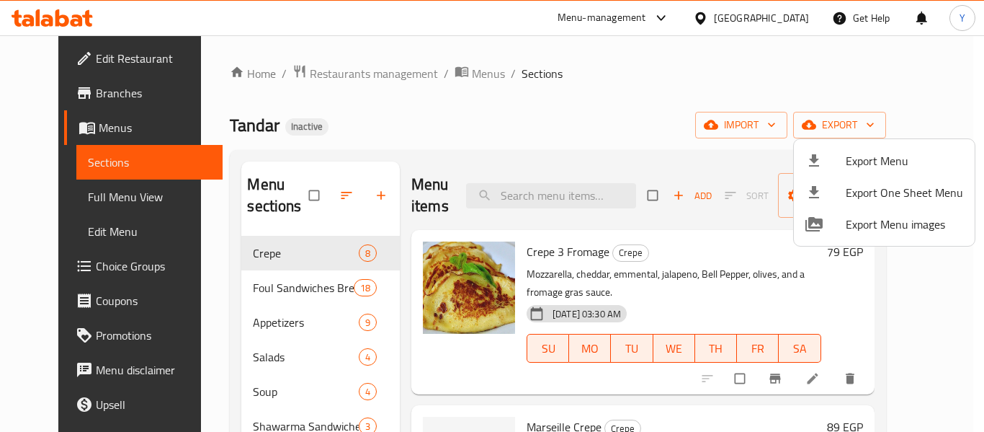
click at [96, 277] on div at bounding box center [492, 216] width 984 height 432
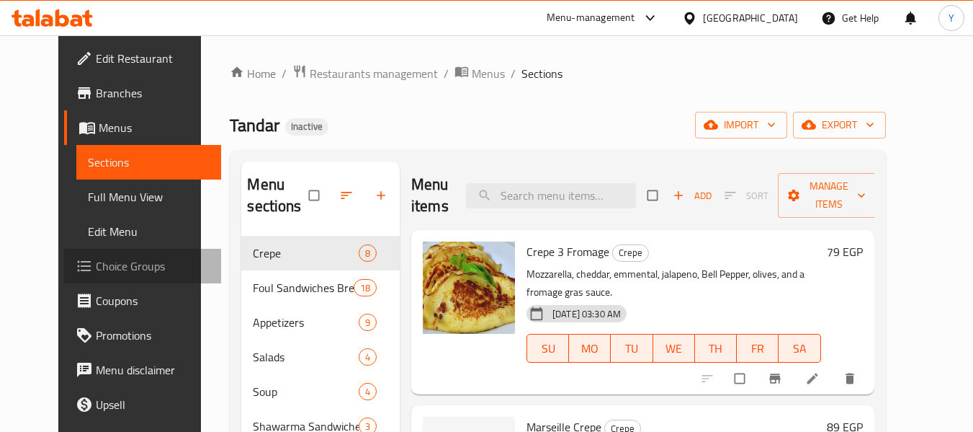
click at [104, 267] on span "Choice Groups" at bounding box center [153, 265] width 114 height 17
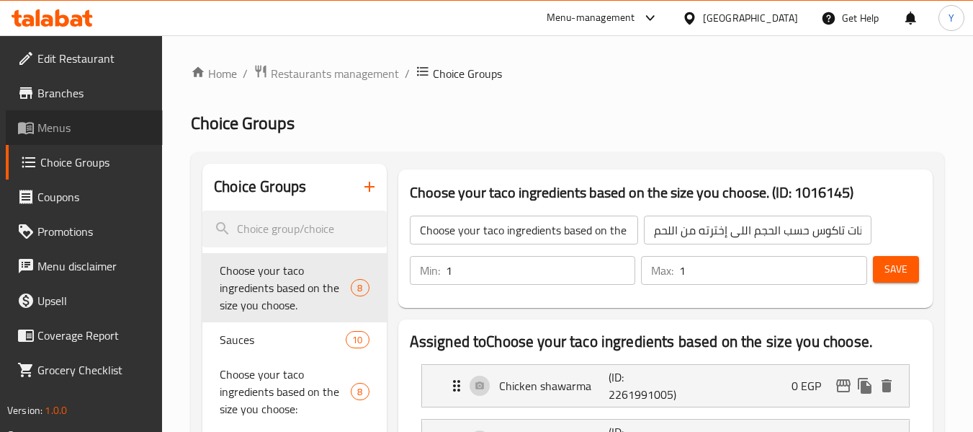
click at [105, 134] on span "Menus" at bounding box center [94, 127] width 114 height 17
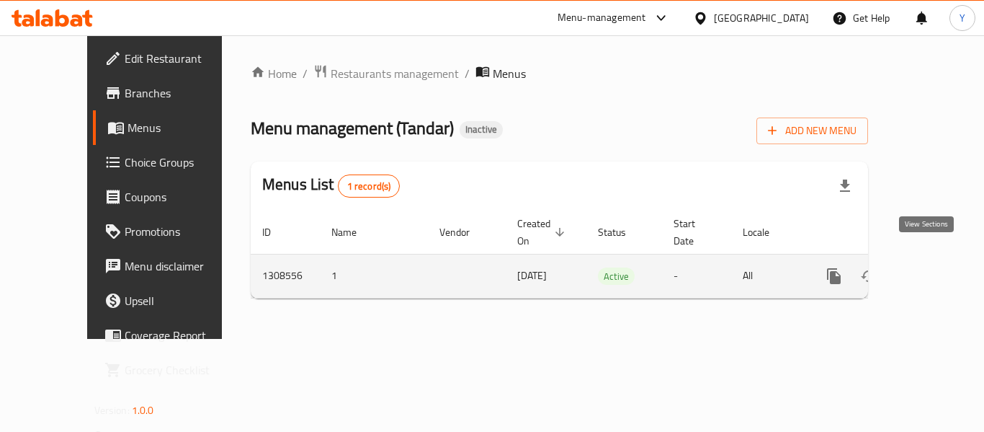
click at [929, 267] on icon "enhanced table" at bounding box center [937, 275] width 17 height 17
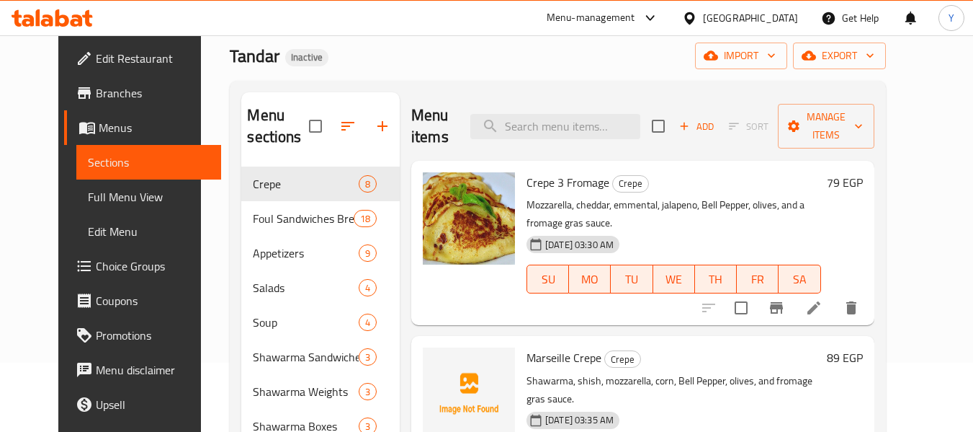
scroll to position [71, 0]
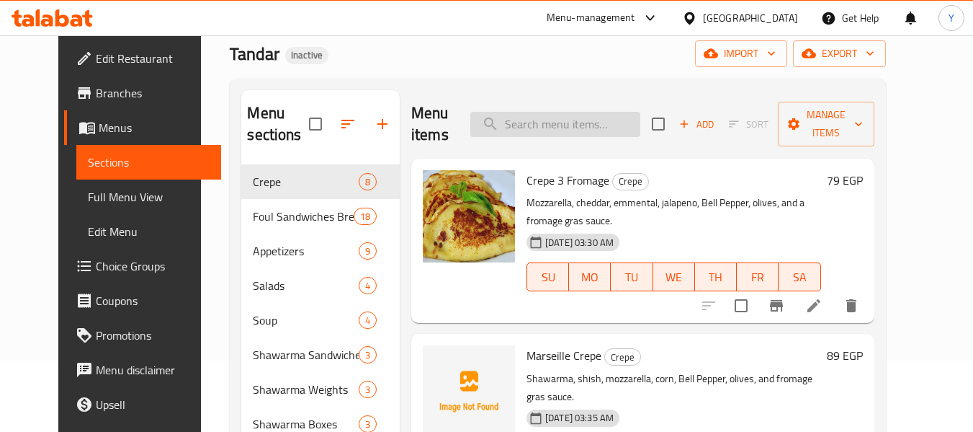
paste input "لبنة بزيت الزيتون + حبة ا"
click at [554, 127] on input "search" at bounding box center [555, 124] width 170 height 25
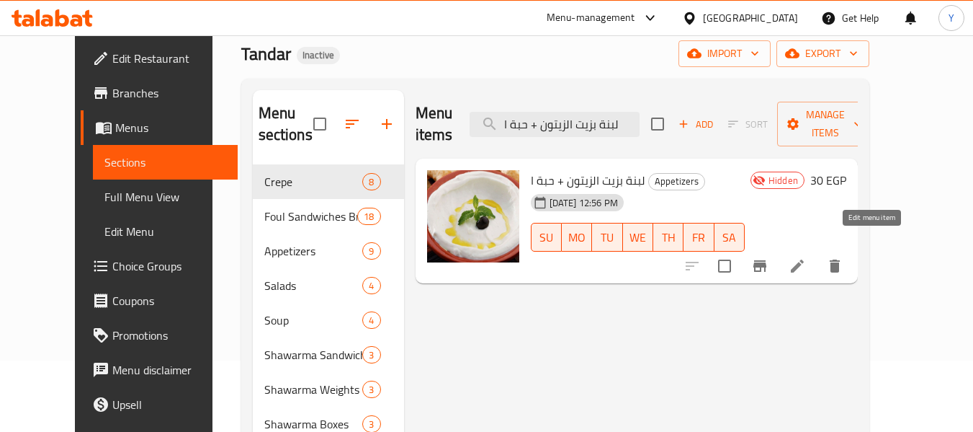
type input "لبنة بزيت الزيتون + حبة ا"
click at [804, 259] on icon at bounding box center [797, 265] width 13 height 13
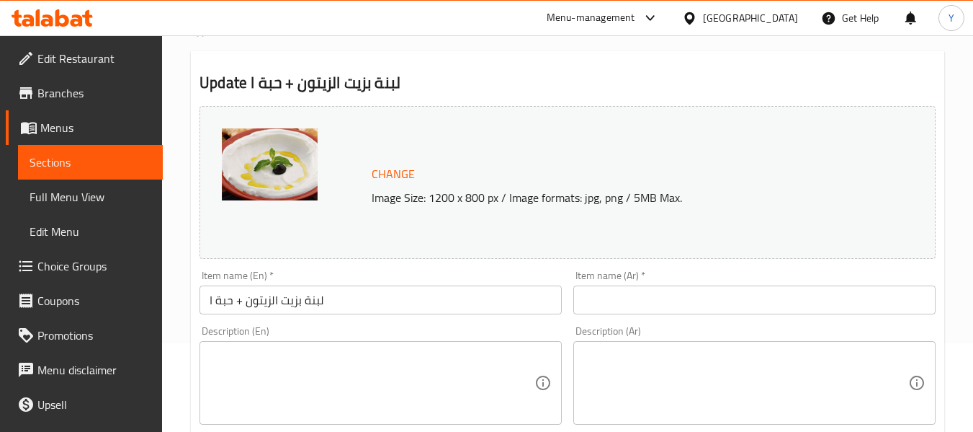
scroll to position [91, 0]
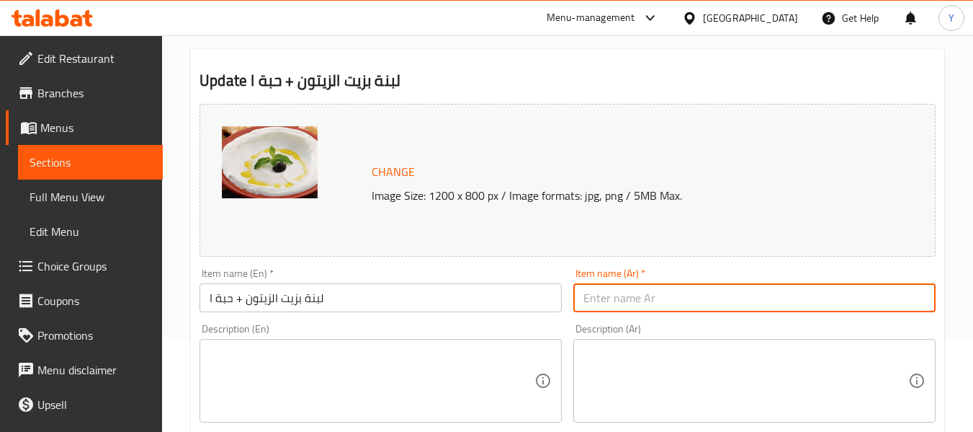
click at [736, 292] on input "text" at bounding box center [754, 297] width 362 height 29
paste input "لبنة بزيت الزيتون + حبة ا"
drag, startPoint x: 617, startPoint y: 302, endPoint x: 561, endPoint y: 301, distance: 56.2
click at [561, 301] on div "Change Image Size: 1200 x 800 px / Image formats: jpg, png / 5MB Max. Item name…" at bounding box center [568, 419] width 748 height 642
type input "لبنة بزيت الزيتون"
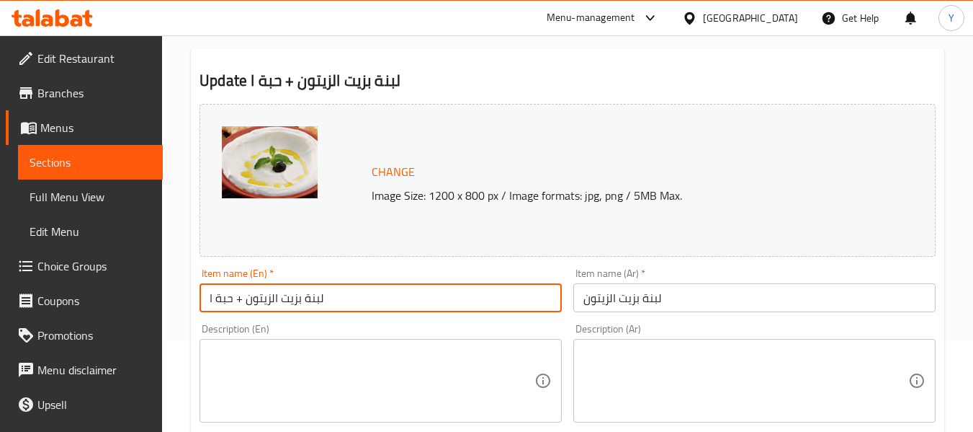
click at [271, 291] on input "لبنة بزيت الزيتون + حبة ا" at bounding box center [381, 297] width 362 height 29
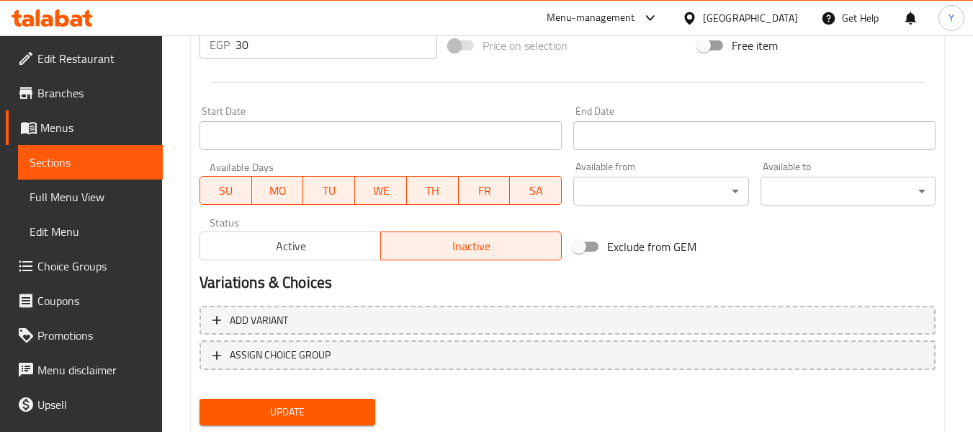
scroll to position [563, 0]
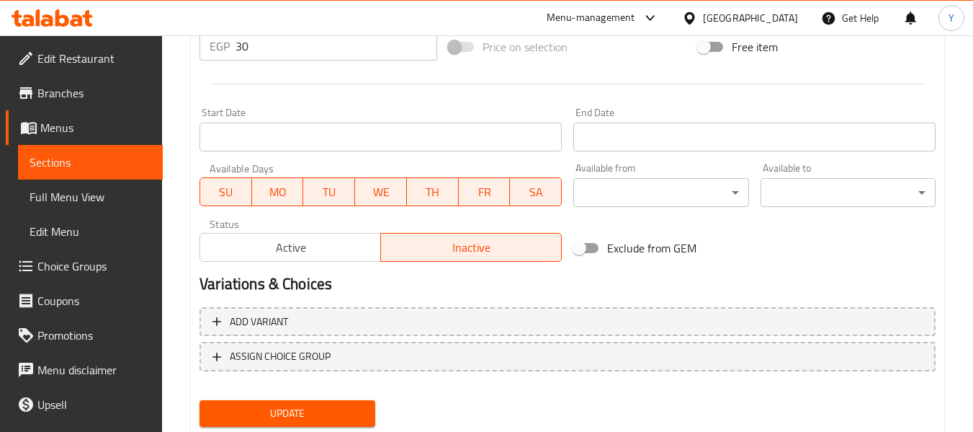
type input "Labneh With Olive Oil"
click at [278, 258] on button "Active" at bounding box center [291, 247] width 182 height 29
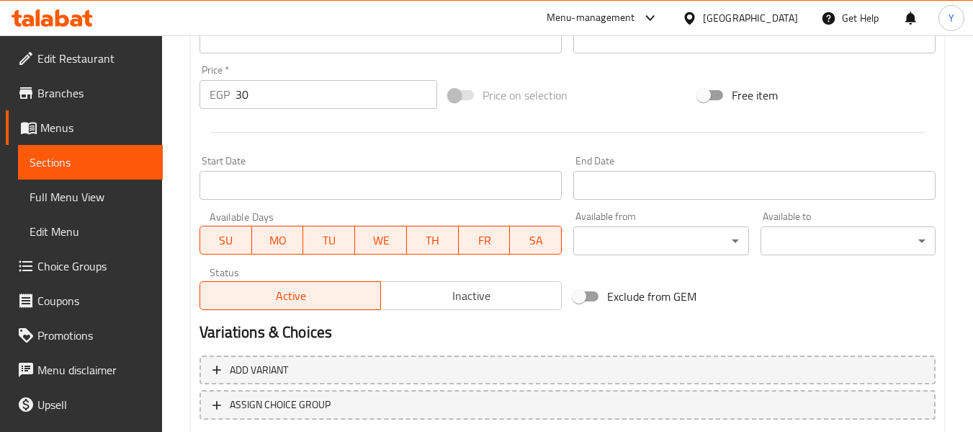
scroll to position [548, 0]
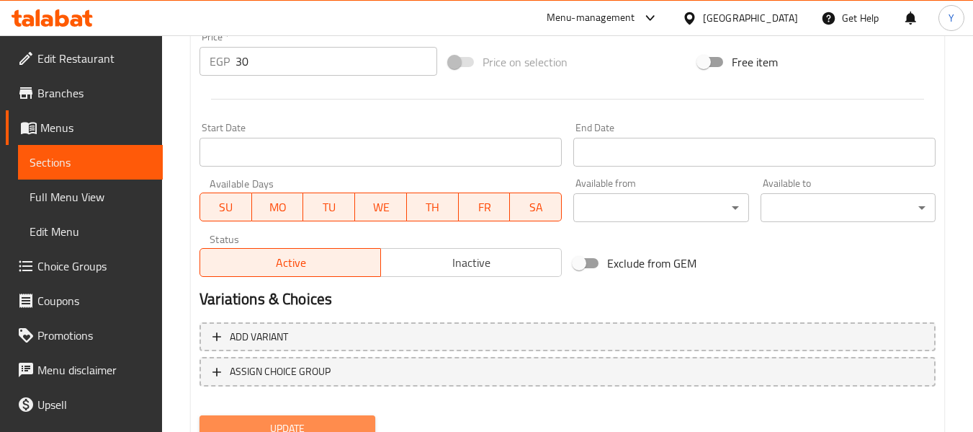
click at [314, 423] on span "Update" at bounding box center [287, 428] width 152 height 18
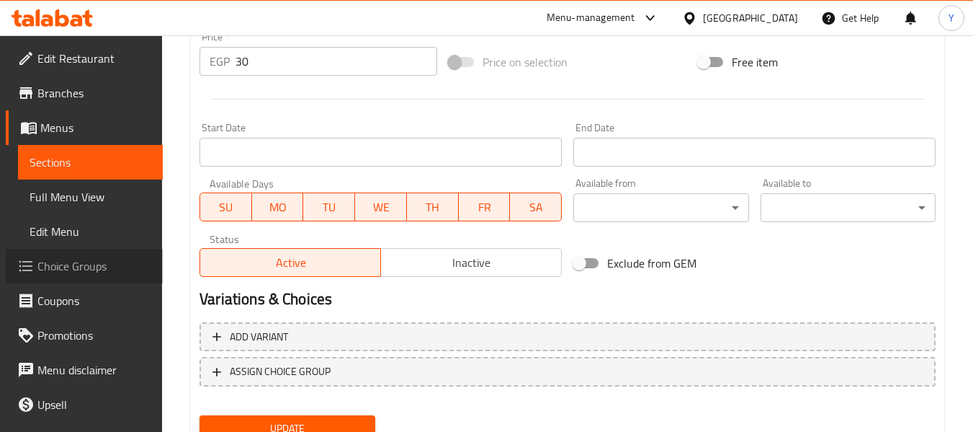
click at [88, 267] on span "Choice Groups" at bounding box center [94, 265] width 114 height 17
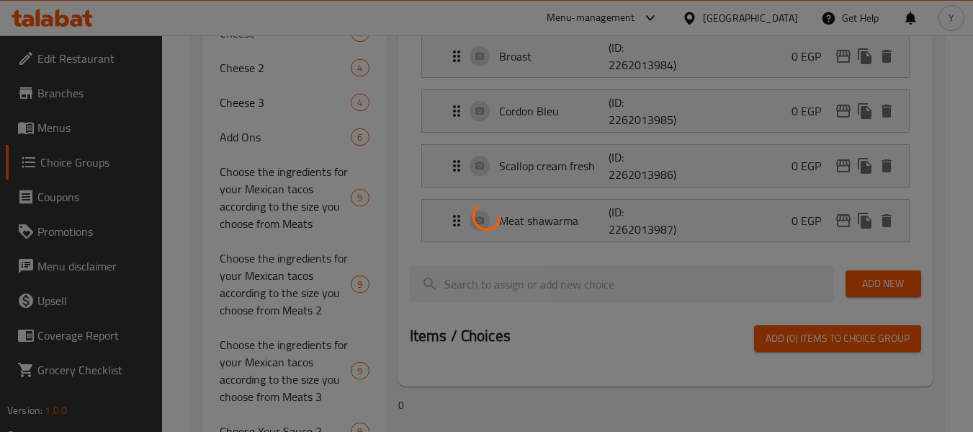
scroll to position [204, 0]
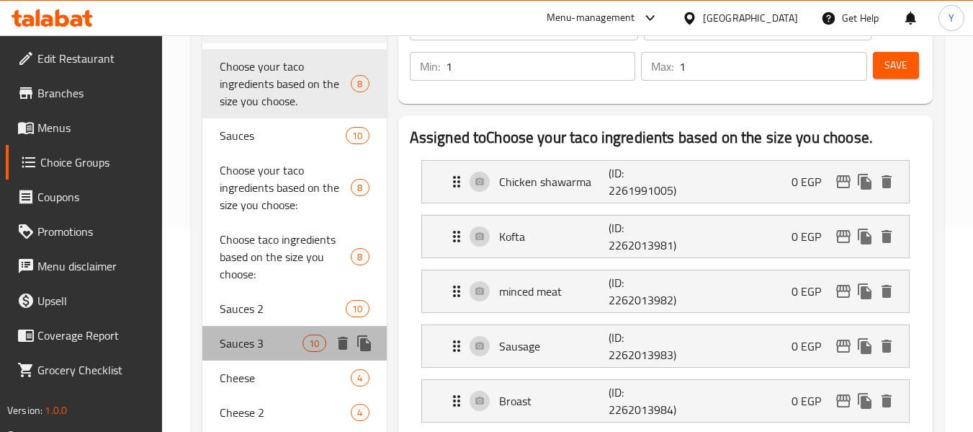
click at [248, 341] on span "Sauces 3" at bounding box center [261, 342] width 83 height 17
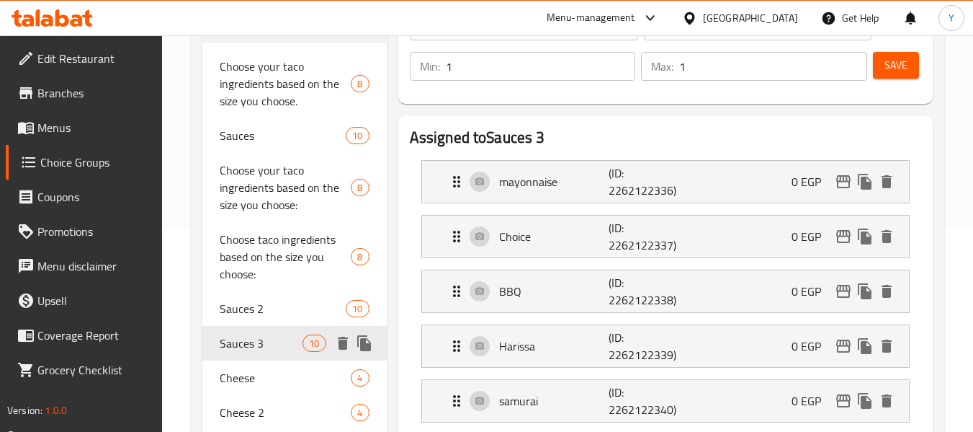
type input "Sauces 3"
type input "صوص 3"
type input "3"
type input "10"
click at [599, 225] on div "Choice (ID: 2262122337) 0 EGP" at bounding box center [670, 236] width 444 height 42
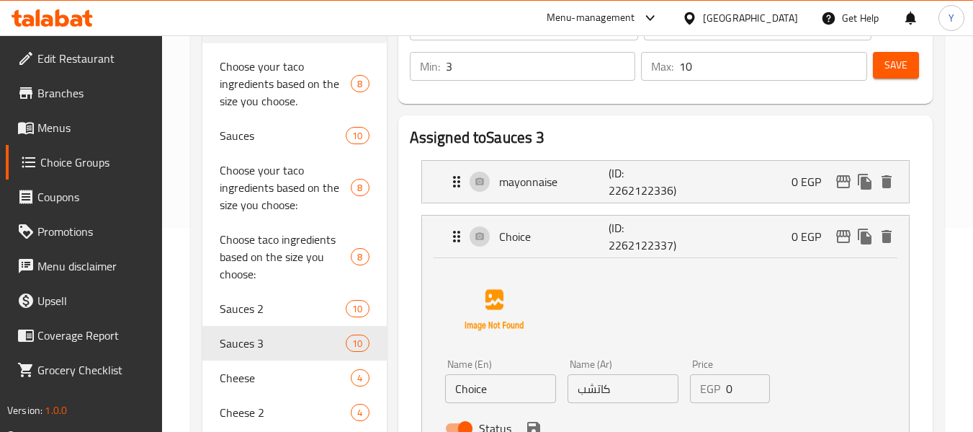
click at [413, 367] on li "Choice (ID: 2262122337) 0 EGP Name (En) Choice Name (En) Name (Ar) كاتشب Name (…" at bounding box center [665, 333] width 511 height 248
click at [478, 393] on input "Choice" at bounding box center [500, 388] width 111 height 29
paste input "Ketchup"
click at [478, 393] on input "Choice" at bounding box center [500, 388] width 111 height 29
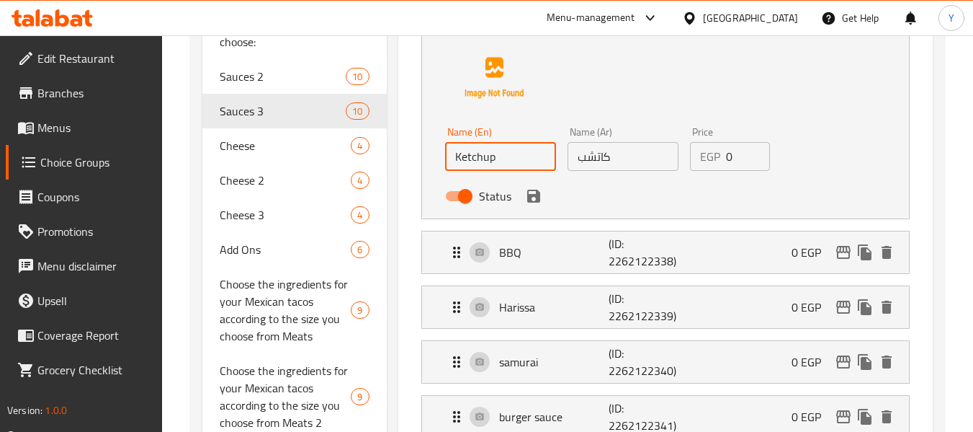
scroll to position [433, 0]
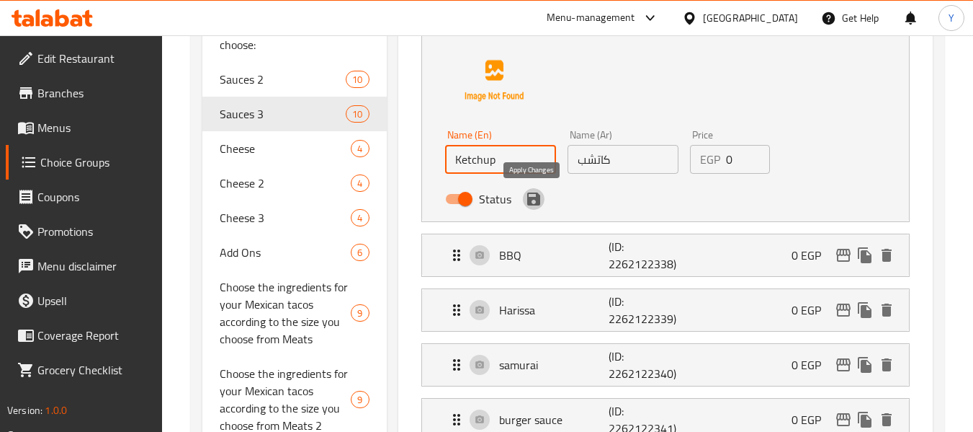
click at [529, 199] on icon "save" at bounding box center [533, 198] width 13 height 13
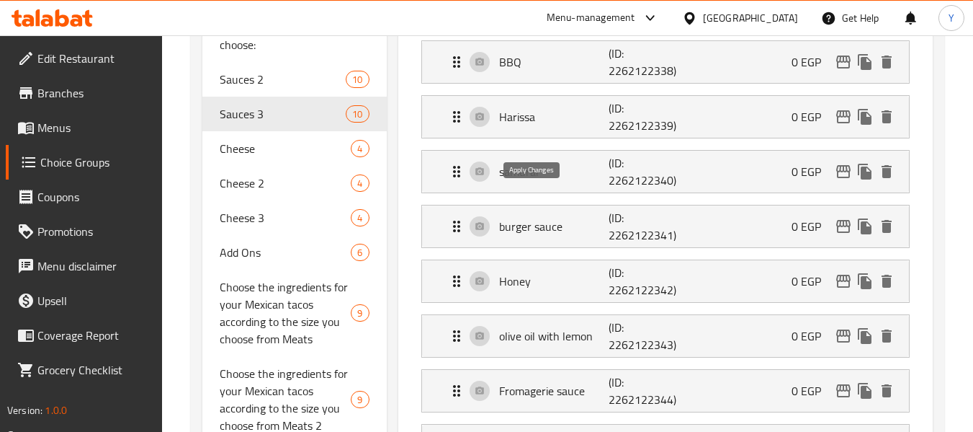
type input "Ketchup"
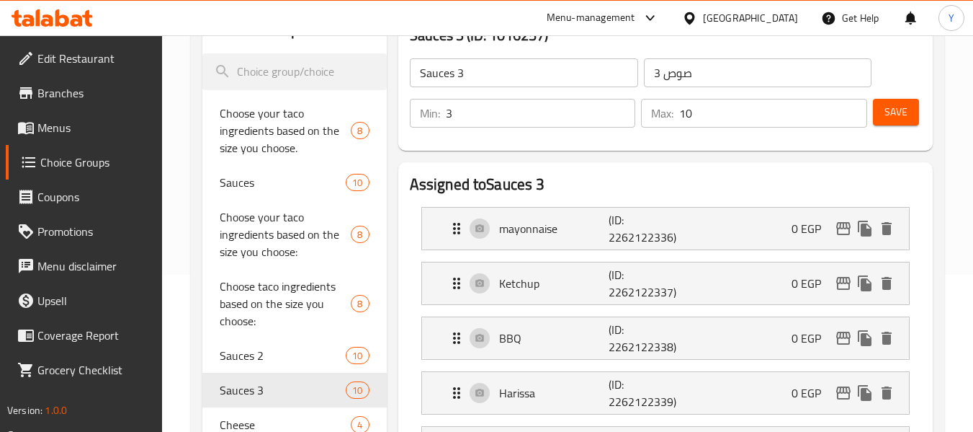
scroll to position [131, 0]
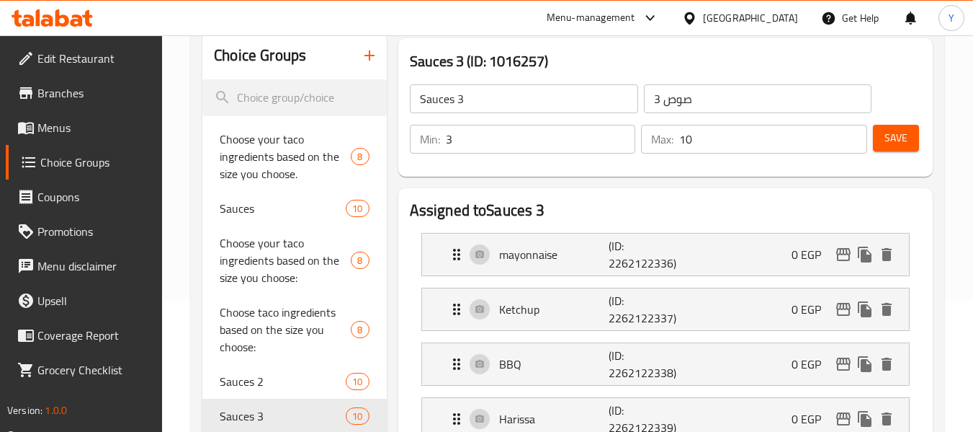
click at [893, 132] on span "Save" at bounding box center [896, 138] width 23 height 18
click at [424, 176] on div "Sauces 3 (ID: 1016257) Sauces 3 ​ صوص 3 ​ Min: 3 ​ Max: 10 ​ Save" at bounding box center [665, 107] width 535 height 138
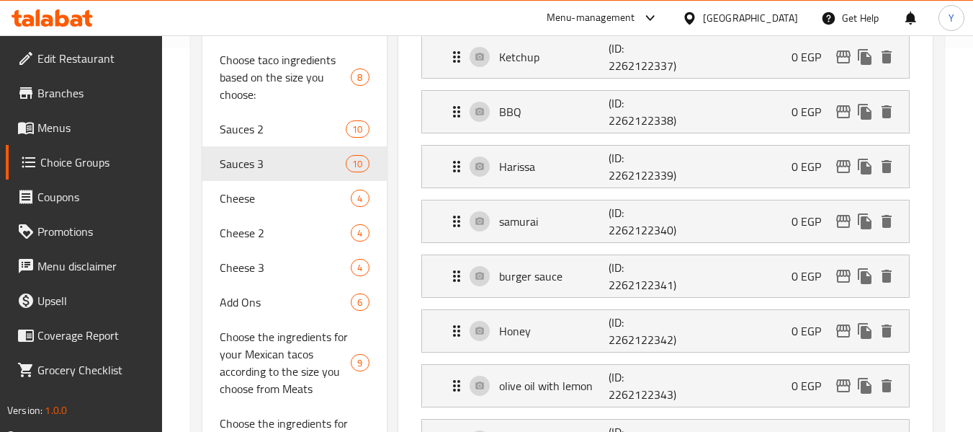
scroll to position [448, 0]
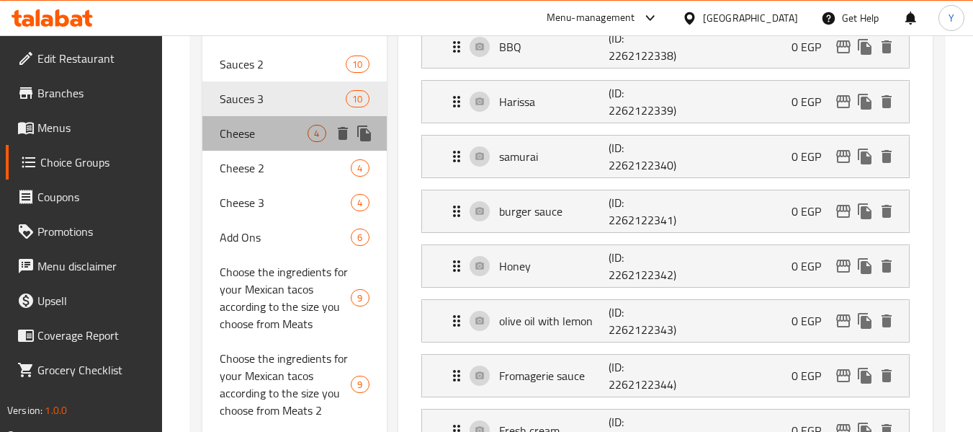
click at [225, 126] on span "Cheese" at bounding box center [264, 133] width 88 height 17
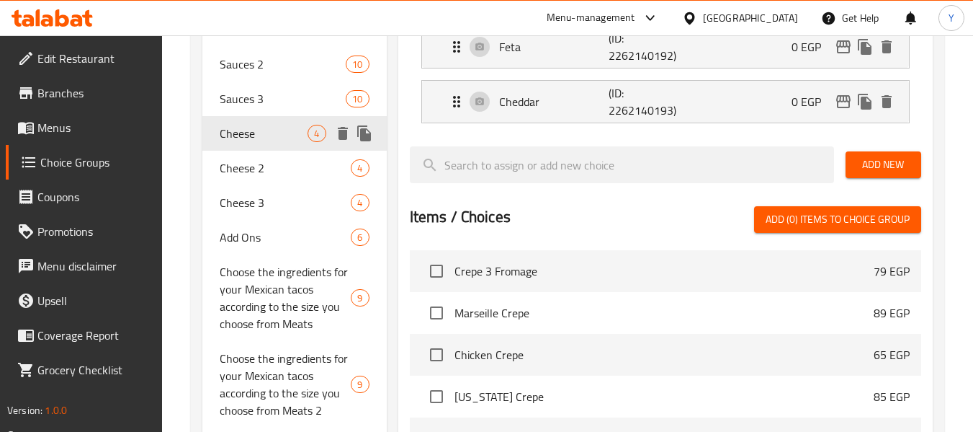
type input "Cheese"
type input "الحينه"
type input "1"
type input "4"
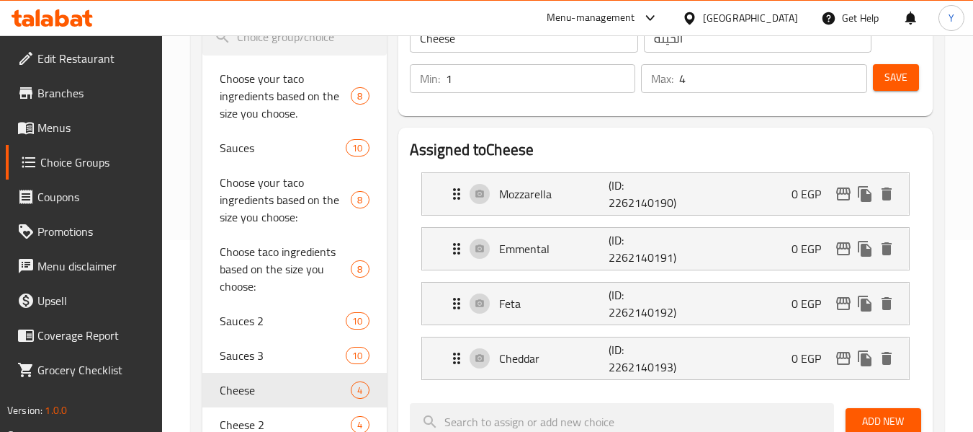
scroll to position [120, 0]
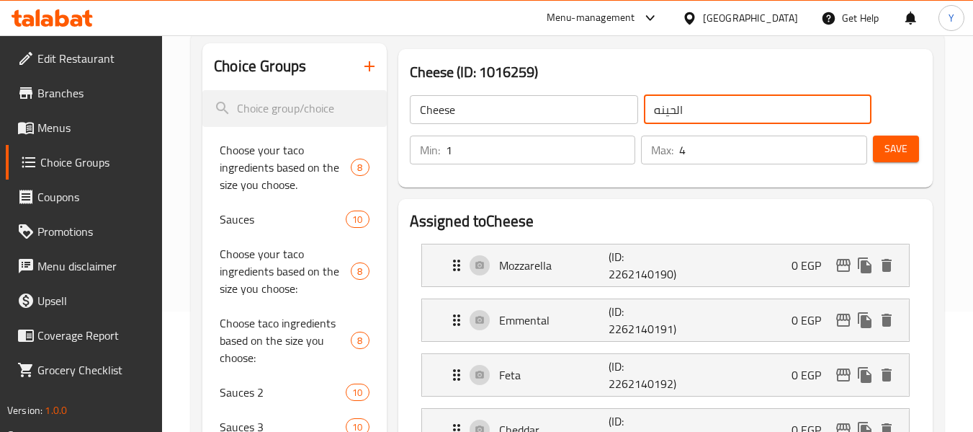
drag, startPoint x: 666, startPoint y: 110, endPoint x: 674, endPoint y: 109, distance: 8.0
click at [674, 109] on input "الحينه" at bounding box center [758, 109] width 228 height 29
type input "الجبنه"
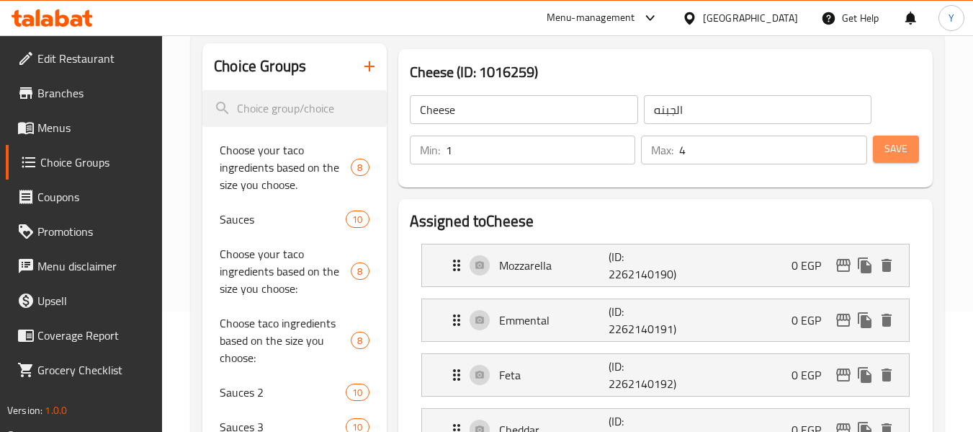
click at [911, 141] on button "Save" at bounding box center [896, 148] width 46 height 27
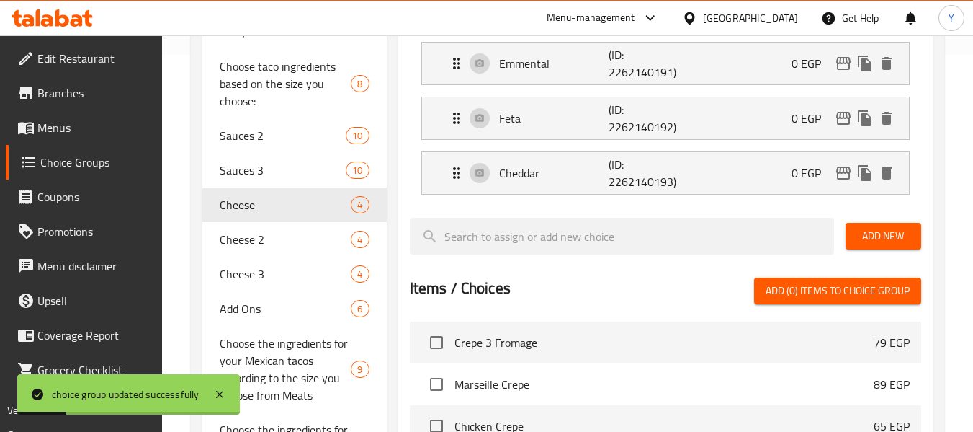
scroll to position [408, 0]
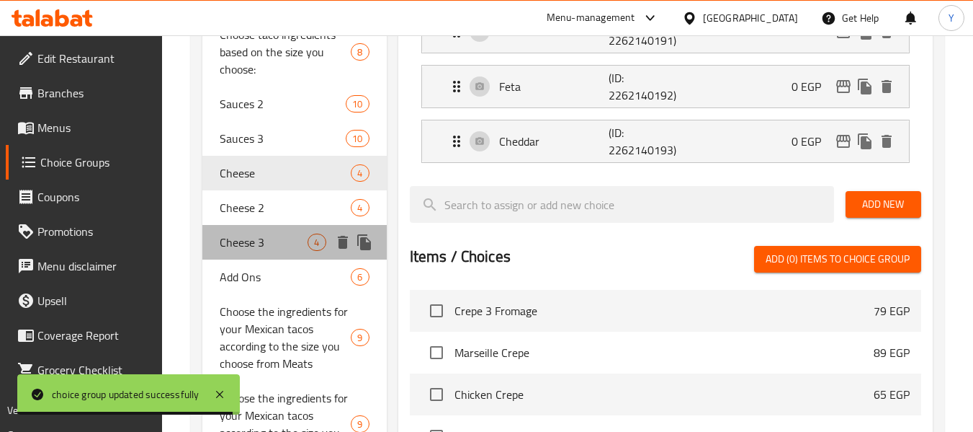
click at [262, 236] on span "Cheese 3" at bounding box center [264, 241] width 88 height 17
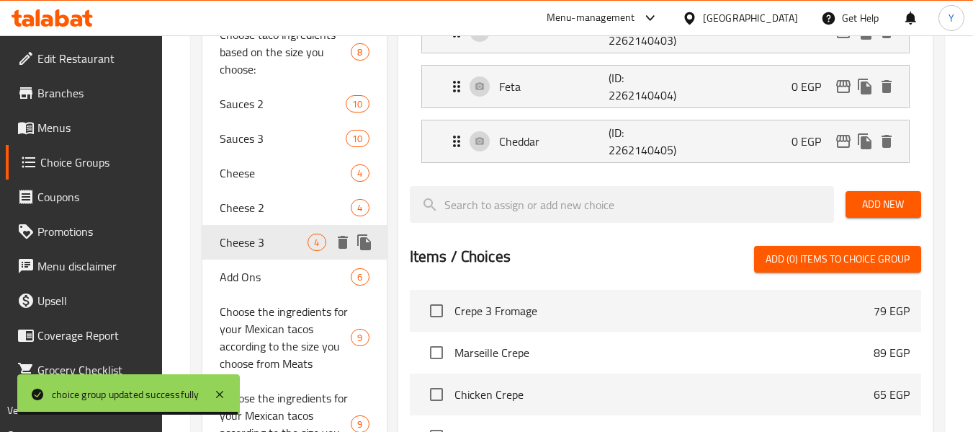
type input "Cheese 3"
type input "جبنه 3"
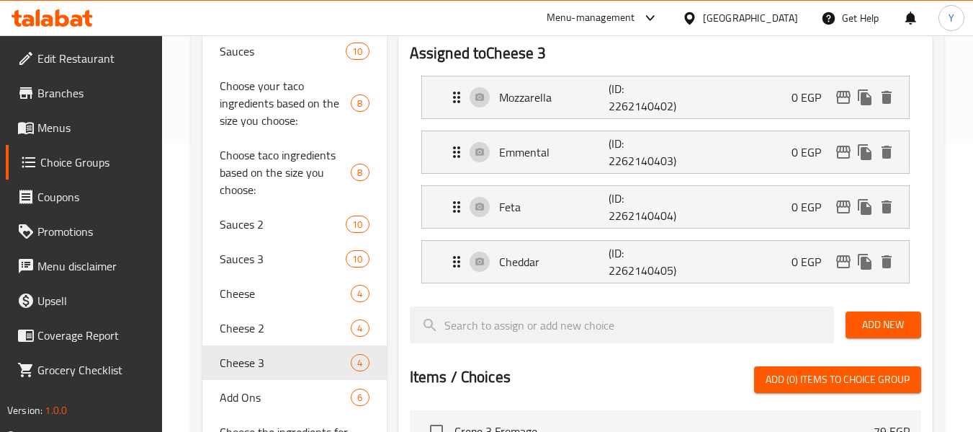
scroll to position [316, 0]
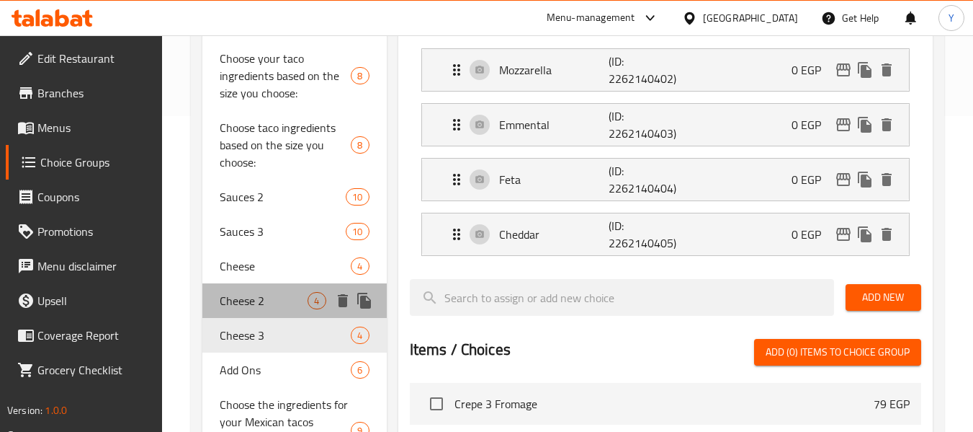
click at [238, 300] on span "Cheese 2" at bounding box center [264, 300] width 88 height 17
type input "Cheese 2"
type input "جبنة 2"
type input "2"
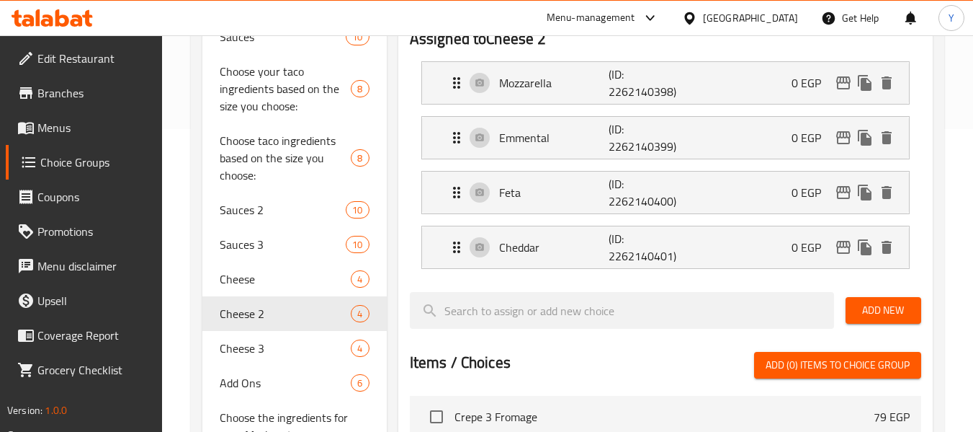
scroll to position [310, 0]
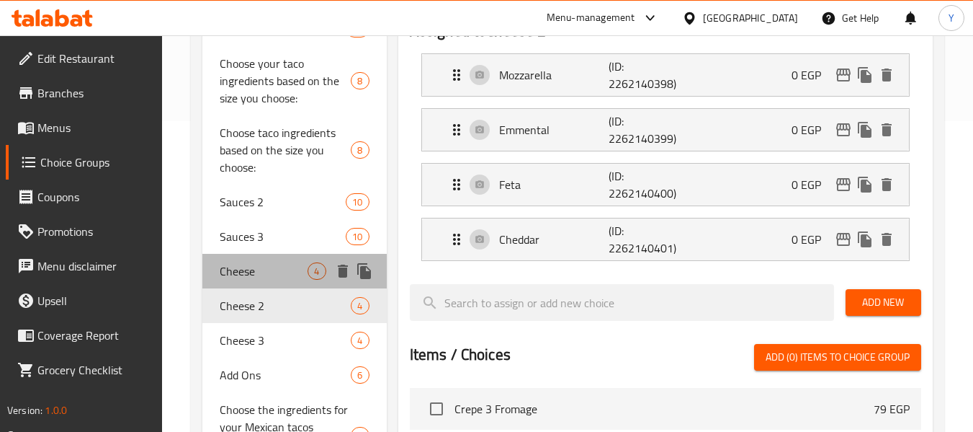
click at [254, 274] on span "Cheese" at bounding box center [264, 270] width 88 height 17
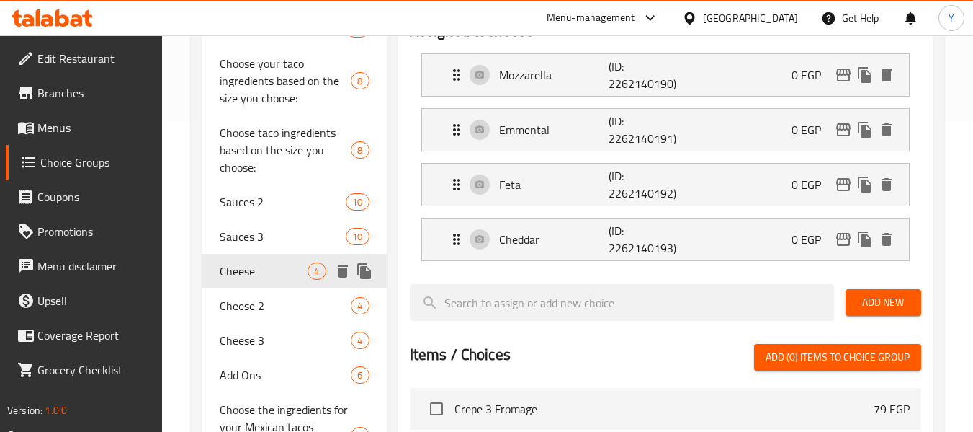
type input "Cheese"
type input "الجبنه"
type input "1"
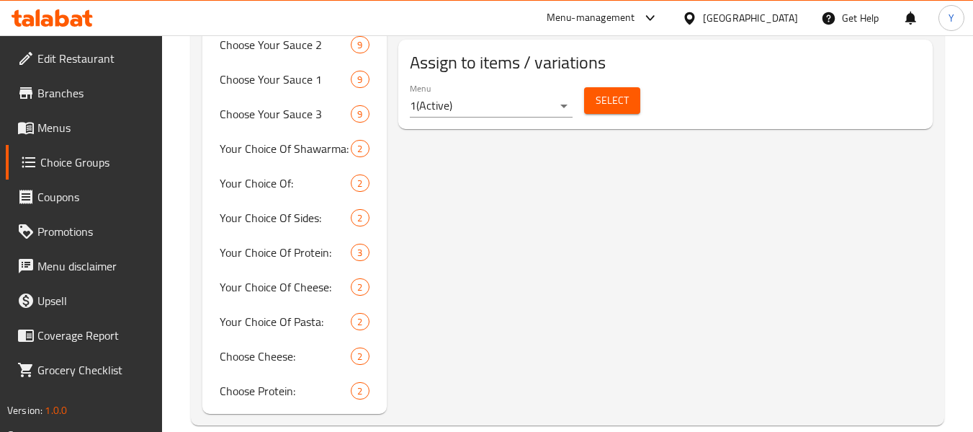
scroll to position [957, 0]
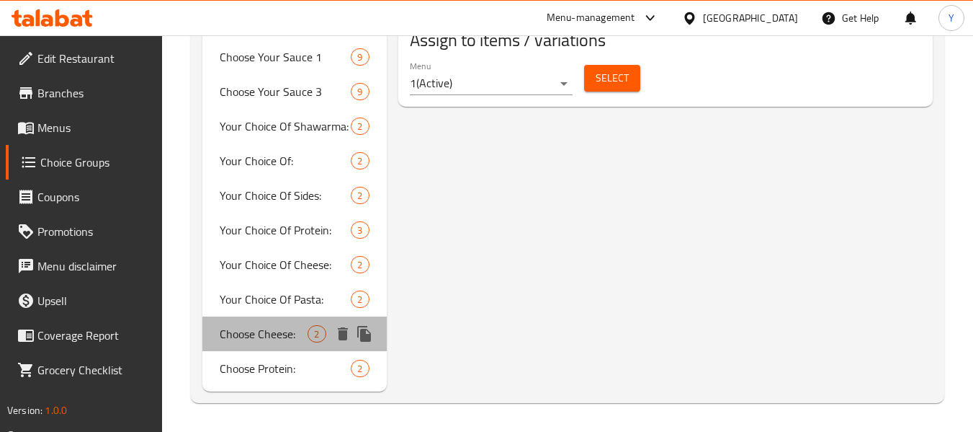
click at [244, 336] on span "Choose Cheese:" at bounding box center [264, 333] width 88 height 17
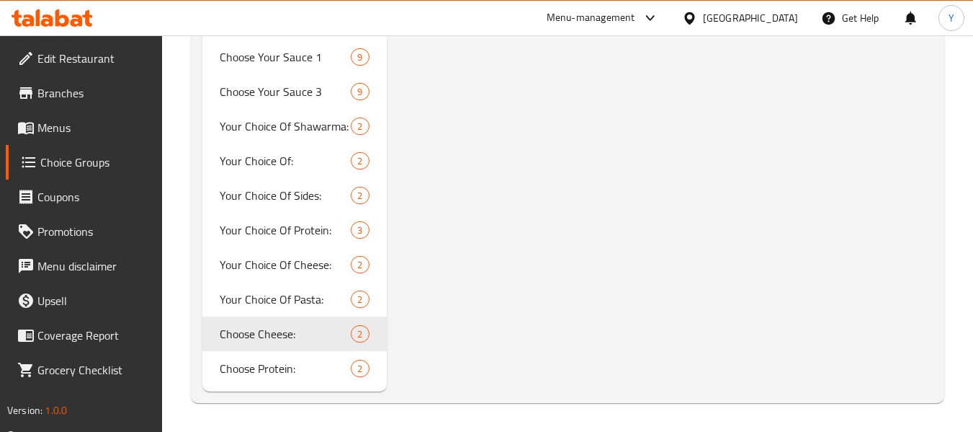
type input "Choose Cheese:"
type input "اختر الجبن:"
type input "1"
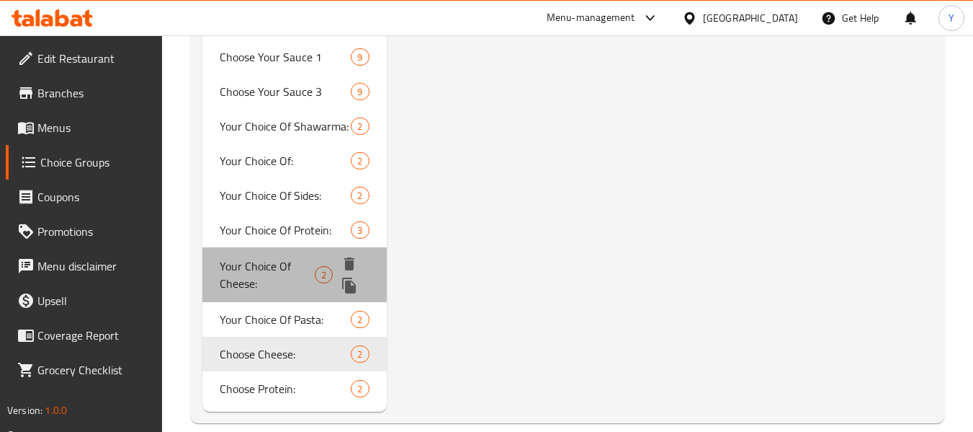
click at [275, 274] on span "Your Choice Of Cheese:" at bounding box center [267, 274] width 94 height 35
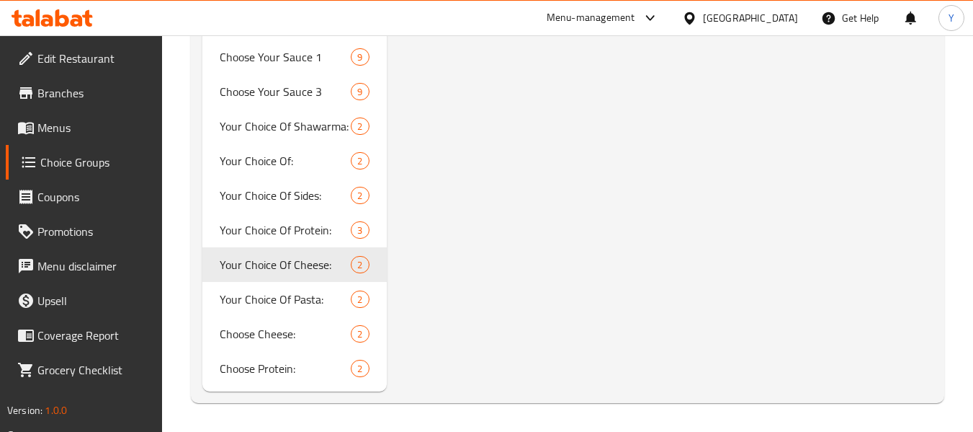
type input "Your Choice Of Cheese:"
type input "اختيارك من الجبن:"
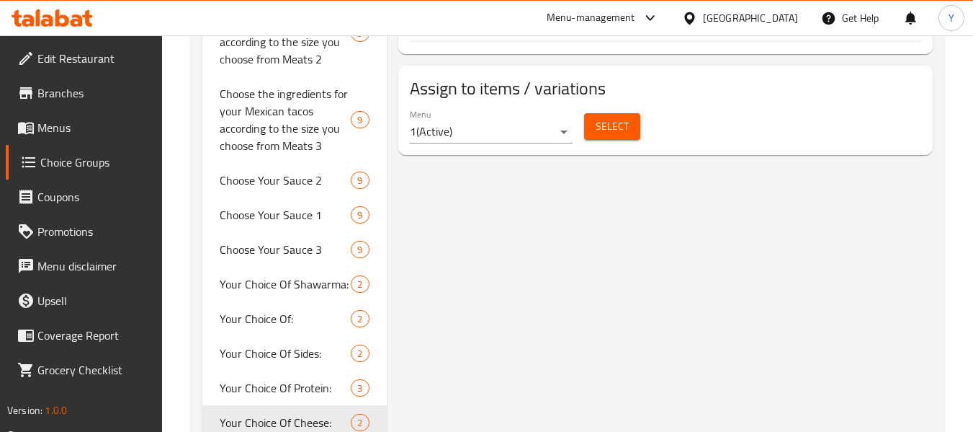
scroll to position [821, 0]
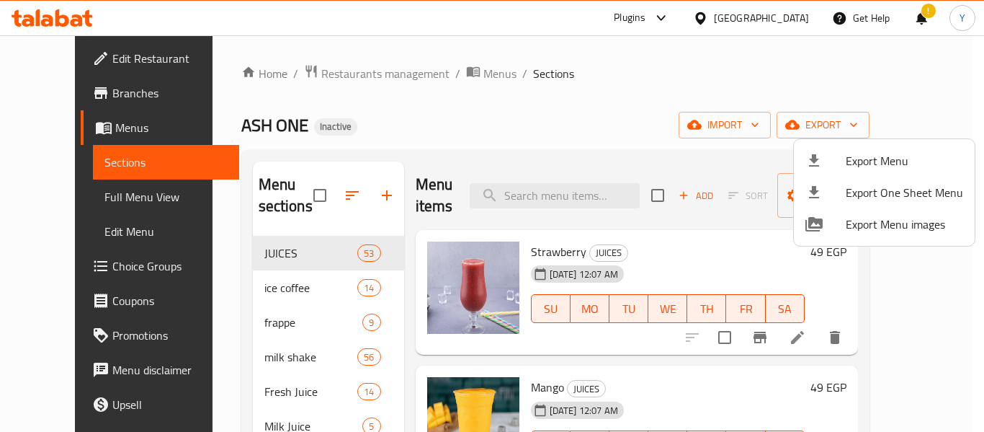
click at [404, 241] on div at bounding box center [492, 216] width 984 height 432
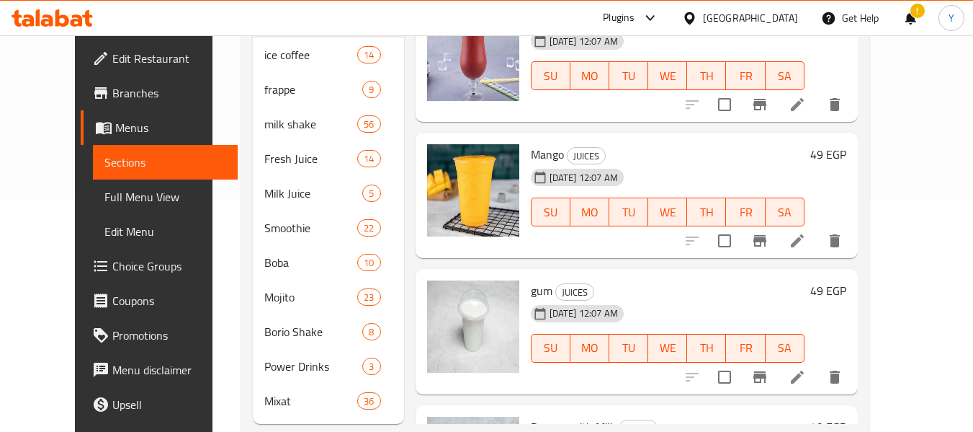
scroll to position [231, 0]
